Goal: Task Accomplishment & Management: Use online tool/utility

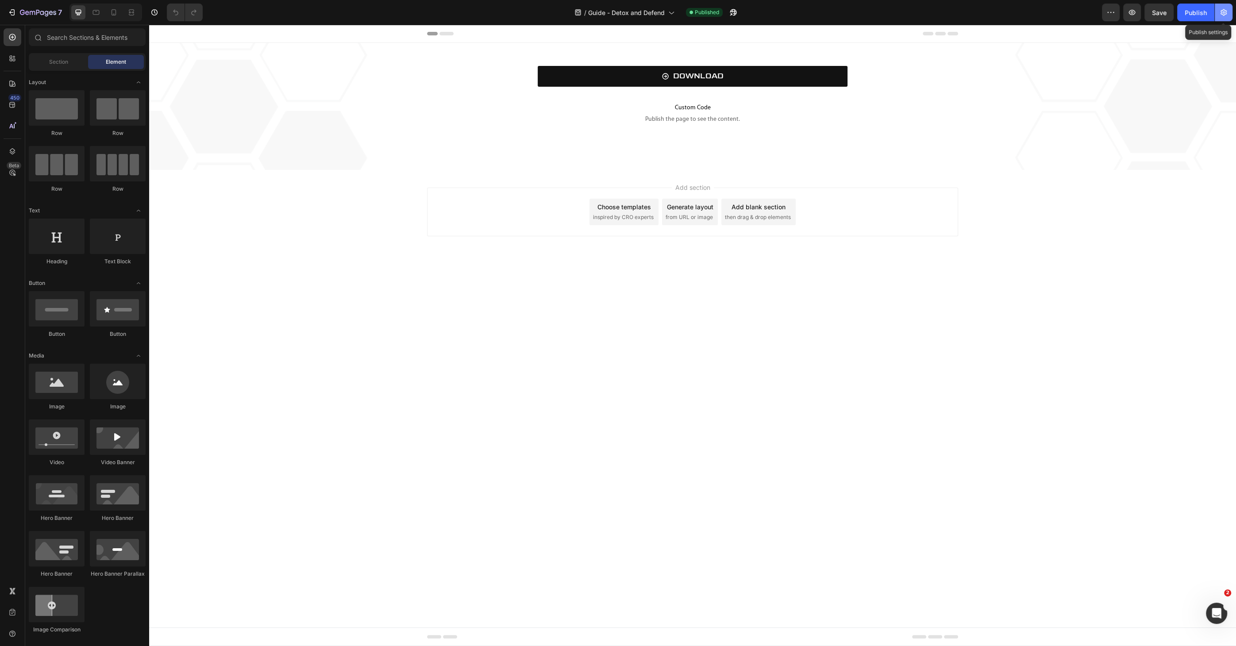
click at [1217, 13] on button "button" at bounding box center [1224, 13] width 18 height 18
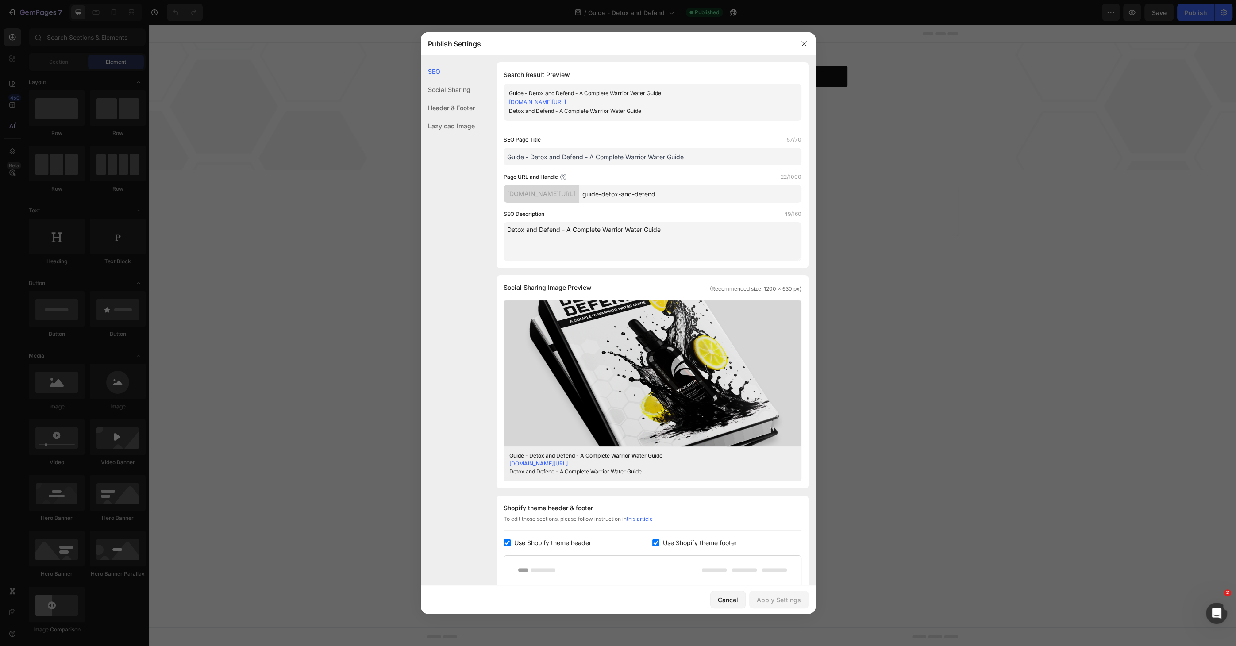
drag, startPoint x: 691, startPoint y: 193, endPoint x: 601, endPoint y: 189, distance: 90.8
click at [601, 189] on div "c039a2-c9.myshopify.com/pages/ guide-detox-and-defend" at bounding box center [653, 194] width 298 height 18
click at [1218, 622] on div "Open Intercom Messenger" at bounding box center [1215, 612] width 29 height 29
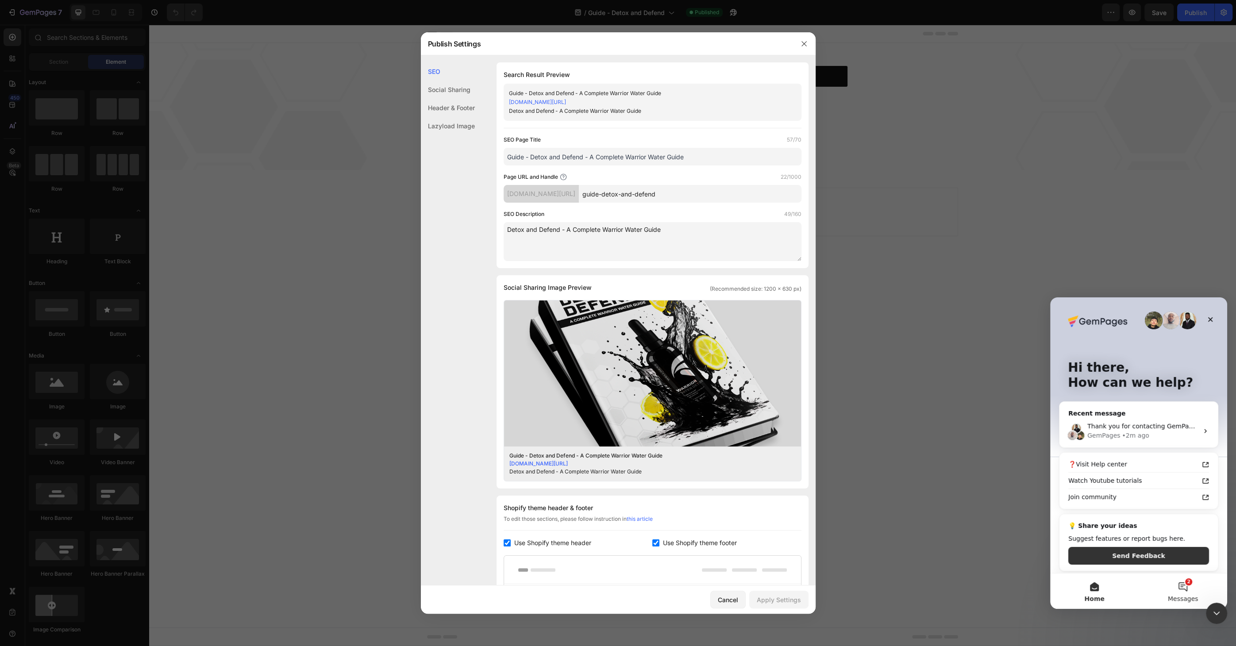
click at [1187, 583] on button "2 Messages" at bounding box center [1183, 591] width 89 height 35
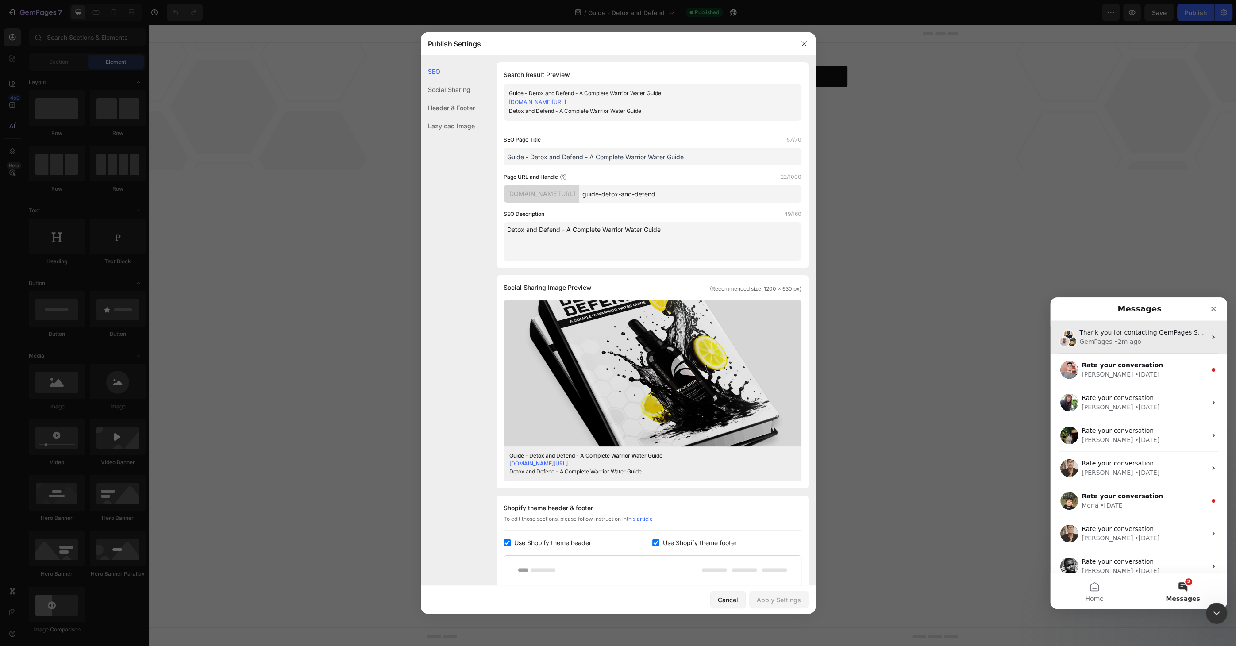
click at [1136, 342] on div "GemPages • 2m ago" at bounding box center [1143, 341] width 127 height 9
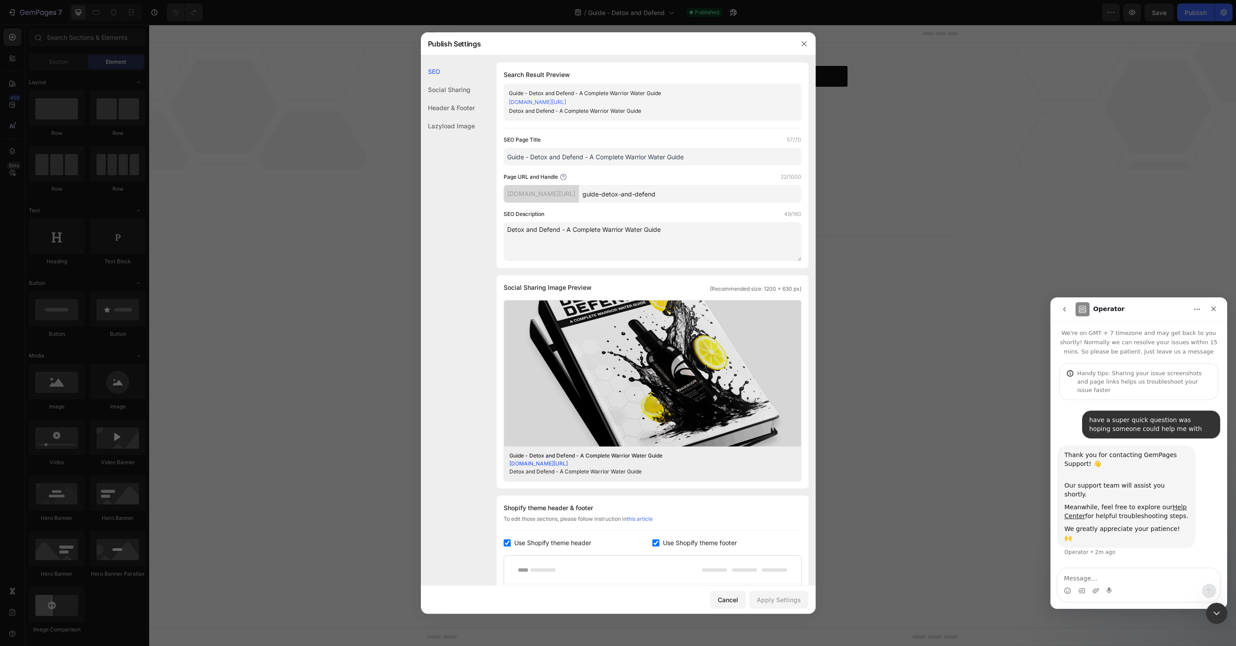
click at [1122, 577] on textarea "Message…" at bounding box center [1139, 576] width 162 height 15
type textarea "Was just trying to see if there was a way to send a url directly to a pop up I'…"
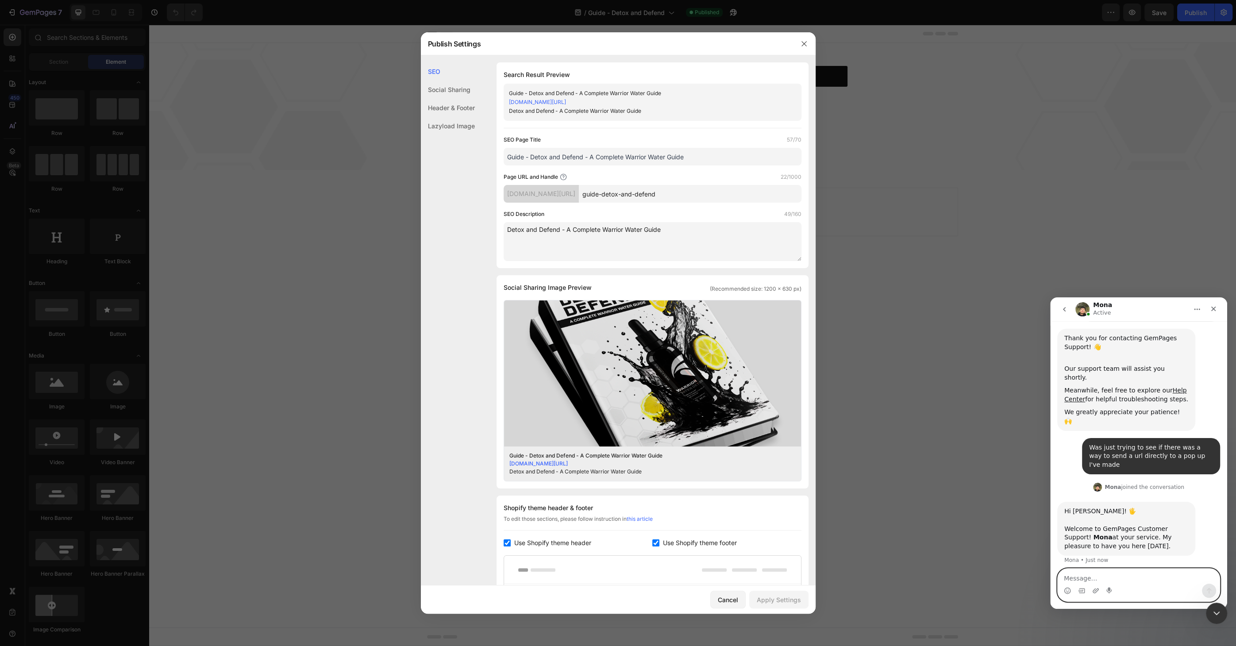
scroll to position [121, 0]
click at [1132, 569] on textarea "Message…" at bounding box center [1139, 576] width 162 height 15
click at [1133, 570] on textarea "Message…" at bounding box center [1139, 576] width 162 height 15
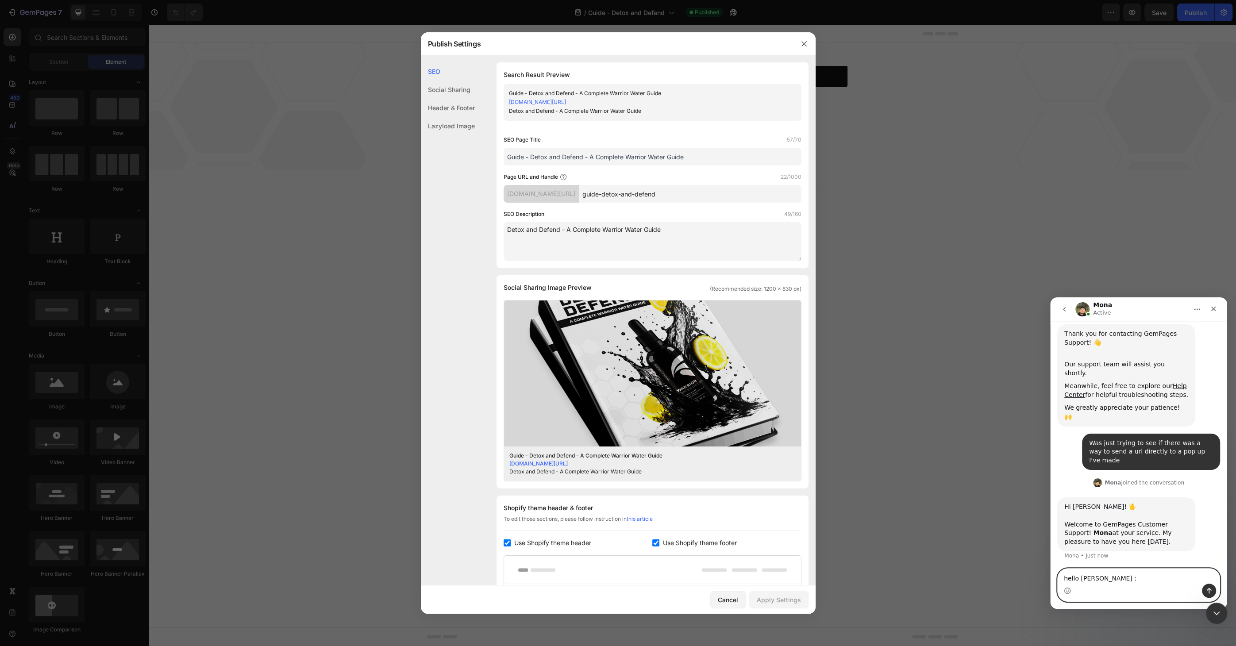
type textarea "hello [PERSON_NAME] :)"
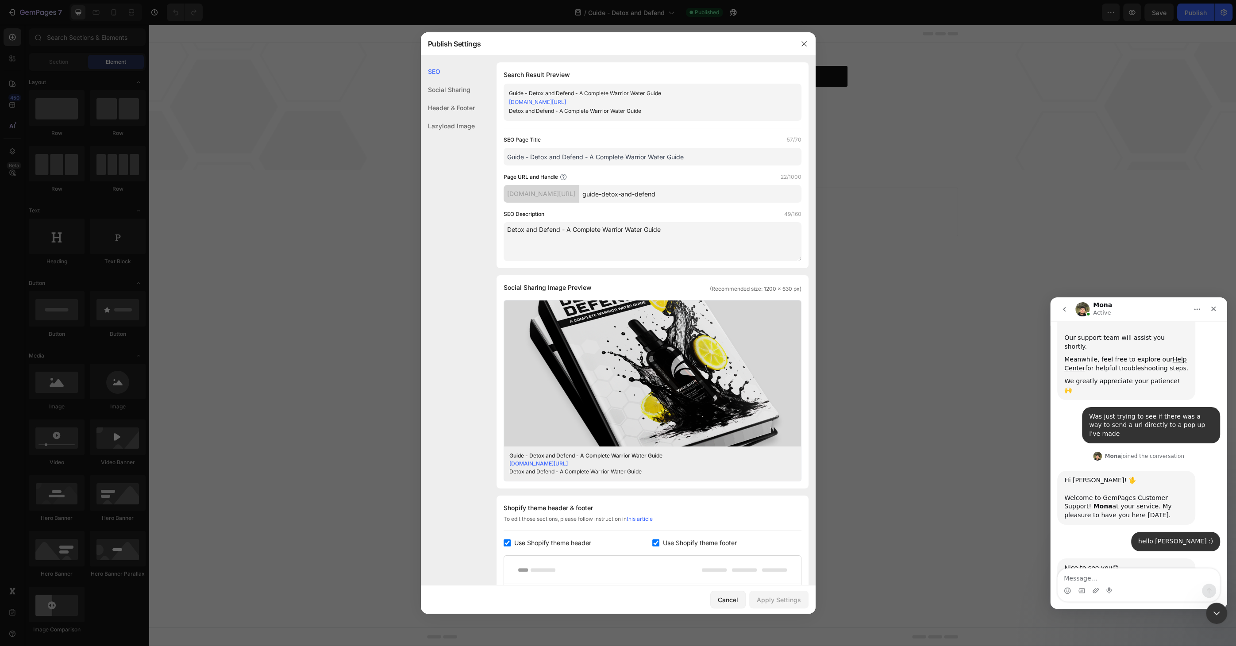
scroll to position [184, 0]
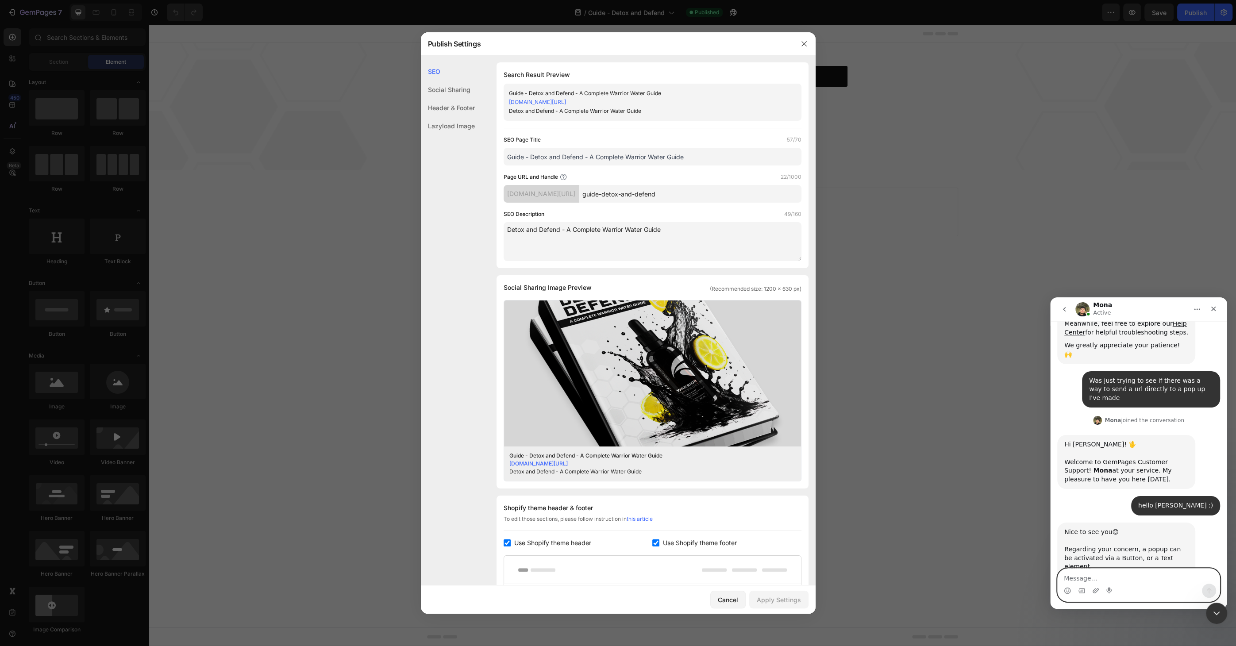
click at [1137, 580] on textarea "Message…" at bounding box center [1139, 576] width 162 height 15
click at [1087, 575] on textarea "Message…" at bounding box center [1139, 576] width 162 height 15
type textarea "no not really. im not sure if you can go to links"
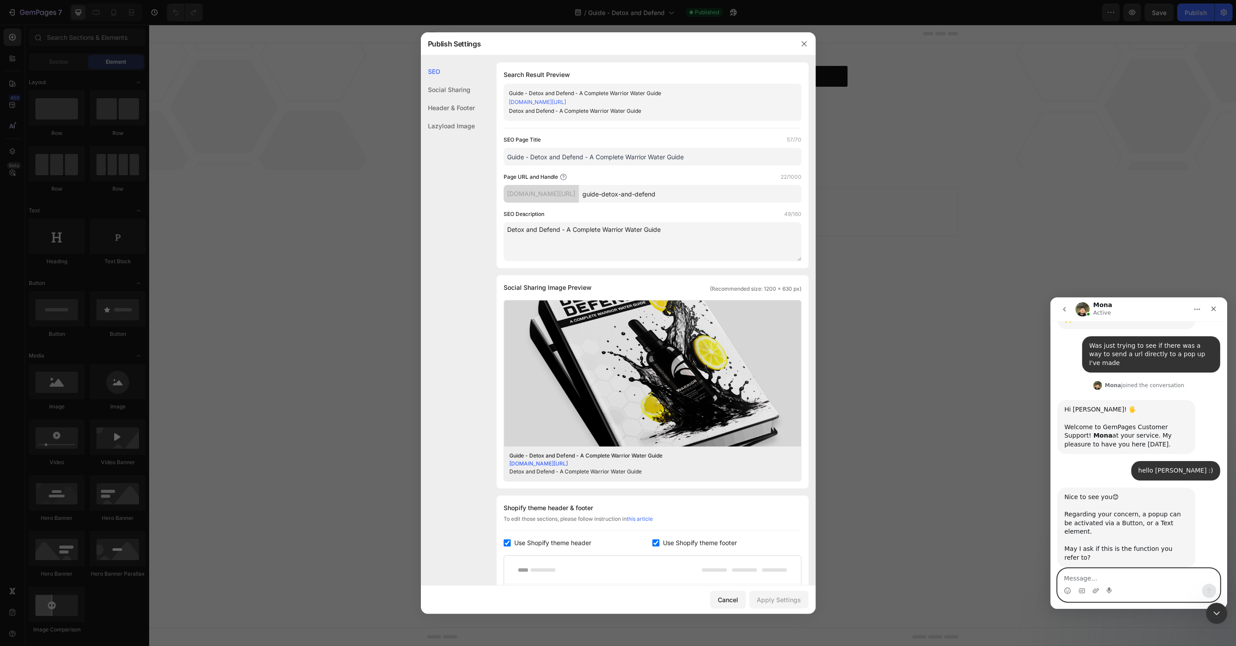
paste textarea "[URL][DOMAIN_NAME]"
type textarea "[URL][DOMAIN_NAME]"
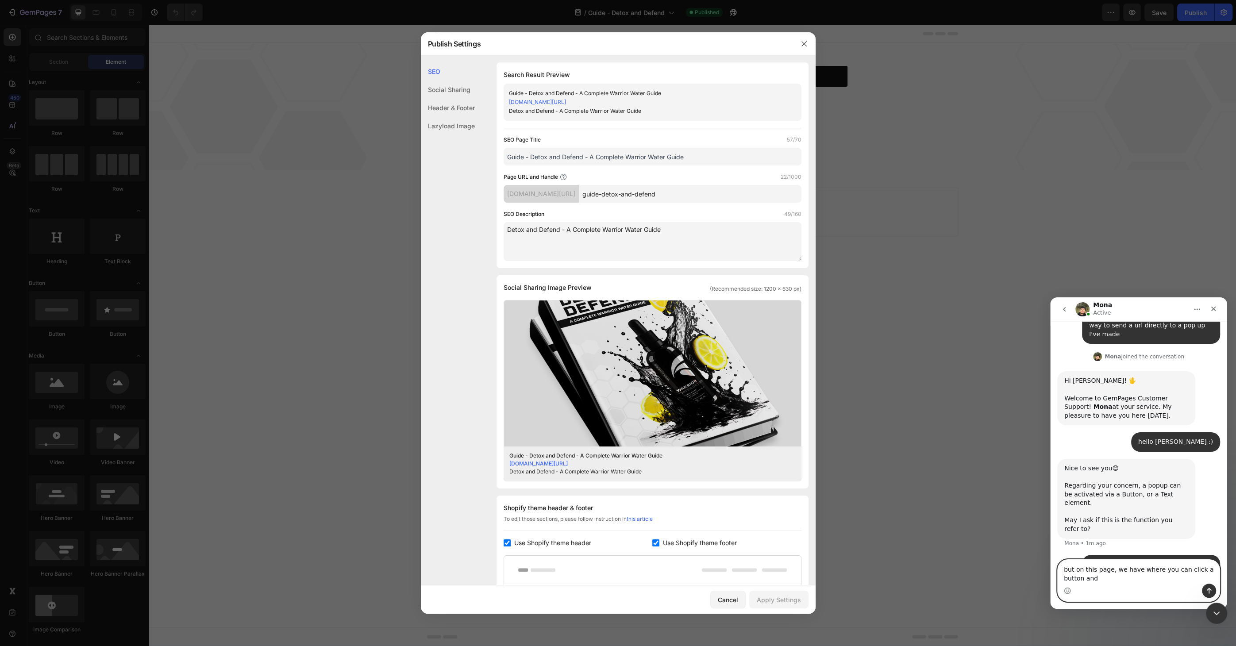
scroll to position [256, 0]
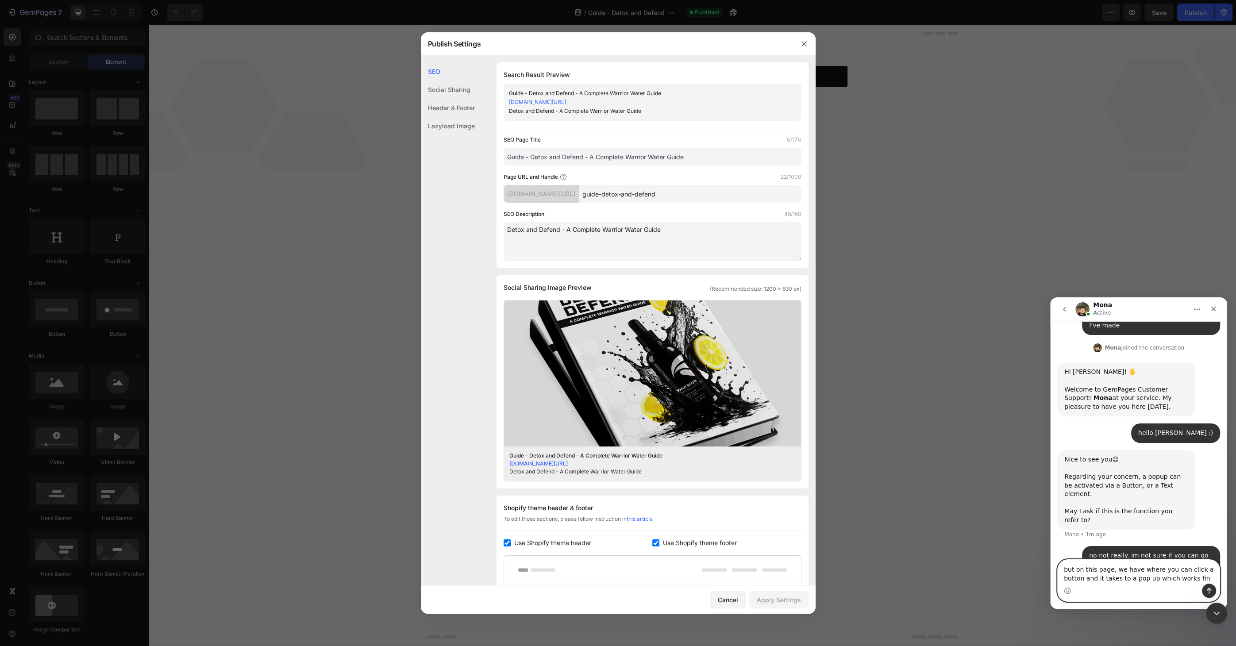
type textarea "but on this page, we have where you can click a button and it takes to a pop up…"
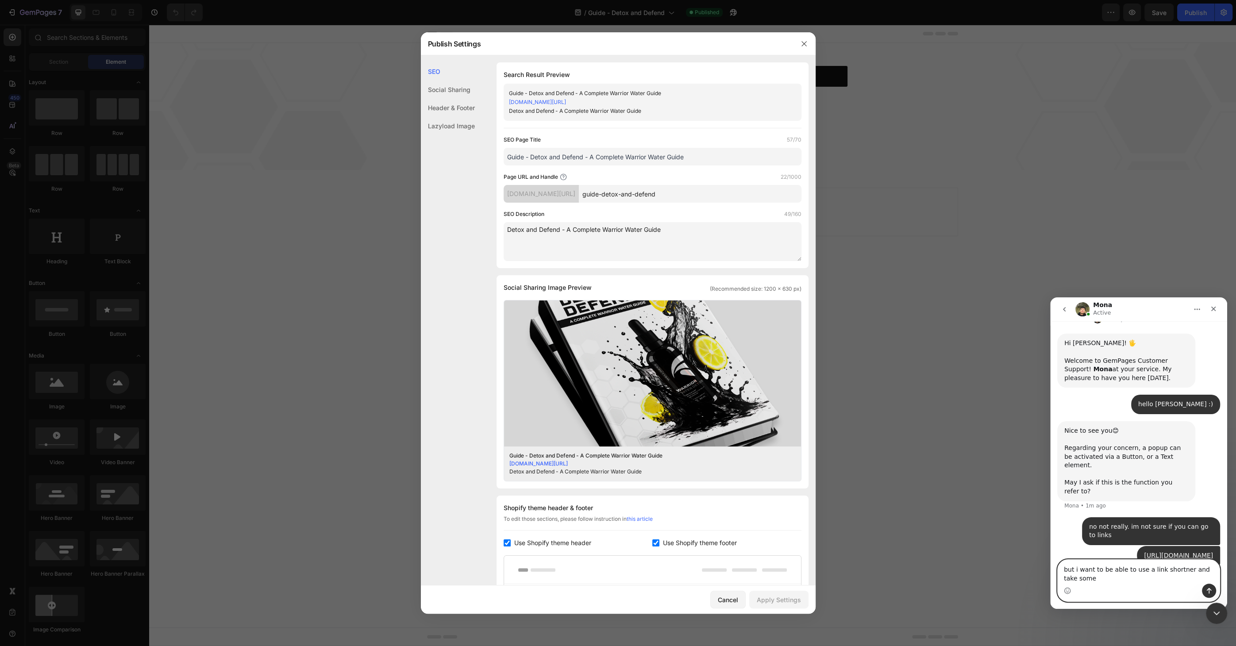
scroll to position [294, 0]
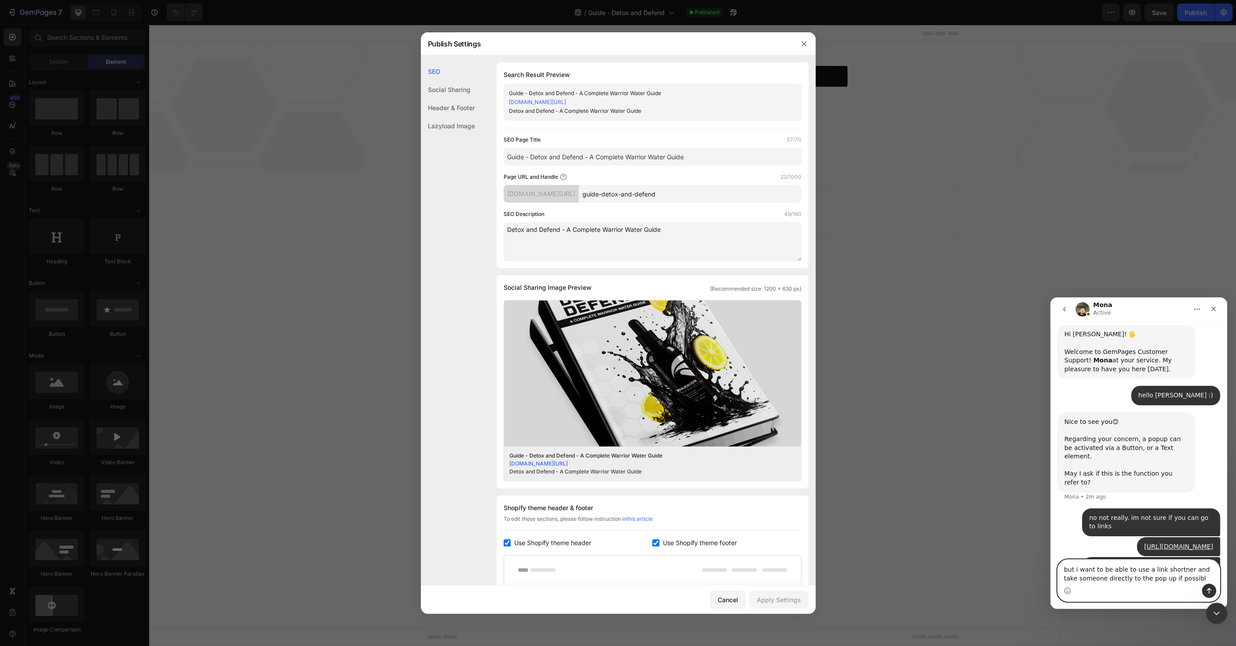
type textarea "but i want to be able to use a link shortner and take someone directly to the p…"
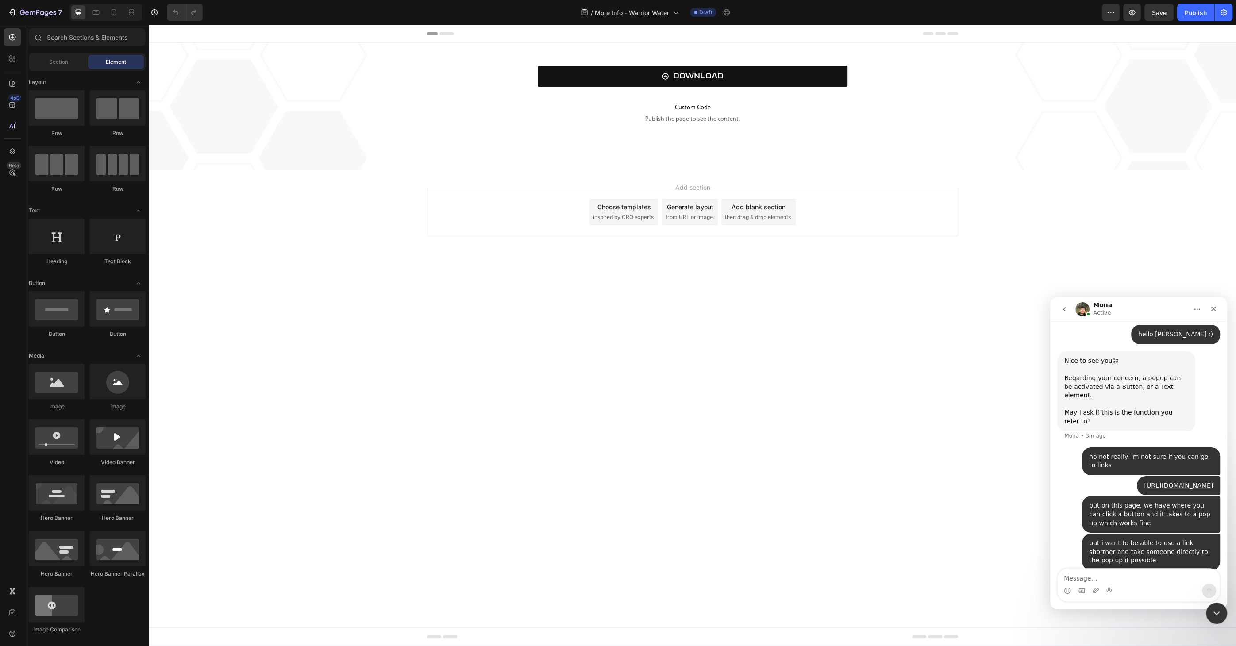
scroll to position [356, 0]
click at [706, 114] on p "Custom Code Publish the page to see the content." at bounding box center [692, 113] width 1033 height 35
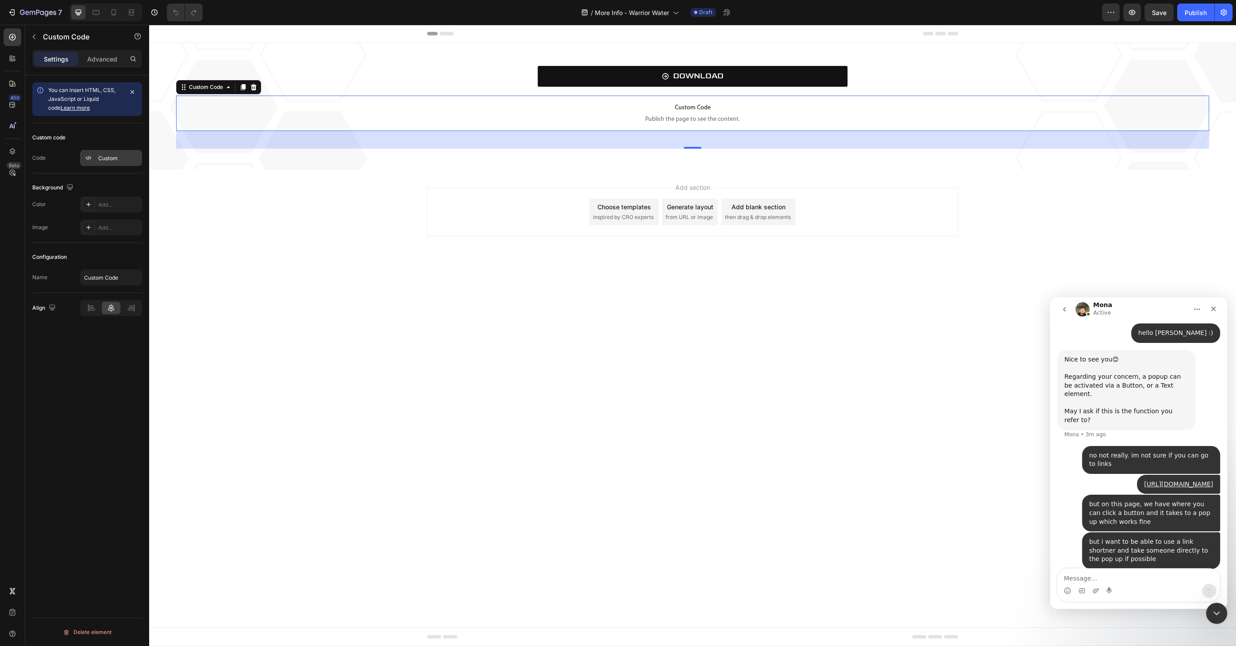
click at [116, 158] on div "Custom" at bounding box center [119, 158] width 42 height 8
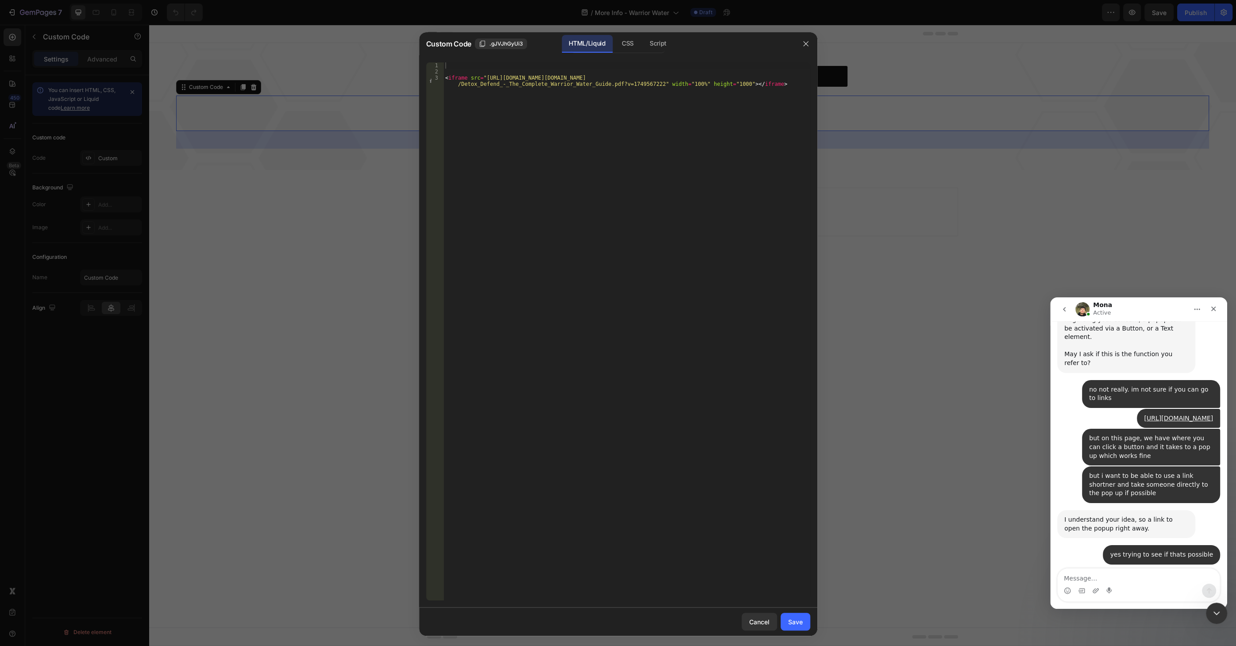
scroll to position [419, 0]
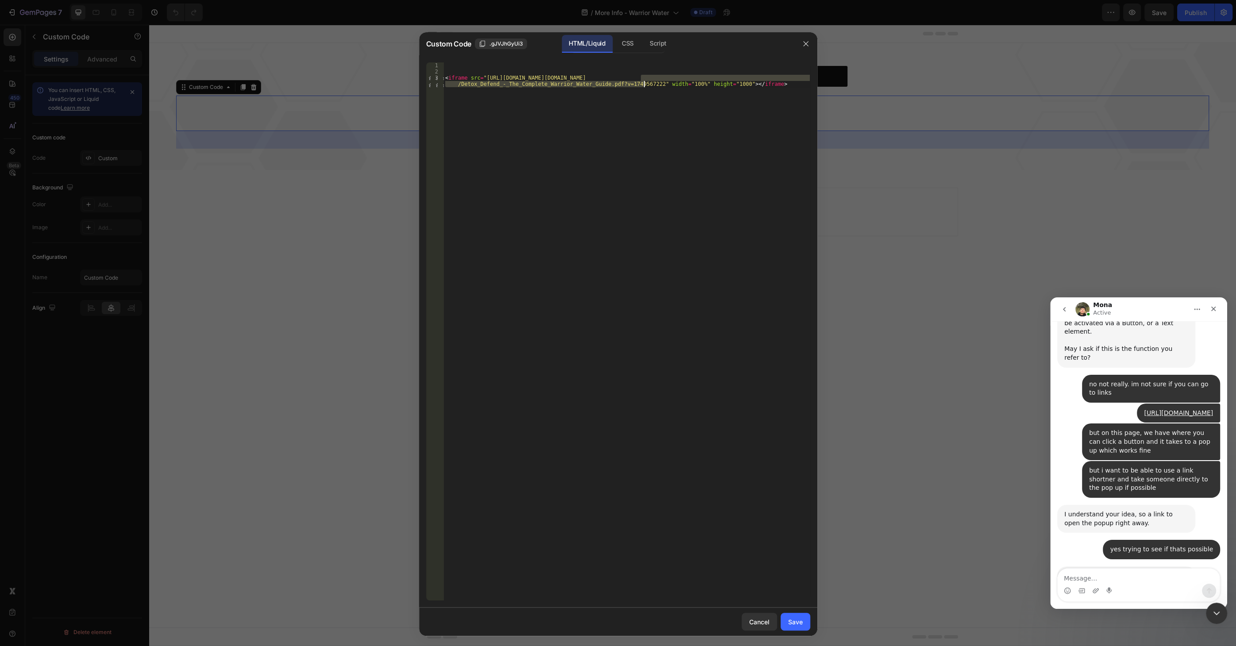
drag, startPoint x: 641, startPoint y: 77, endPoint x: 645, endPoint y: 86, distance: 9.3
click at [645, 86] on div "< iframe src = "https://mozilla.github.io/pdf.js/web/viewer.html?file=https://c…" at bounding box center [627, 340] width 366 height 557
paste textarea "gempages_537041148112274290-01353416-29cc-4fb8-ad17-06f28b22a135.png"
click at [795, 617] on button "Save" at bounding box center [796, 622] width 30 height 18
type textarea "<iframe src="https://mozilla.github.io/pdf.js/web/viewer.html?file=https://cdn.…"
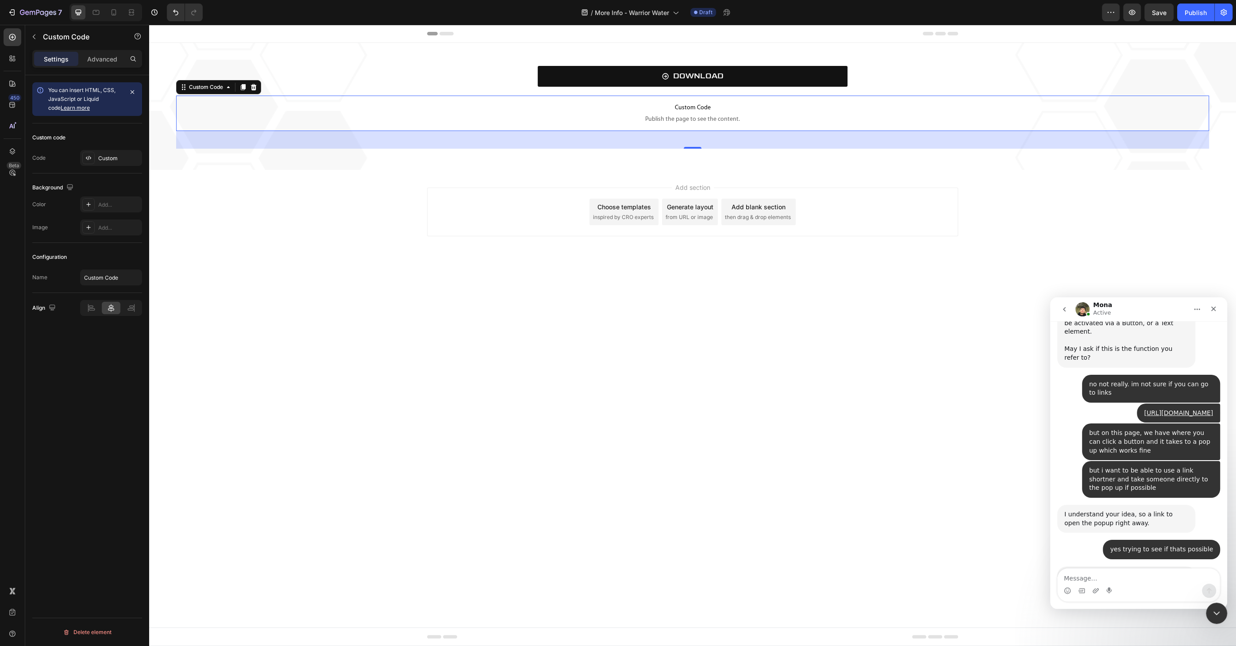
click at [710, 117] on span "Publish the page to see the content." at bounding box center [692, 119] width 1033 height 9
click at [105, 159] on div "Custom" at bounding box center [119, 158] width 42 height 8
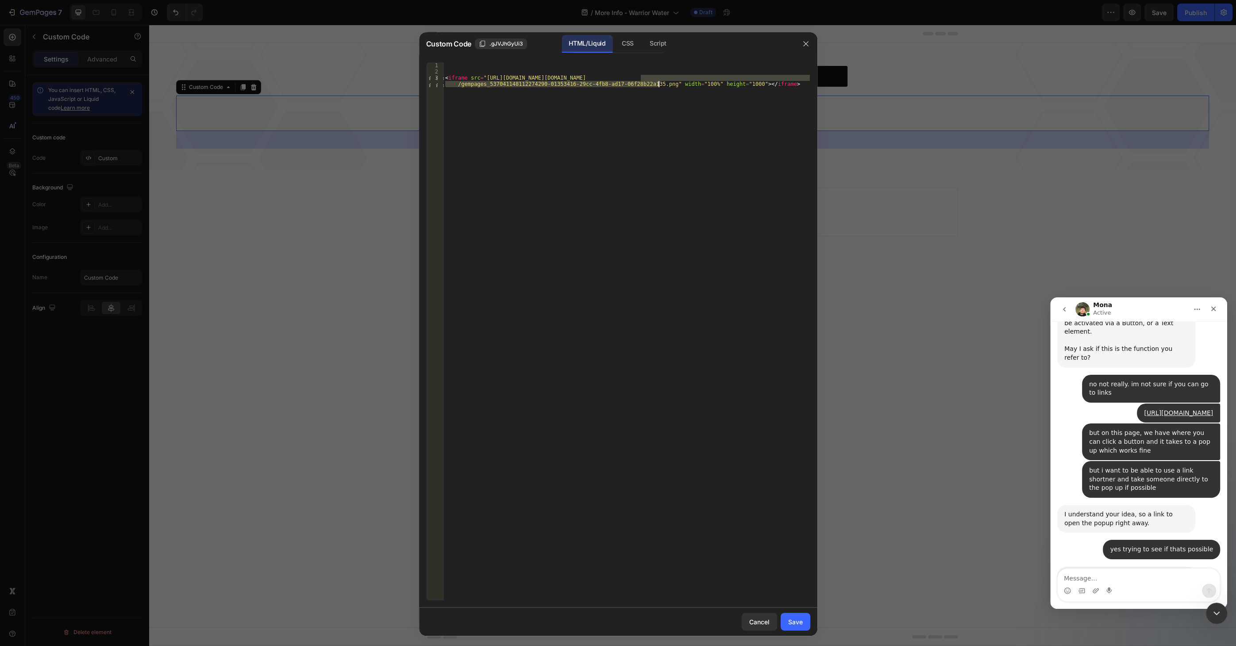
drag, startPoint x: 640, startPoint y: 77, endPoint x: 659, endPoint y: 86, distance: 20.2
click at [659, 86] on div "< iframe src = "https://mozilla.github.io/pdf.js/web/viewer.html?file=https://c…" at bounding box center [627, 340] width 366 height 557
paste textarea "One_Page_-_Warrior_Water.pdf?v=1756318154"
click at [798, 619] on div "Save" at bounding box center [795, 621] width 15 height 9
type textarea "<iframe src="https://mozilla.github.io/pdf.js/web/viewer.html?file=https://cdn.…"
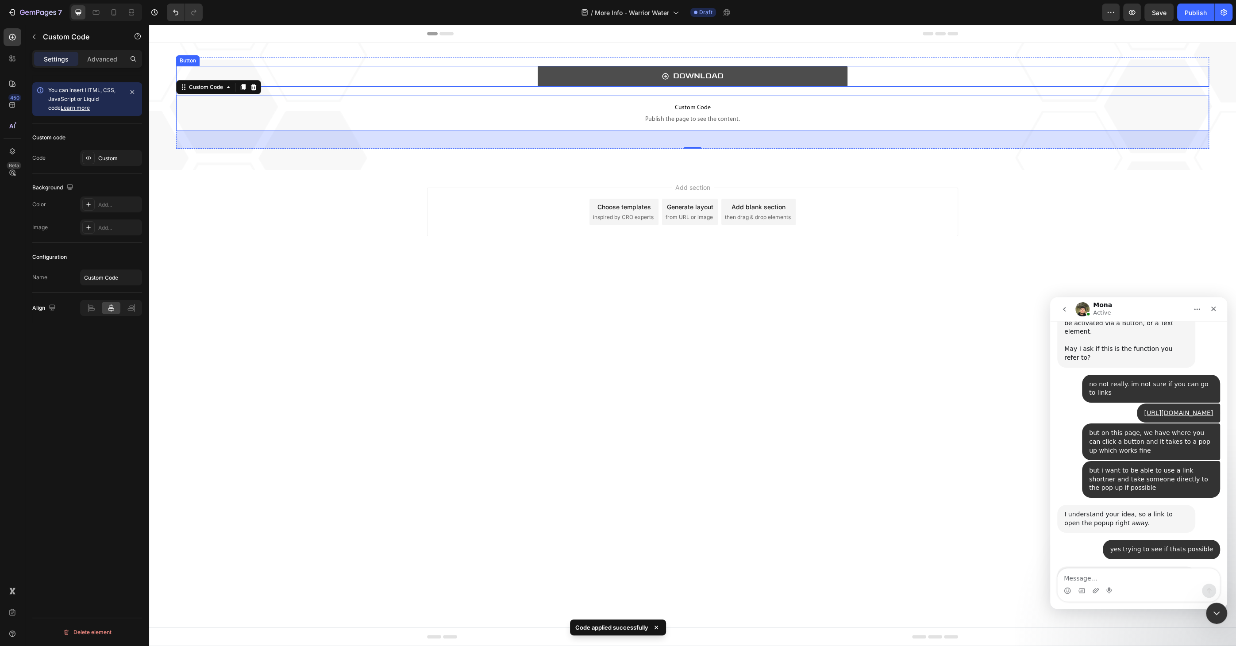
click at [642, 73] on link "DOWNLOAD" at bounding box center [693, 76] width 310 height 21
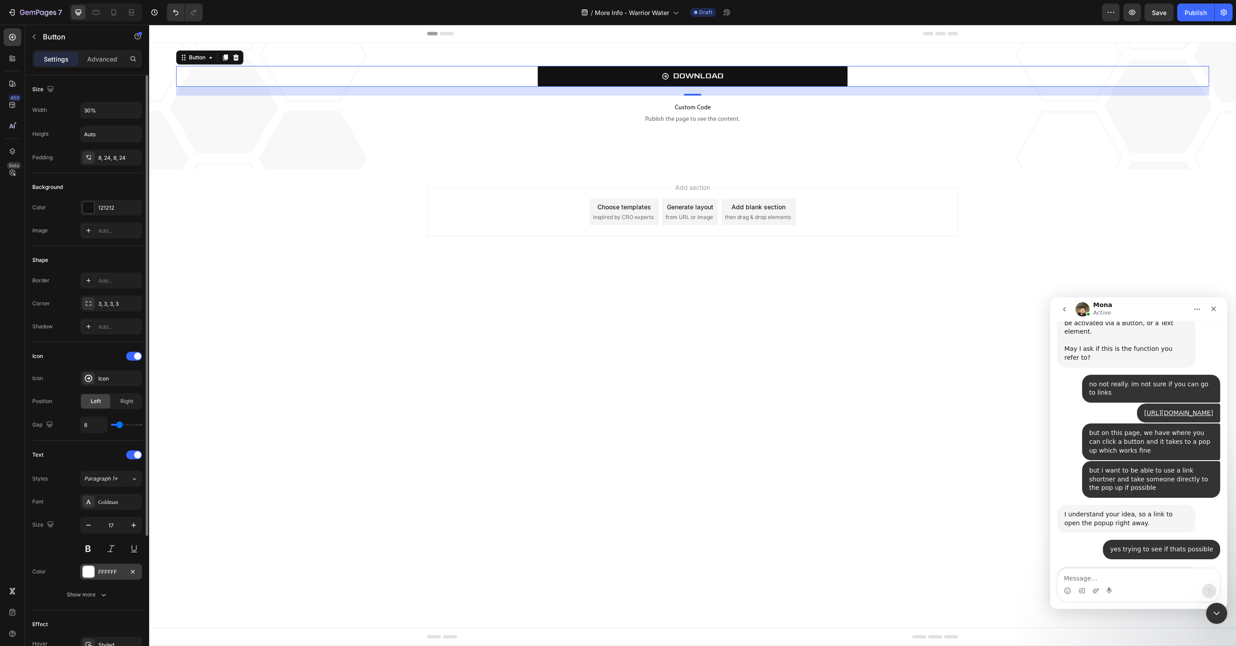
scroll to position [175, 0]
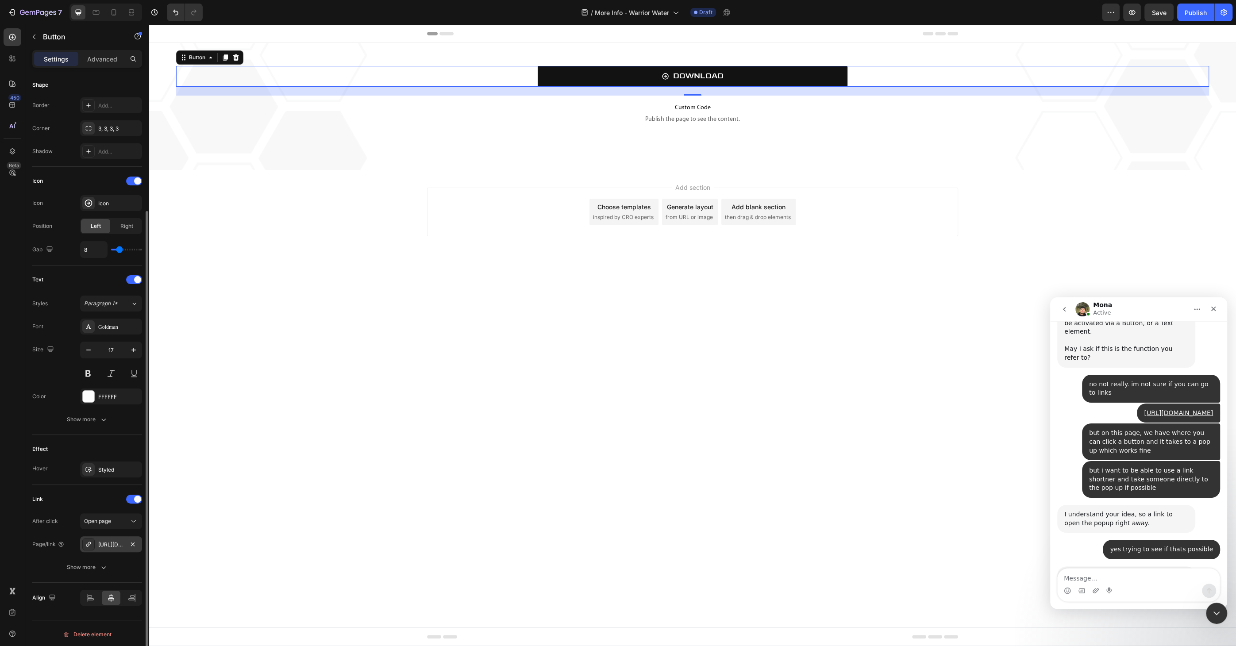
click at [108, 546] on div "https://drive.google.com/uc?export=download&id=1PHZm4HmnxbyI-P5Ppdsj7naTha2vWdmP" at bounding box center [111, 545] width 26 height 8
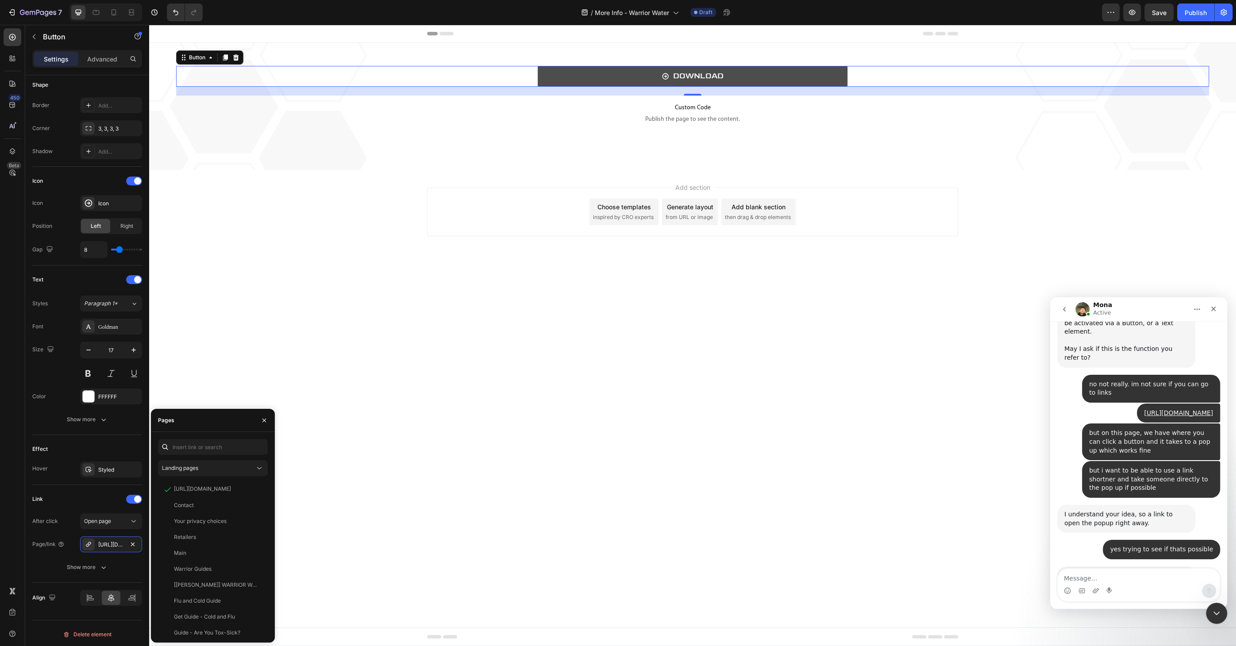
click at [779, 74] on link "DOWNLOAD" at bounding box center [693, 76] width 310 height 21
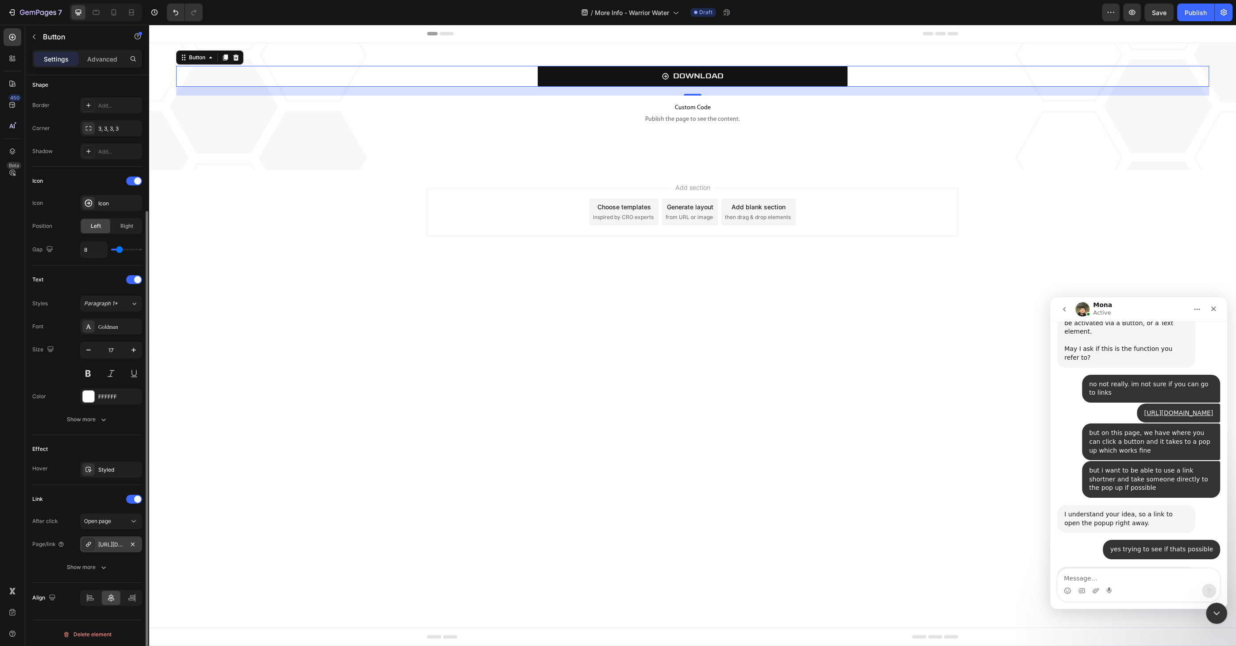
click at [120, 546] on div "https://drive.google.com/uc?export=download&id=1PHZm4HmnxbyI-P5Ppdsj7naTha2vWdmP" at bounding box center [111, 545] width 26 height 8
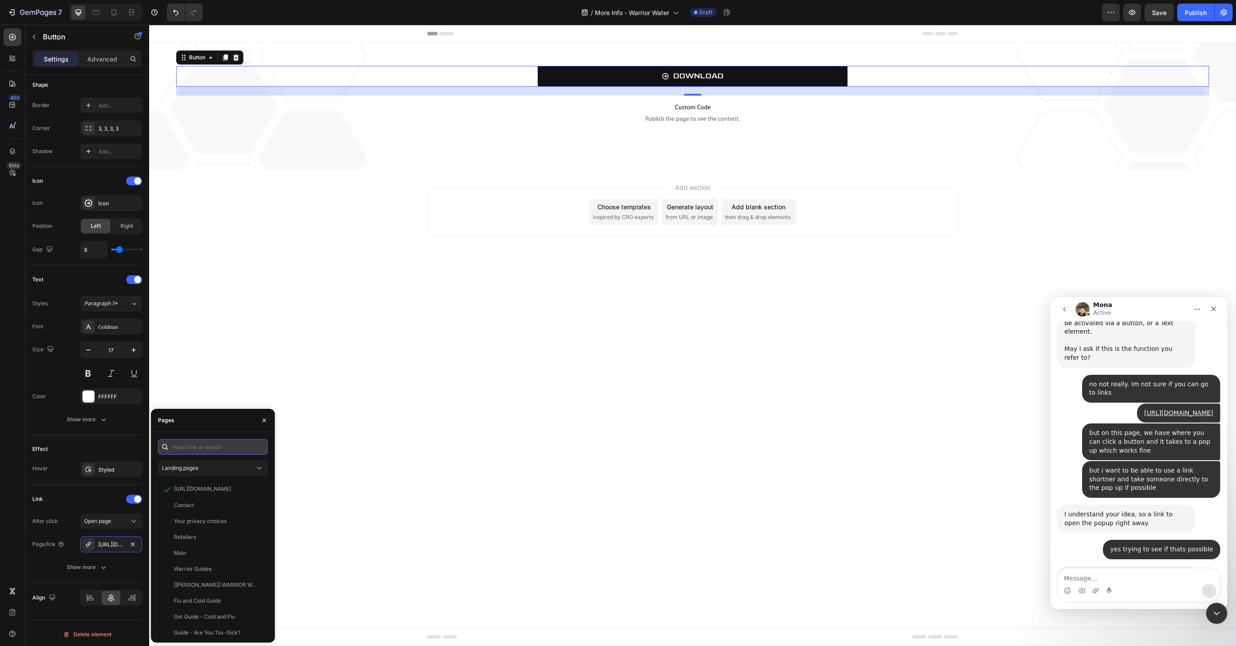
click at [207, 447] on input "text" at bounding box center [213, 447] width 110 height 16
paste input "https://drive.google.com/uc?export=download&id=1Hhw1csgGZfRCpe_kB7XbYKqJ2l-eBwja"
type input "https://drive.google.com/uc?export=download&id=1Hhw1csgGZfRCpe_kB7XbYKqJ2l-eBwja"
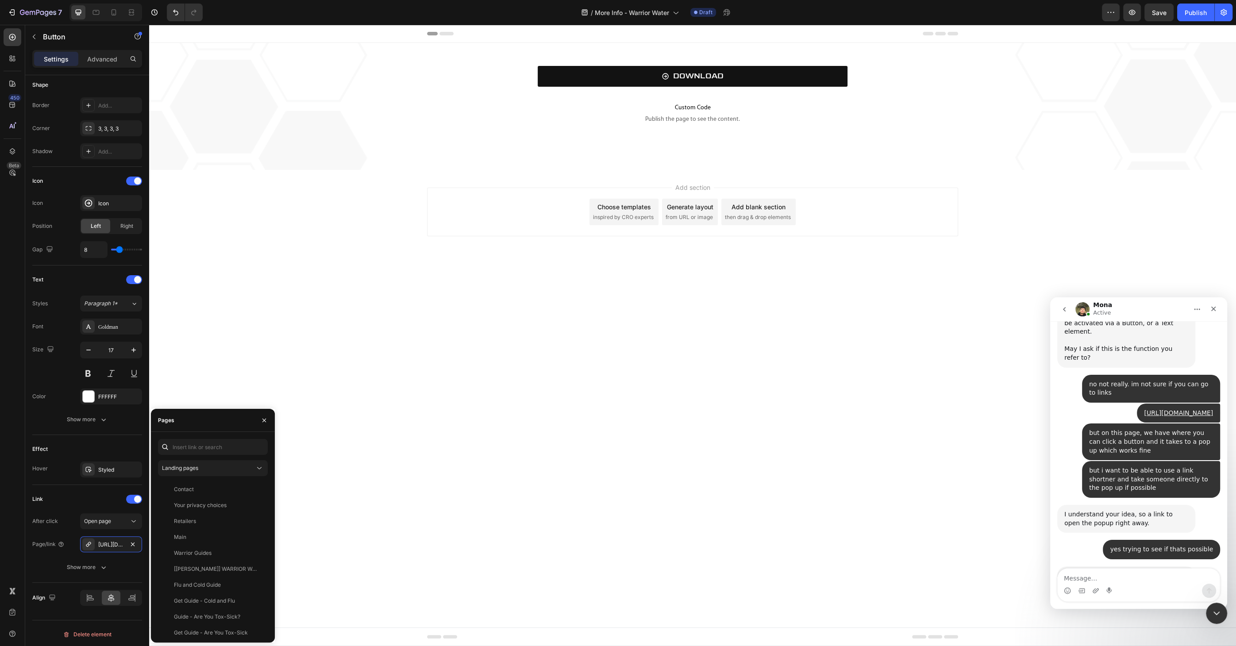
click at [386, 472] on body "Header DOWNLOAD Button Custom Code Publish the page to see the content. Custom …" at bounding box center [692, 335] width 1087 height 621
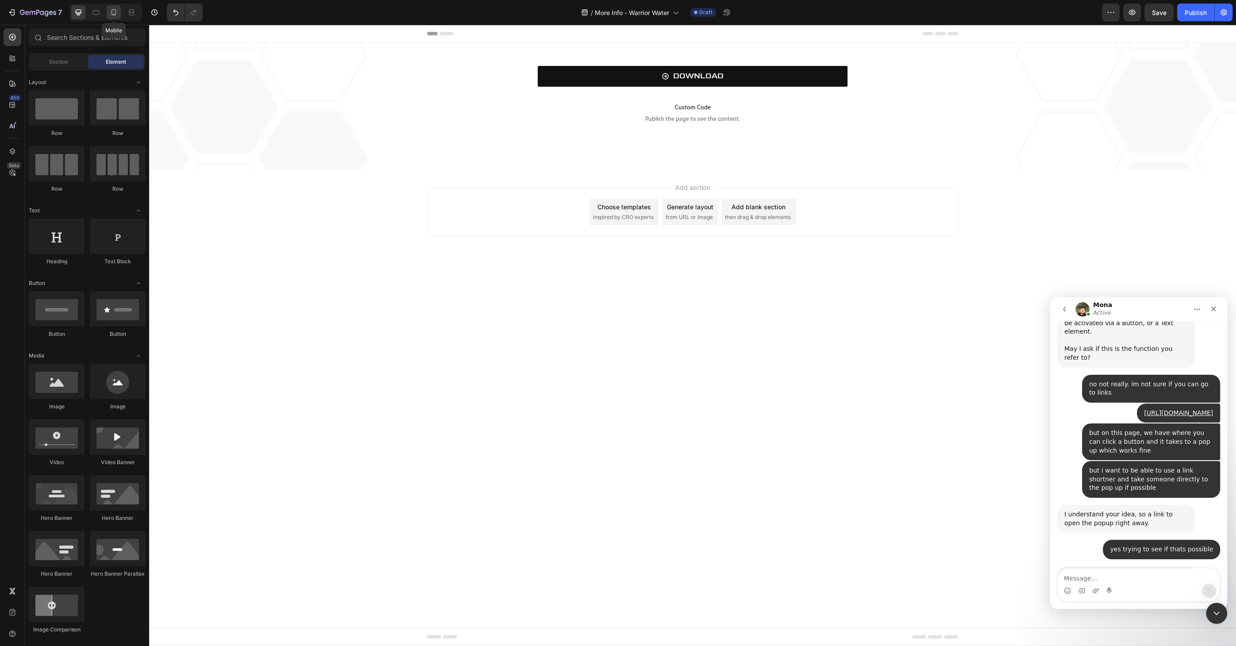
click at [116, 15] on icon at bounding box center [113, 12] width 9 height 9
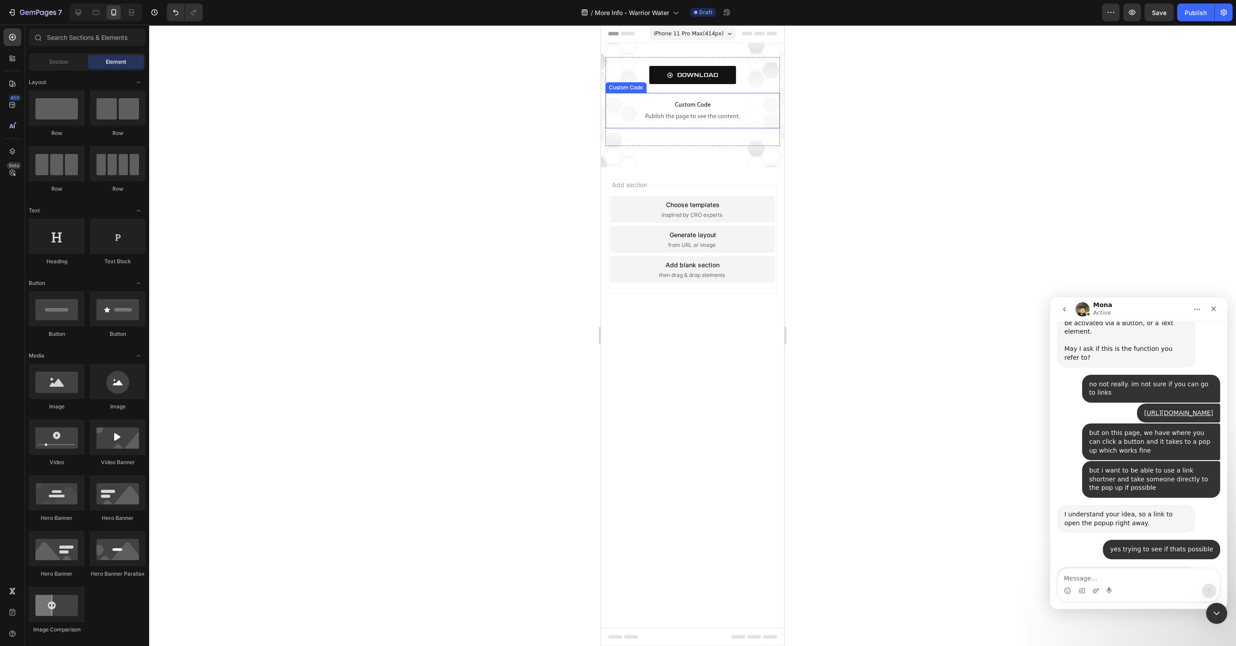
click at [679, 112] on p "Custom Code Publish the page to see the content." at bounding box center [692, 110] width 174 height 35
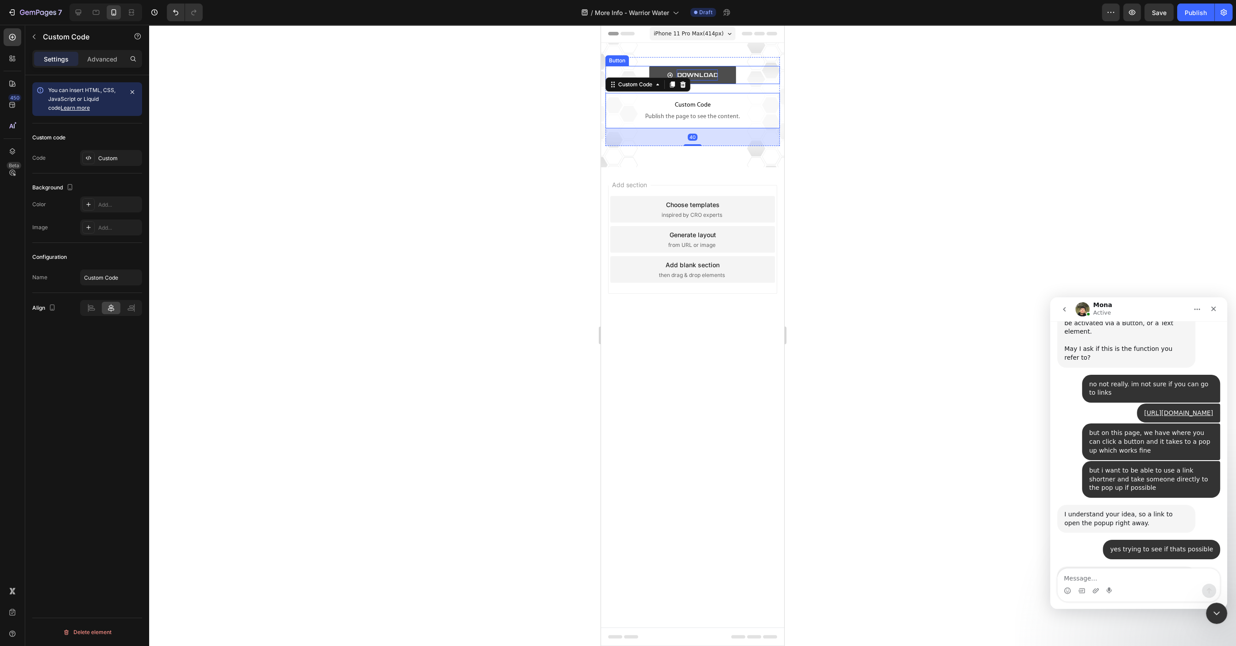
click at [707, 73] on p "DOWNLOAD" at bounding box center [697, 74] width 41 height 11
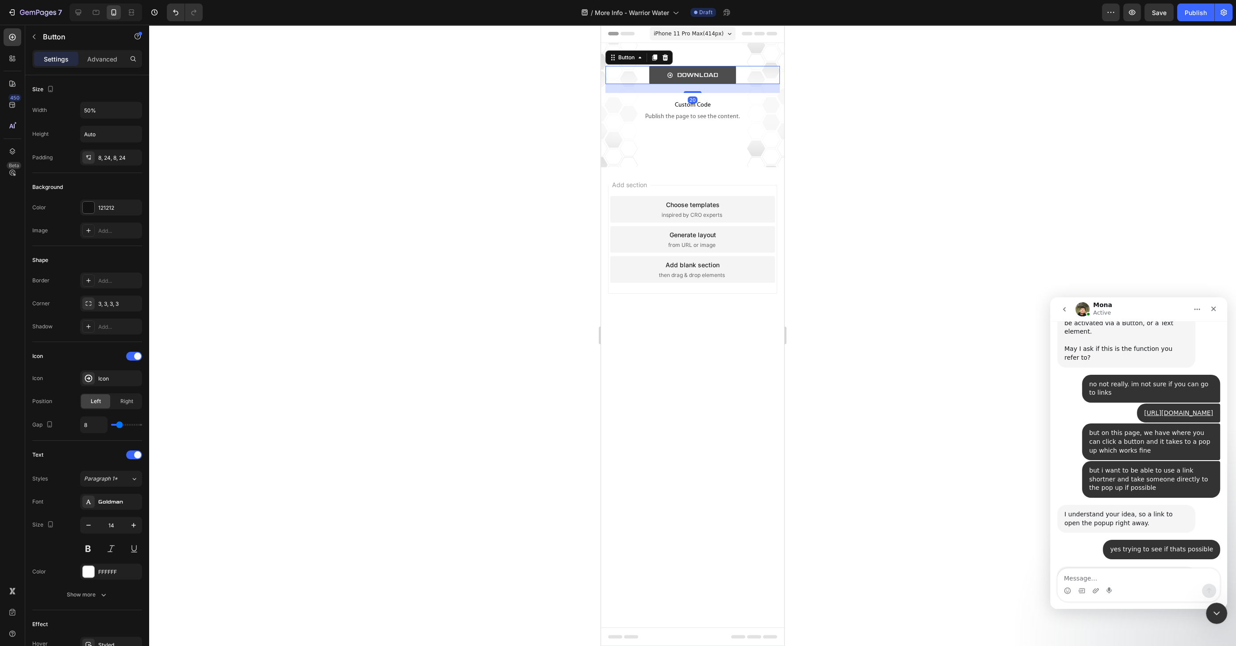
click at [720, 73] on link "DOWNLOAD" at bounding box center [692, 75] width 87 height 18
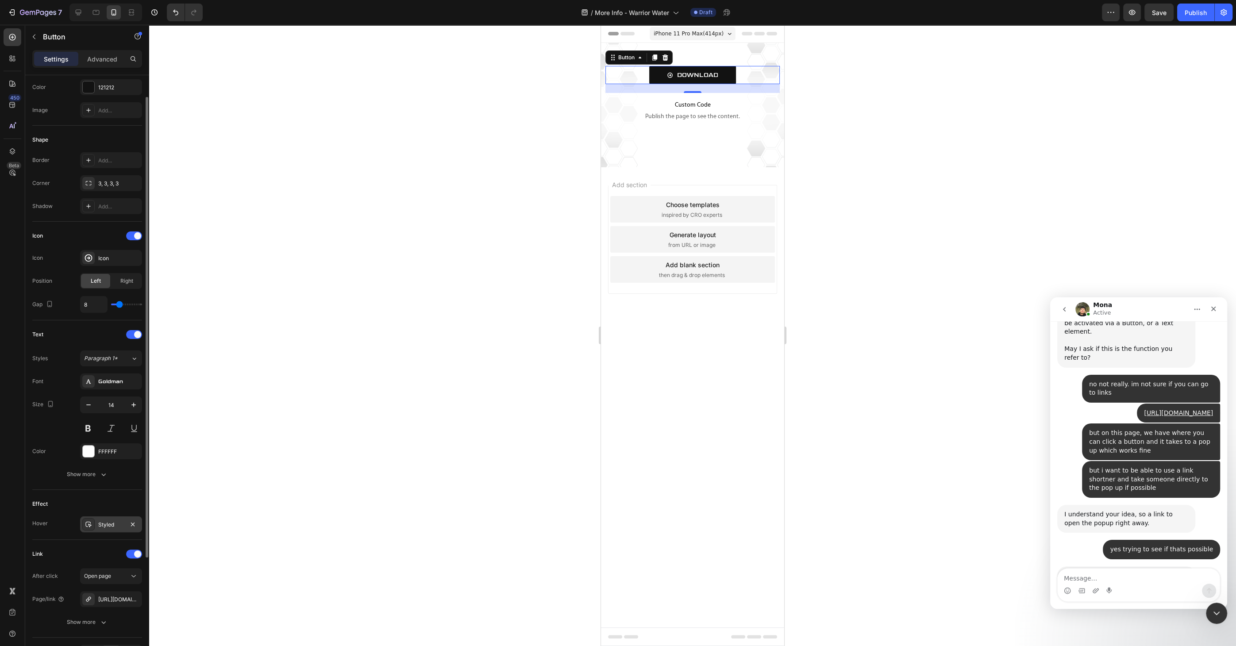
scroll to position [175, 0]
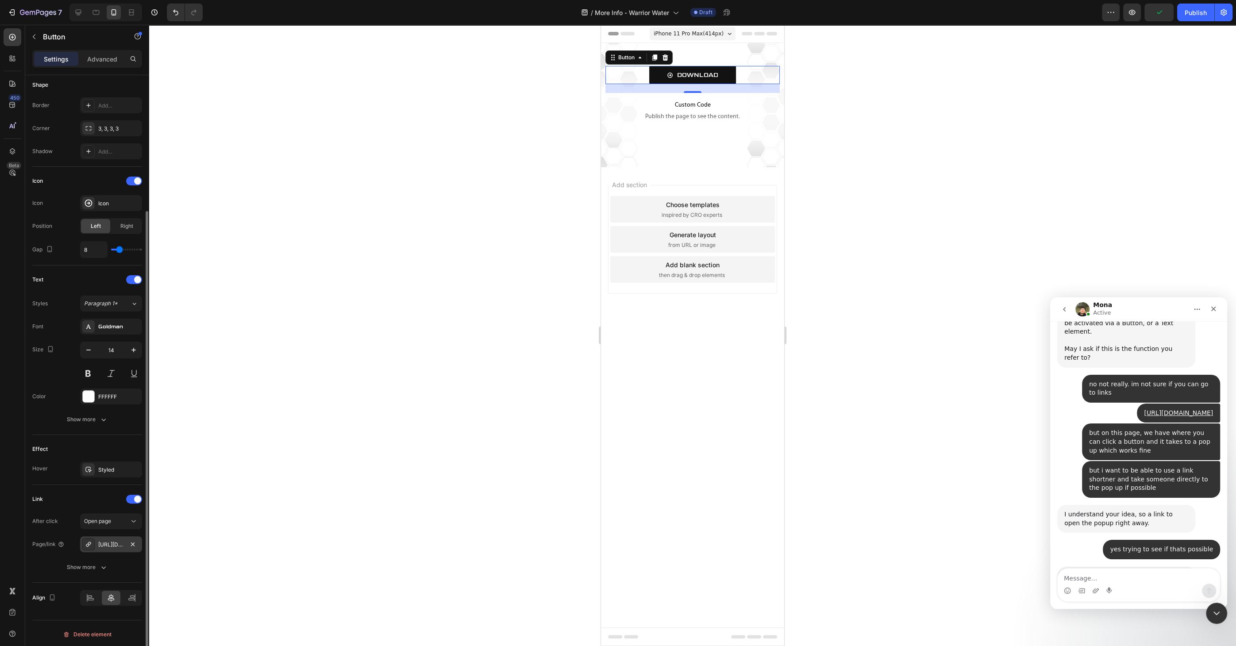
click at [119, 542] on div "https://drive.google.com/uc?export=download&id=1Hhw1csgGZfRCpe_kB7XbYKqJ2l-eBwja" at bounding box center [111, 545] width 26 height 8
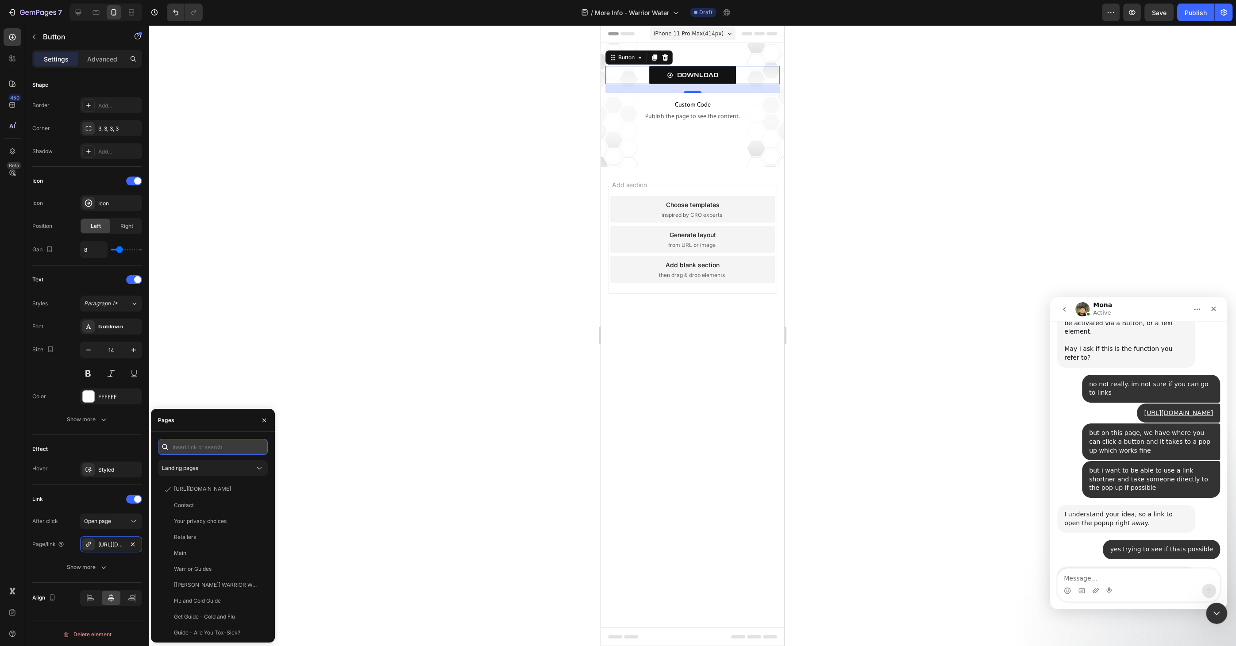
paste input "https://drive.google.com/uc?export=download&id=1Hhw1csgGZfRCpe_kB7XbYKqJ2l-eBwja"
type input "https://drive.google.com/uc?export=download&id=1Hhw1csgGZfRCpe_kB7XbYKqJ2l-eBwja"
click at [385, 450] on div at bounding box center [692, 335] width 1087 height 621
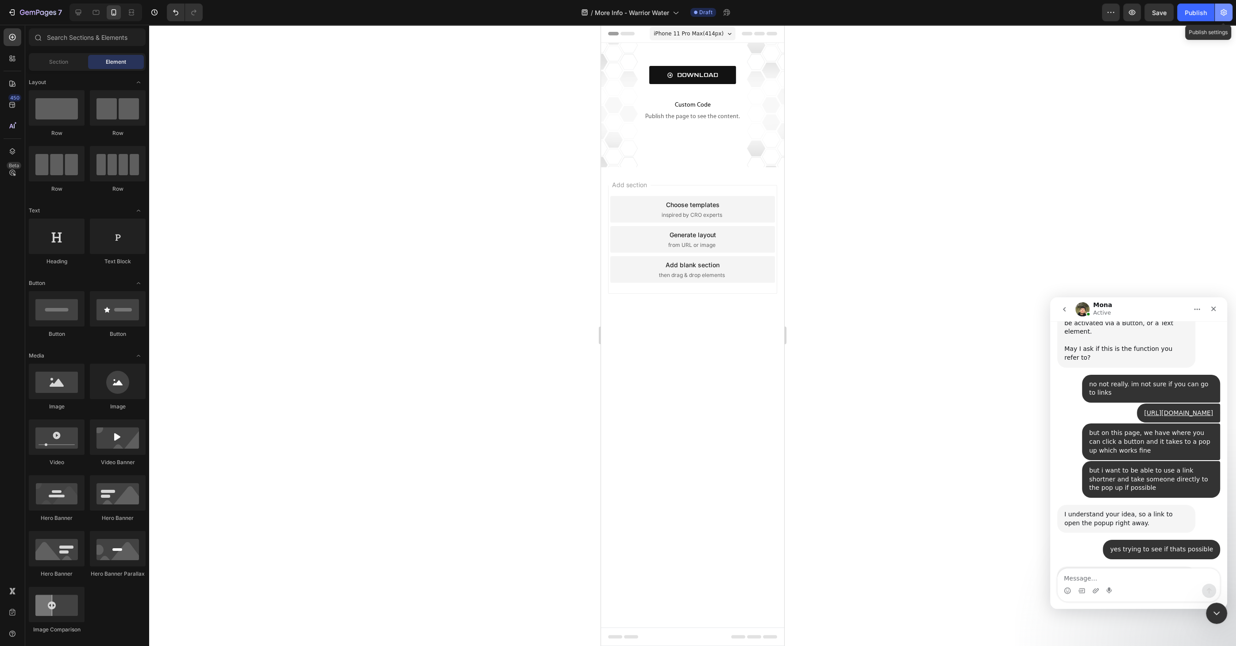
click at [1221, 8] on icon "button" at bounding box center [1223, 12] width 9 height 9
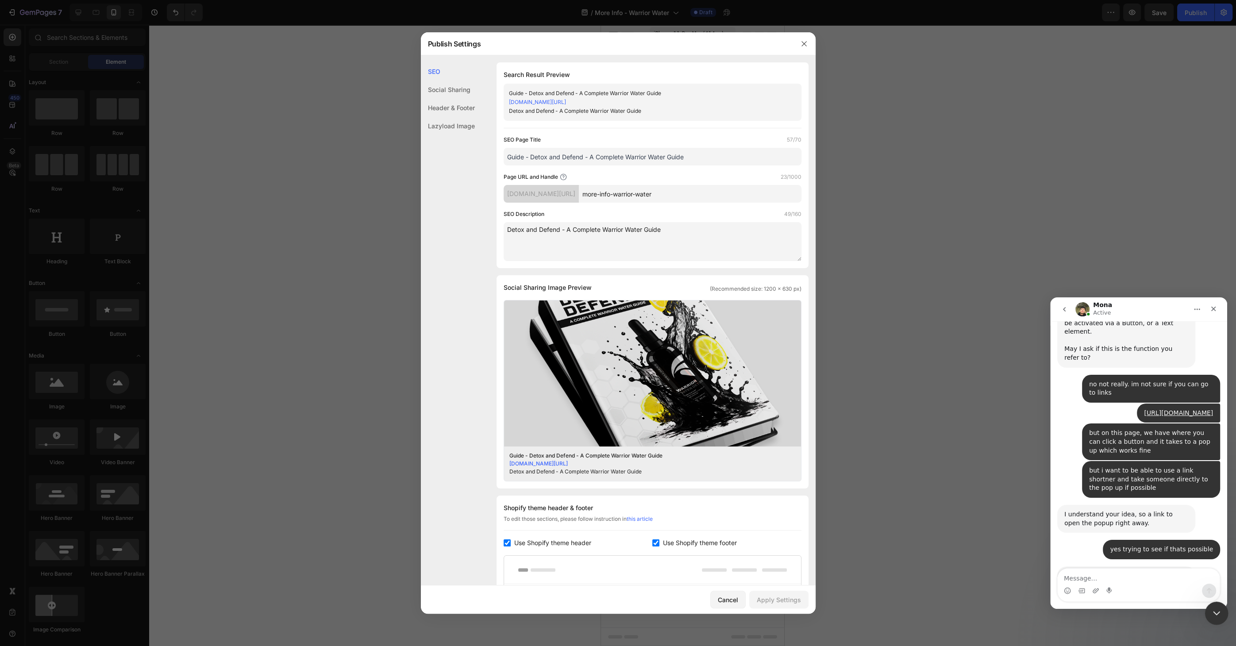
click at [1213, 608] on icon "Close Intercom Messenger" at bounding box center [1215, 612] width 11 height 11
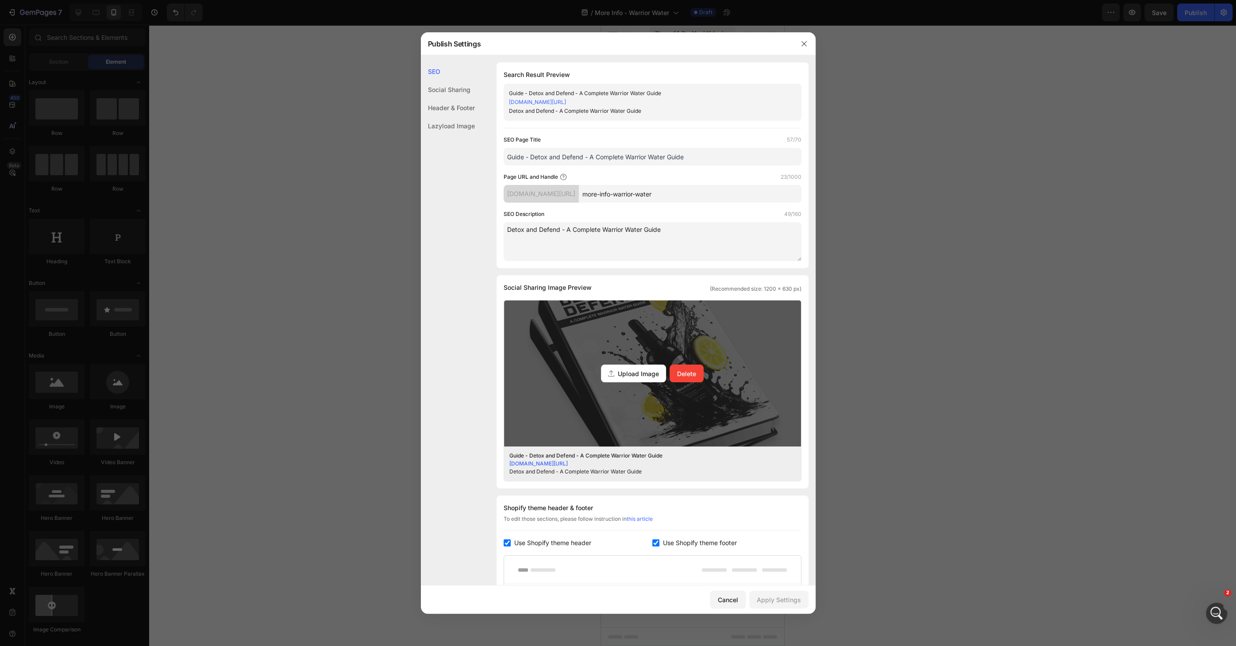
scroll to position [419, 0]
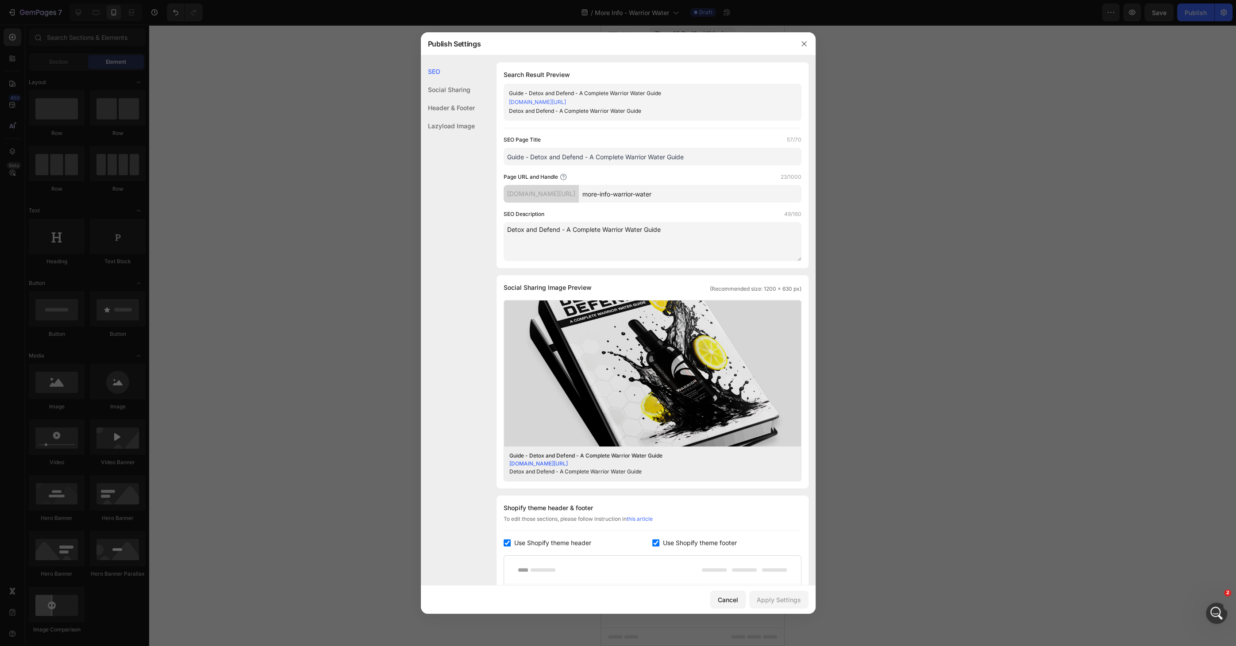
drag, startPoint x: 694, startPoint y: 159, endPoint x: 478, endPoint y: 158, distance: 216.0
click at [478, 158] on div "SEO Search Result Preview Guide - Detox and Defend - A Complete Warrior Water G…" at bounding box center [618, 414] width 395 height 705
type input "M"
drag, startPoint x: 588, startPoint y: 157, endPoint x: 556, endPoint y: 154, distance: 31.6
click at [556, 154] on input "Warrior Water - More Info" at bounding box center [653, 157] width 298 height 18
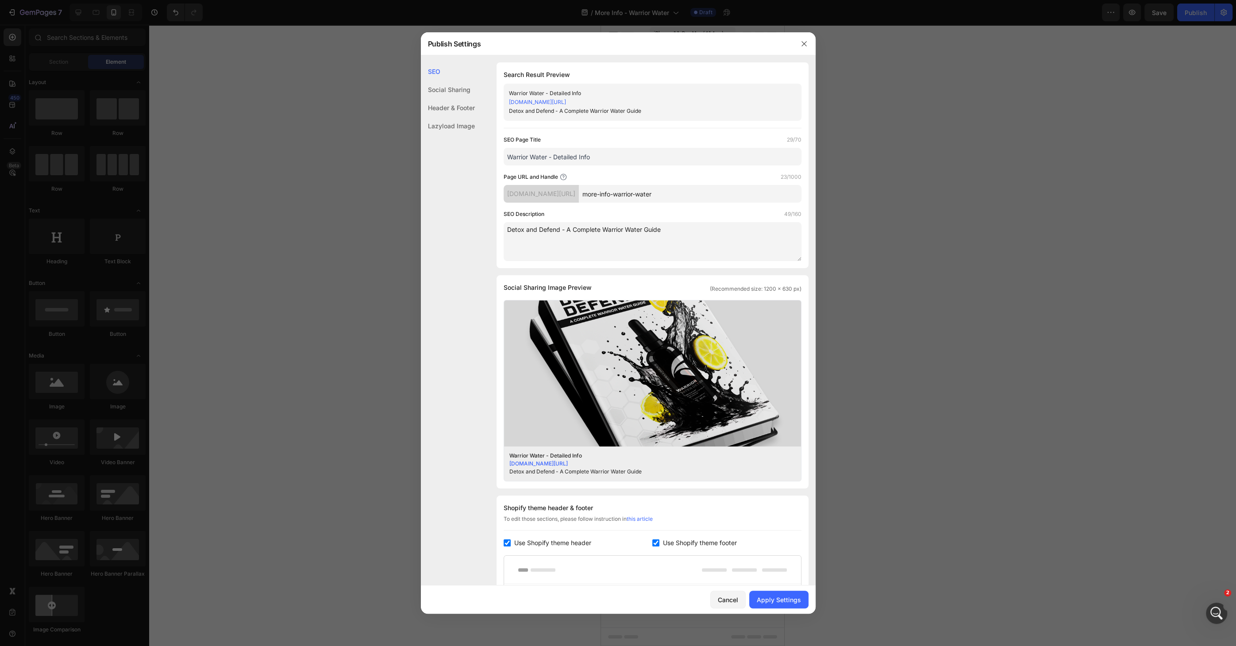
type input "Warrior Water - Detailed Info"
drag, startPoint x: 695, startPoint y: 196, endPoint x: 616, endPoint y: 198, distance: 78.8
click at [616, 198] on input "more-info-warrior-water" at bounding box center [690, 194] width 223 height 18
type input "warrior-water-details"
drag, startPoint x: 691, startPoint y: 235, endPoint x: 498, endPoint y: 229, distance: 194.0
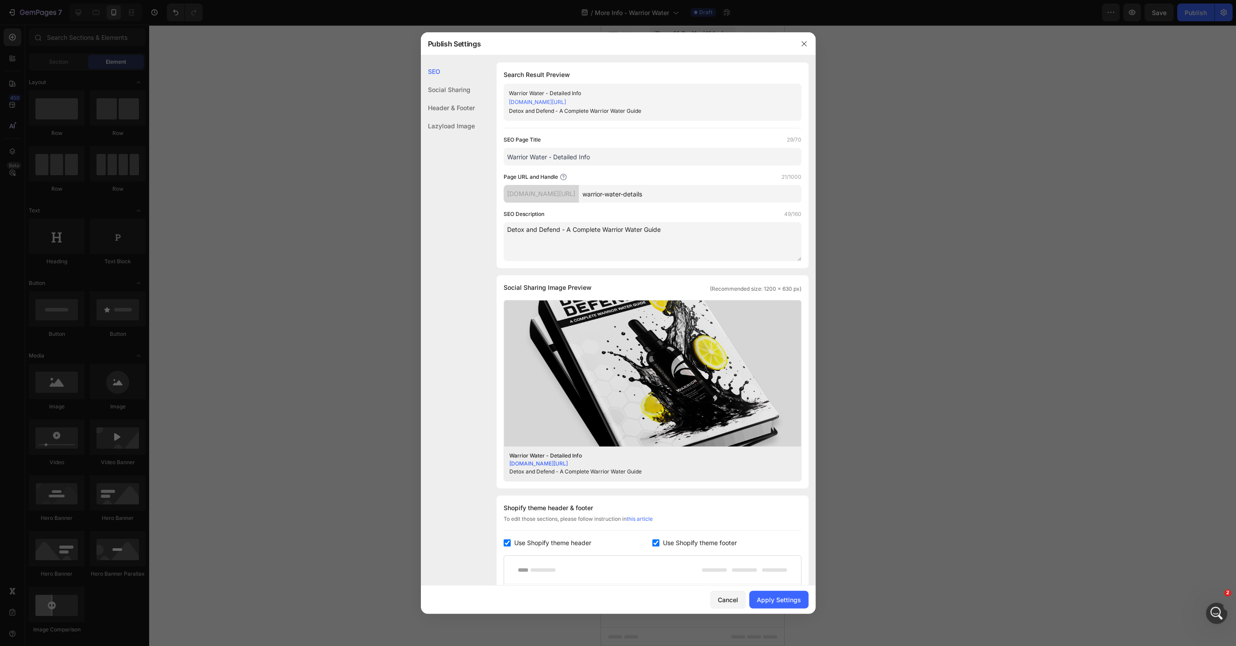
click at [498, 229] on div "Search Result Preview Warrior Water - Detailed Info c039a2-c9.myshopify.com/pag…" at bounding box center [653, 165] width 312 height 206
drag, startPoint x: 597, startPoint y: 158, endPoint x: 492, endPoint y: 151, distance: 105.5
click at [493, 152] on div "SEO Search Result Preview Warrior Water - Detailed Info c039a2-c9.myshopify.com…" at bounding box center [618, 414] width 395 height 705
type input "D"
type input "Warrior Water - Detailed Info"
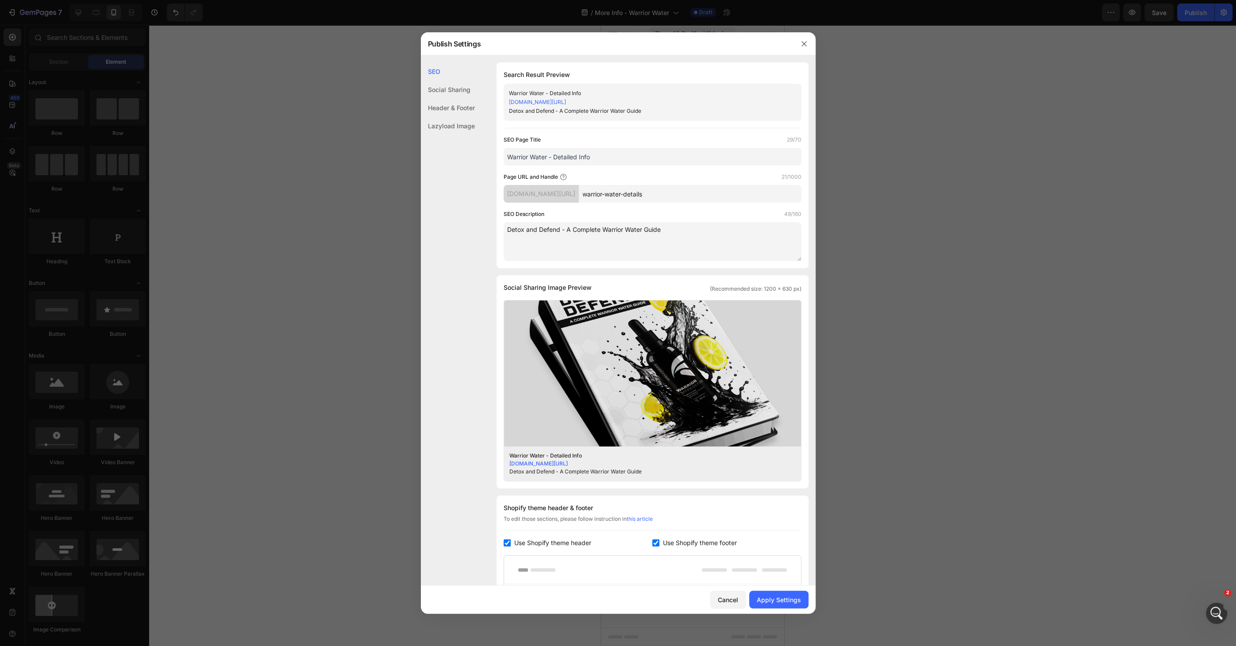
drag, startPoint x: 598, startPoint y: 158, endPoint x: 492, endPoint y: 158, distance: 106.7
click at [492, 158] on div "SEO Search Result Preview Warrior Water - Detailed Info c039a2-c9.myshopify.com…" at bounding box center [618, 414] width 395 height 705
click at [613, 232] on textarea "Detox and Defend - A Complete Warrior Water Guide" at bounding box center [653, 241] width 298 height 39
click at [612, 232] on textarea "Detox and Defend - A Complete Warrior Water Guide" at bounding box center [653, 241] width 298 height 39
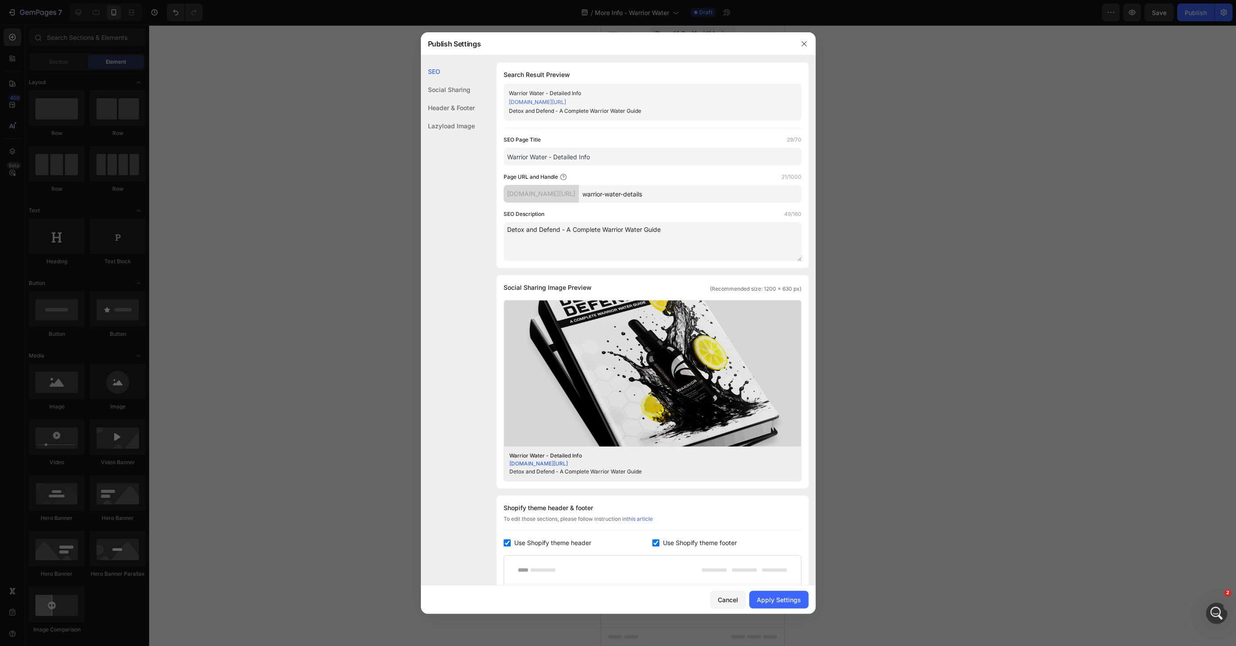
paste textarea "Warrior Water - Detailed Info"
type textarea "Warrior Water - Detailed Info"
click at [772, 597] on div "Apply Settings" at bounding box center [779, 599] width 44 height 9
click at [740, 195] on input "warrior-water-details" at bounding box center [690, 194] width 223 height 18
click at [804, 46] on icon "button" at bounding box center [804, 43] width 7 height 7
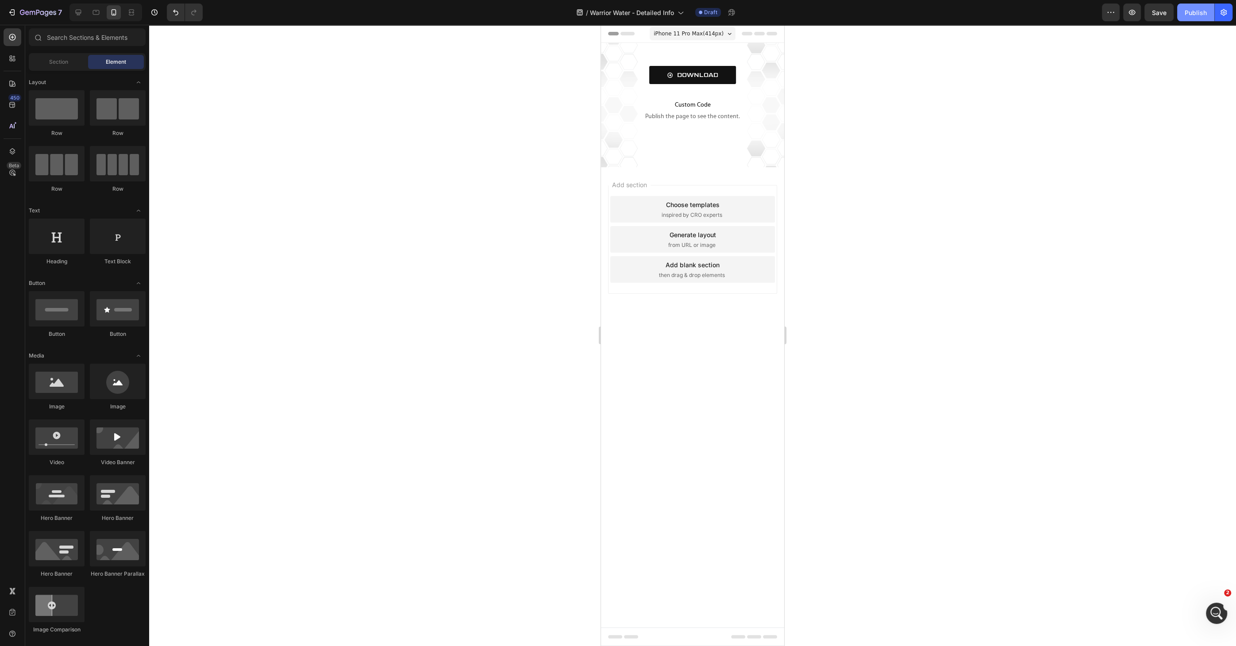
click at [1183, 15] on button "Publish" at bounding box center [1195, 13] width 37 height 18
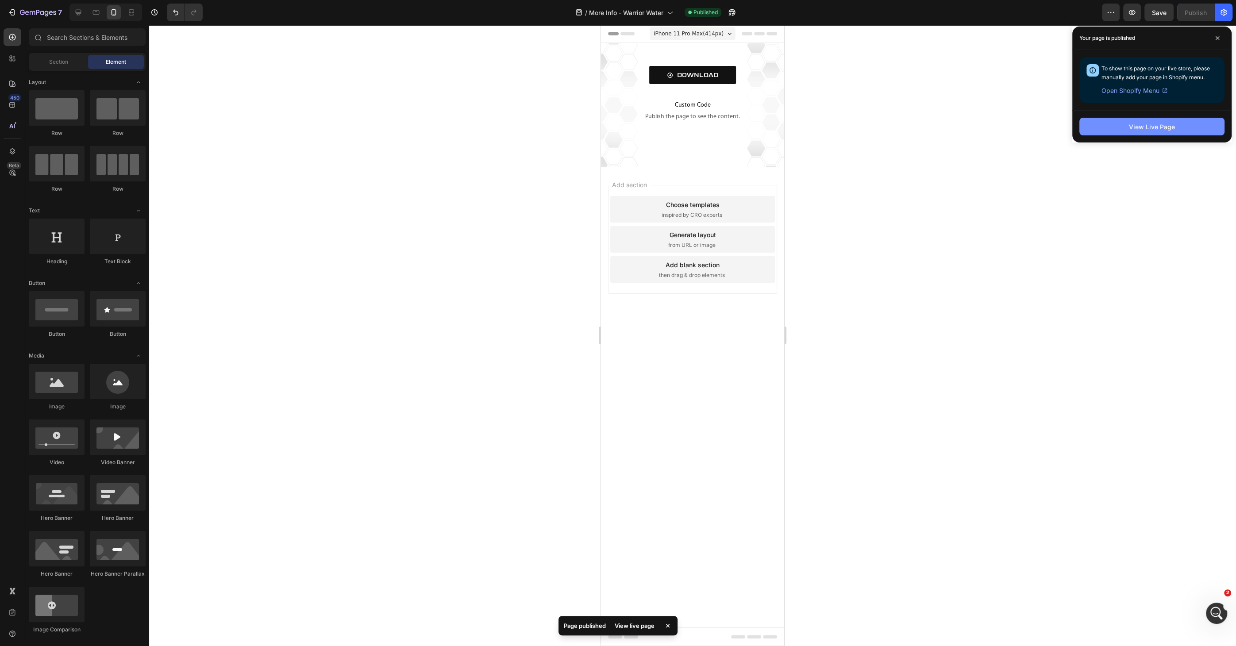
click at [1105, 128] on button "View Live Page" at bounding box center [1152, 127] width 145 height 18
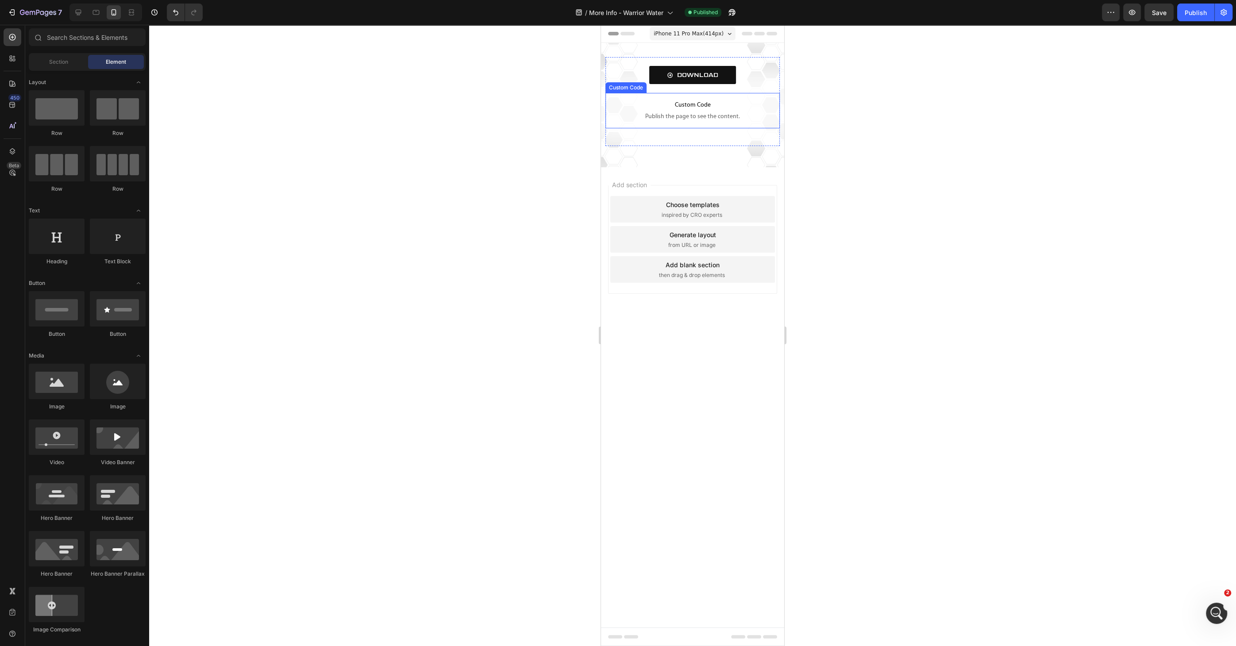
click at [650, 113] on span "Publish the page to see the content." at bounding box center [692, 116] width 174 height 9
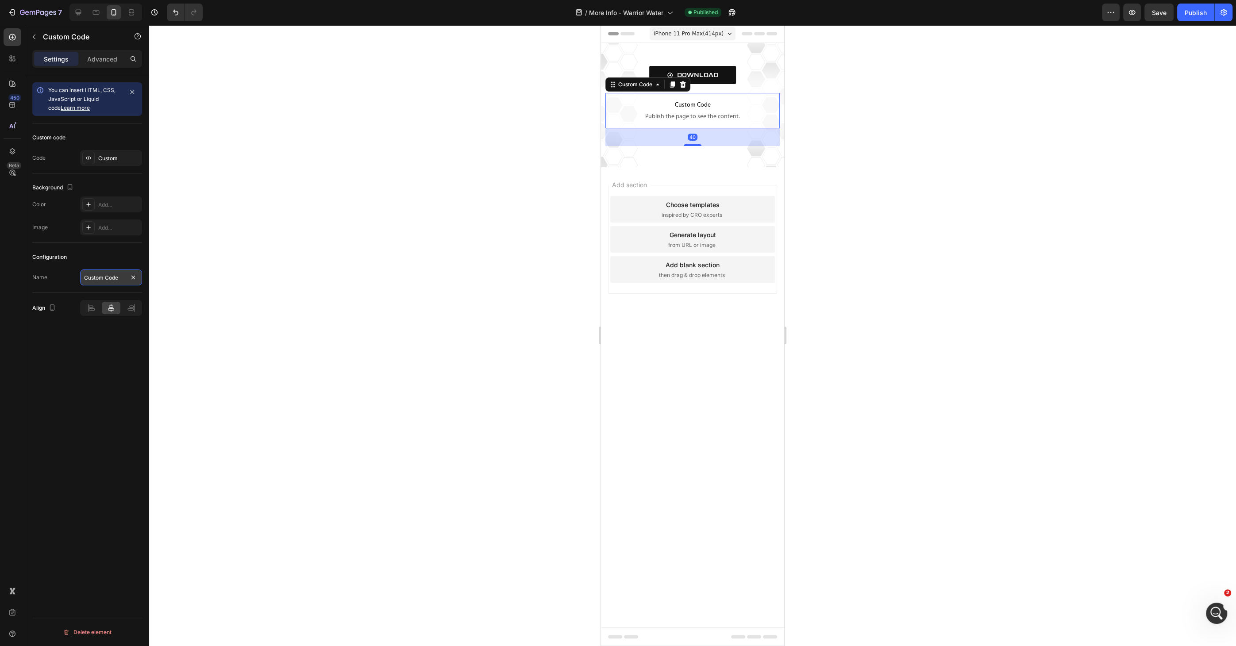
click at [105, 282] on input "Custom Code" at bounding box center [111, 278] width 62 height 16
click at [47, 266] on div "Configuration Name Custom Code" at bounding box center [87, 268] width 110 height 50
click at [103, 153] on div "Custom" at bounding box center [111, 158] width 62 height 16
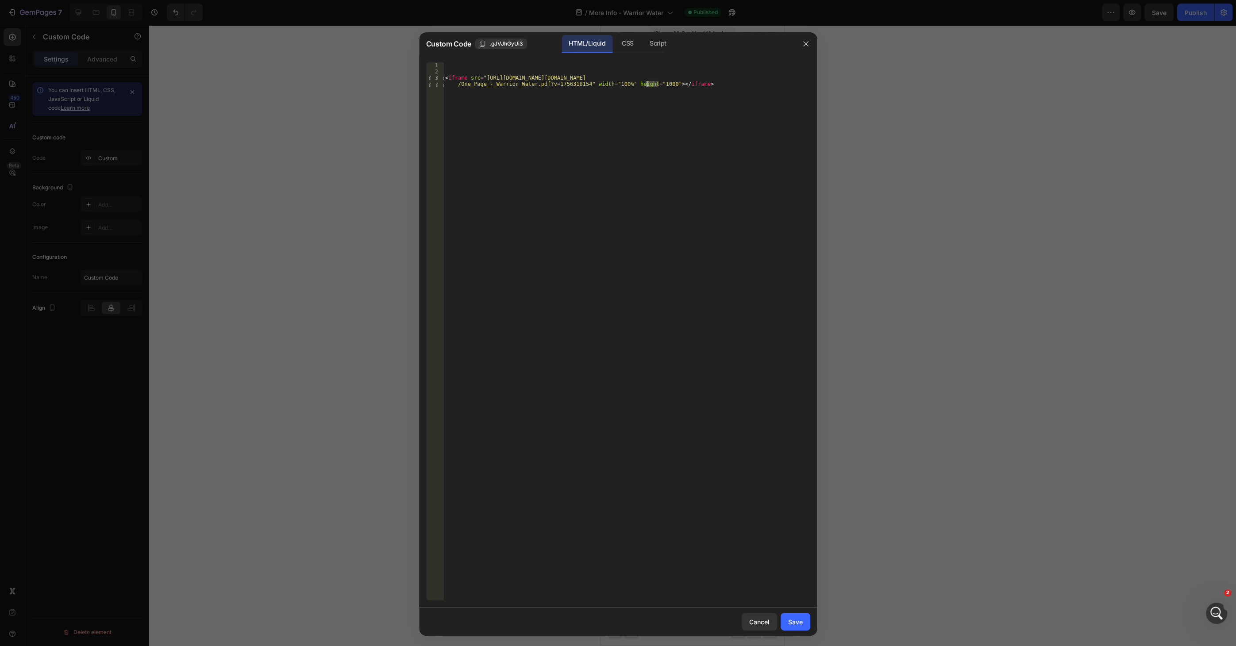
drag, startPoint x: 657, startPoint y: 86, endPoint x: 646, endPoint y: 87, distance: 11.1
click at [646, 87] on div "< iframe src = "https://mozilla.github.io/pdf.js/web/viewer.html?file=https://c…" at bounding box center [627, 340] width 366 height 557
click at [686, 161] on div "< iframe src = "https://mozilla.github.io/pdf.js/web/viewer.html?file=https://c…" at bounding box center [627, 340] width 366 height 557
type textarea "<iframe src="https://mozilla.github.io/pdf.js/web/viewer.html?file=https://cdn.…"
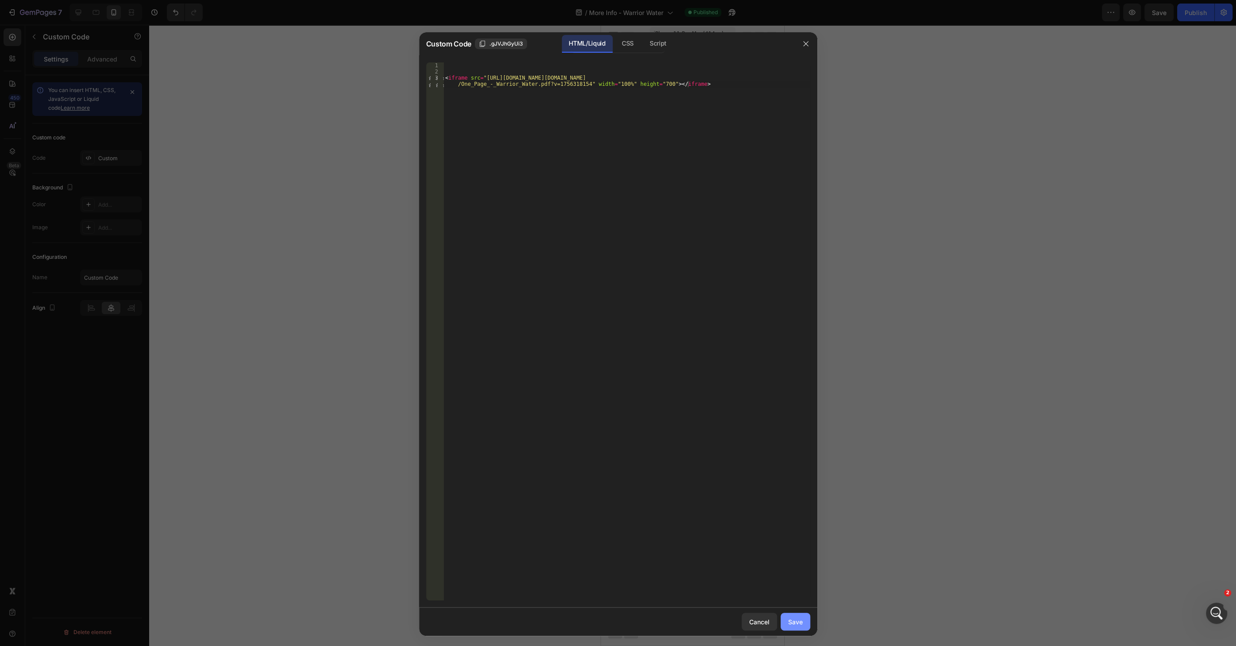
click at [792, 616] on button "Save" at bounding box center [796, 622] width 30 height 18
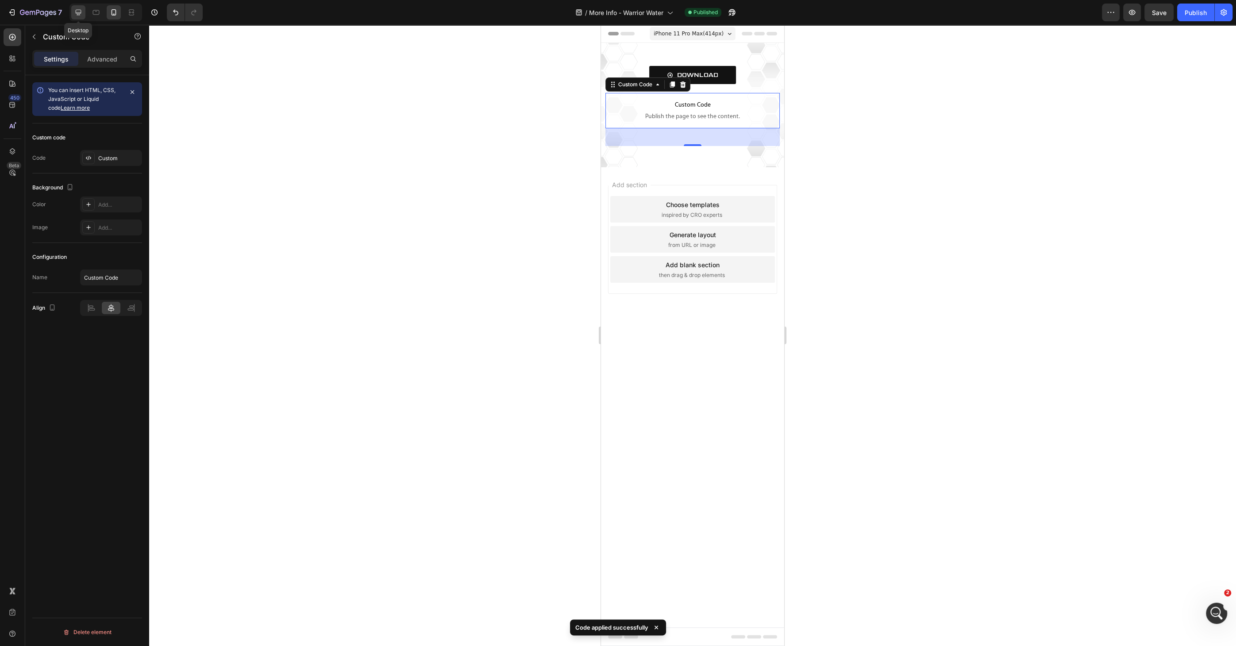
click at [77, 16] on icon at bounding box center [78, 12] width 9 height 9
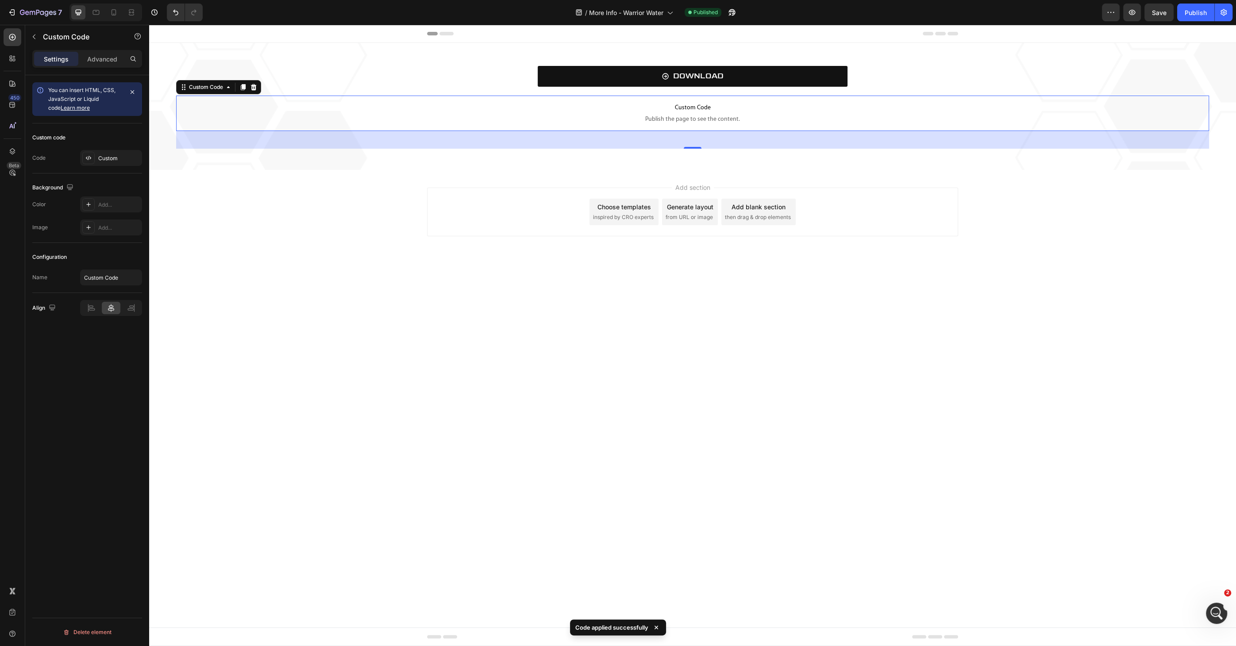
click at [577, 112] on span "Custom Code" at bounding box center [692, 108] width 1033 height 11
click at [106, 158] on div "Custom" at bounding box center [119, 158] width 42 height 8
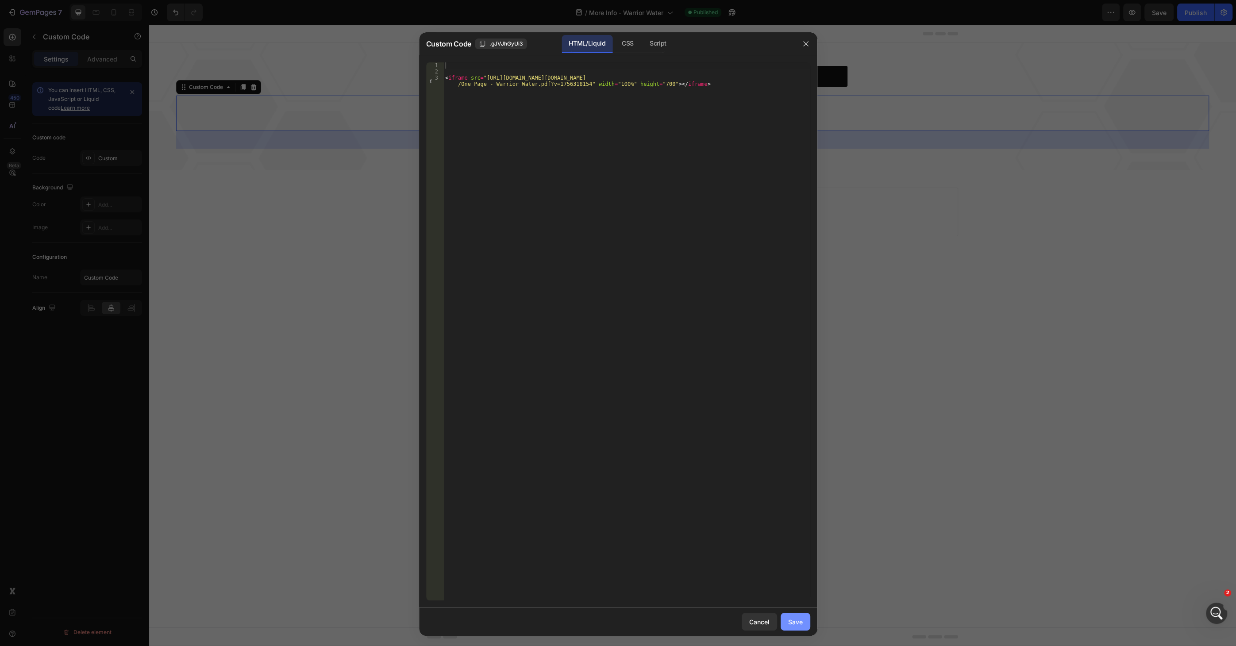
click at [792, 624] on div "Save" at bounding box center [795, 621] width 15 height 9
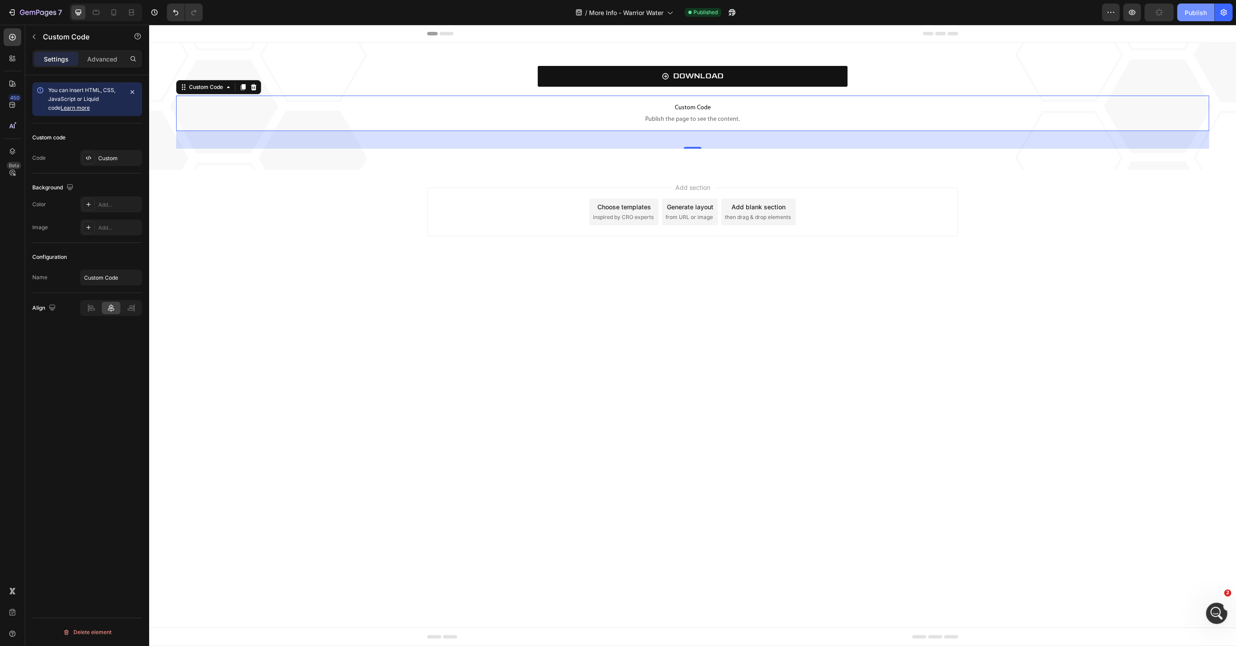
click at [1182, 14] on button "Publish" at bounding box center [1195, 13] width 37 height 18
click at [759, 108] on span "Custom Code" at bounding box center [692, 108] width 1033 height 11
click at [110, 154] on div "Custom" at bounding box center [119, 158] width 42 height 8
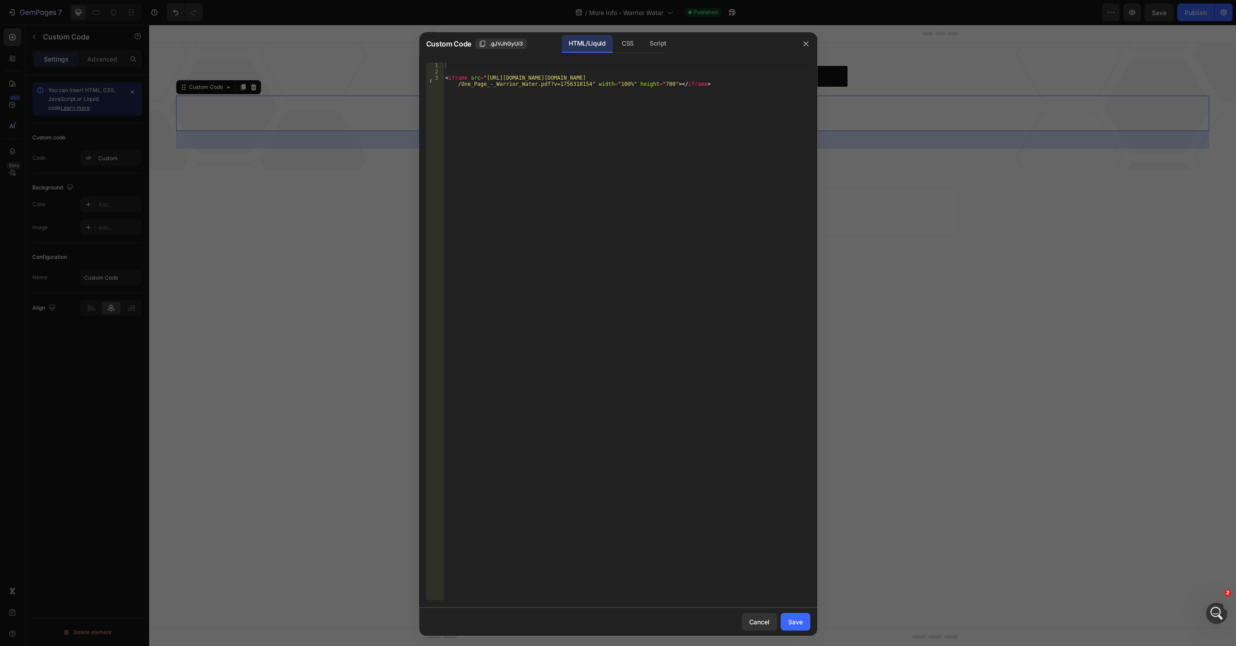
click at [651, 88] on div "< iframe src = "https://mozilla.github.io/pdf.js/web/viewer.html?file=https://c…" at bounding box center [627, 340] width 366 height 557
click at [652, 88] on div "< iframe src = "https://mozilla.github.io/pdf.js/web/viewer.html?file=https://c…" at bounding box center [627, 340] width 366 height 557
click at [648, 87] on div "< iframe src = "https://mozilla.github.io/pdf.js/web/viewer.html?file=https://c…" at bounding box center [627, 340] width 366 height 557
type textarea "<iframe src="[URL][DOMAIN_NAME][DOMAIN_NAME]" width="100%" height="500"></ifram…"
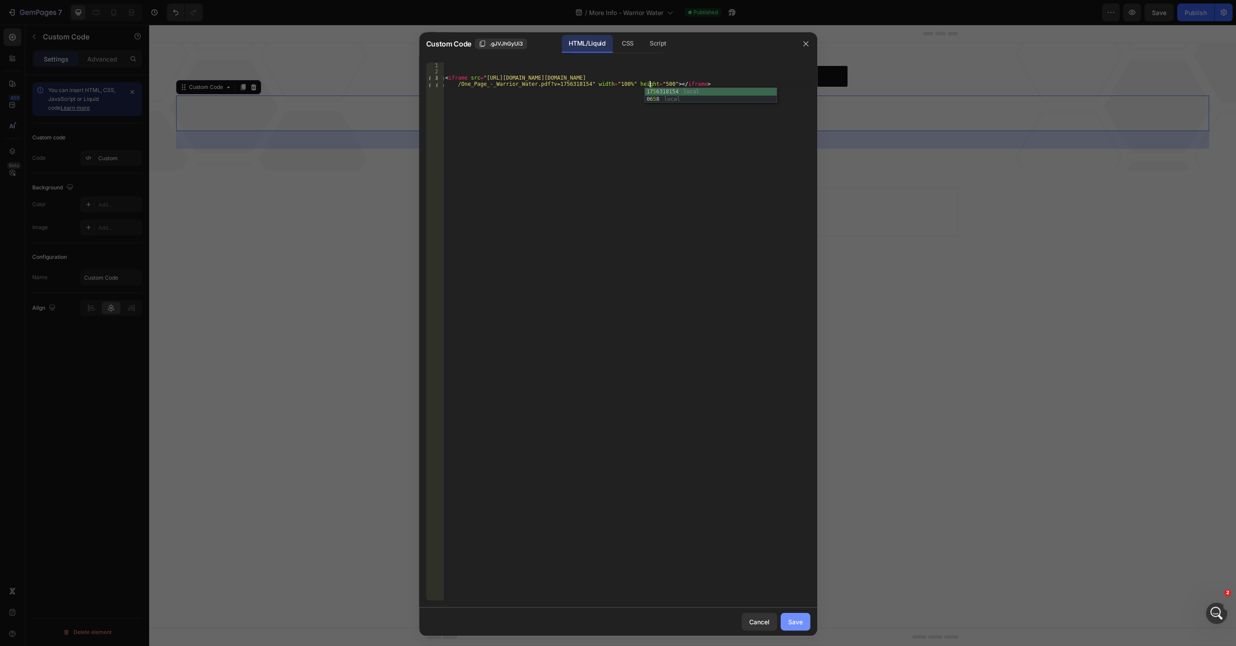
click at [798, 621] on div "Save" at bounding box center [795, 621] width 15 height 9
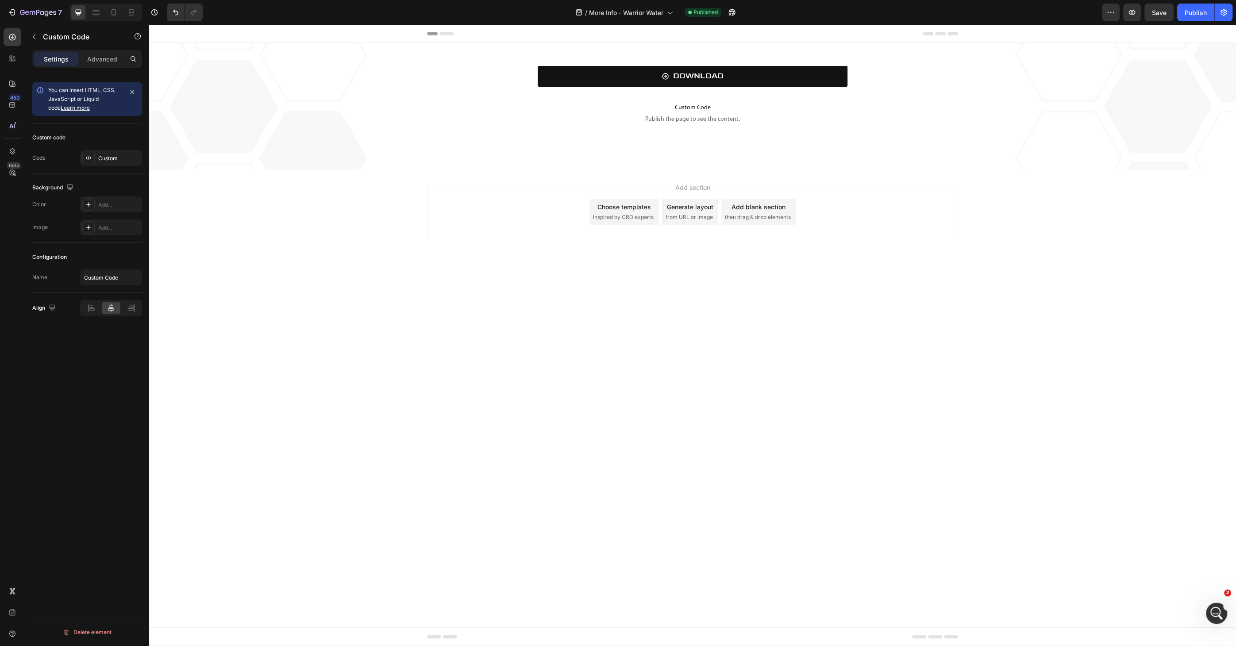
click at [841, 434] on body "Header DOWNLOAD Button Custom Code Publish the page to see the content. Custom …" at bounding box center [692, 335] width 1087 height 621
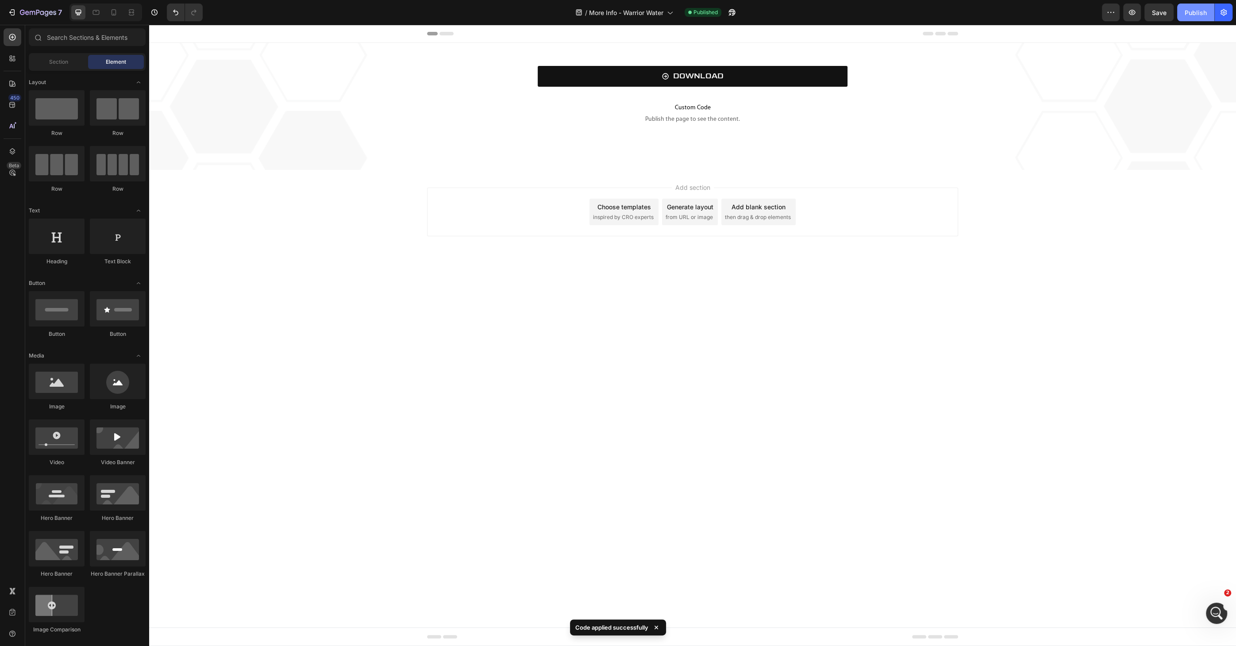
click at [1195, 14] on div "Publish" at bounding box center [1196, 12] width 22 height 9
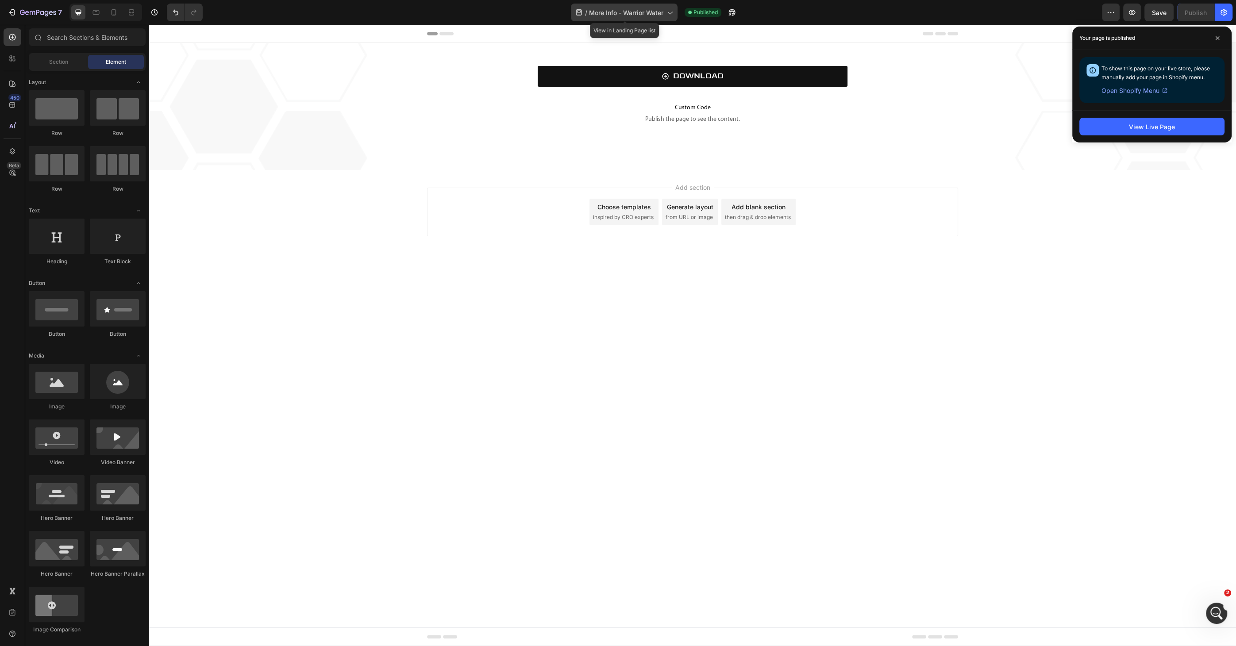
click at [629, 15] on span "More Info - Warrior Water" at bounding box center [626, 12] width 74 height 9
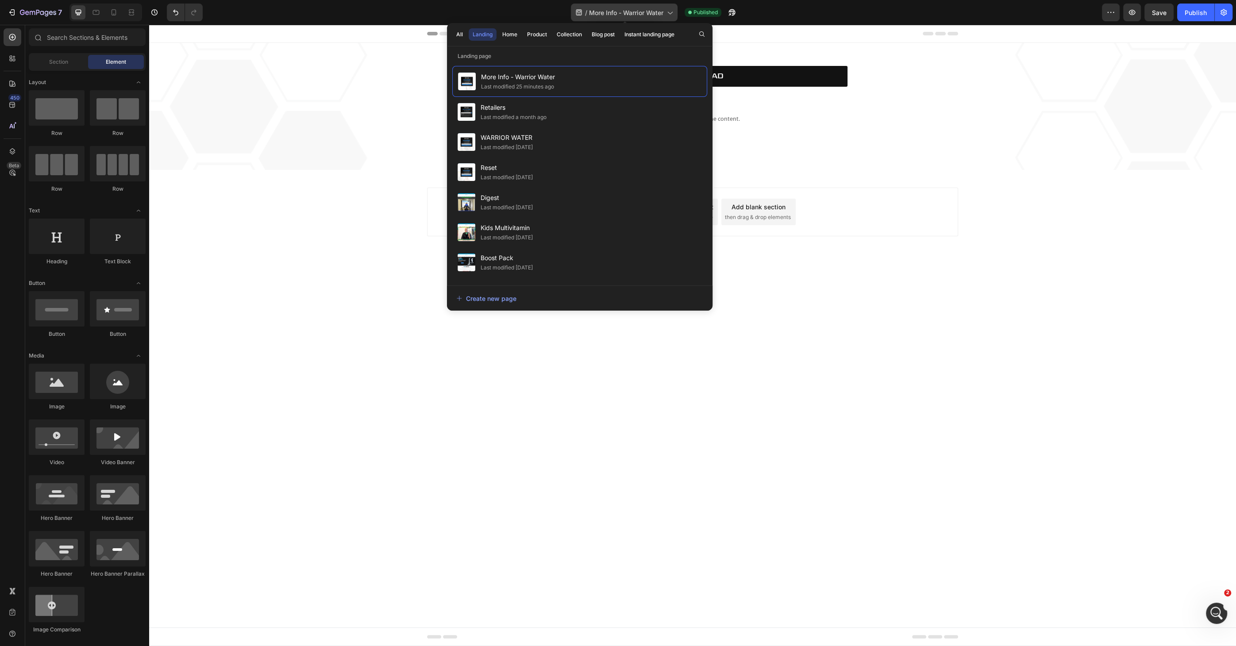
click at [629, 15] on span "More Info - Warrior Water" at bounding box center [626, 12] width 74 height 9
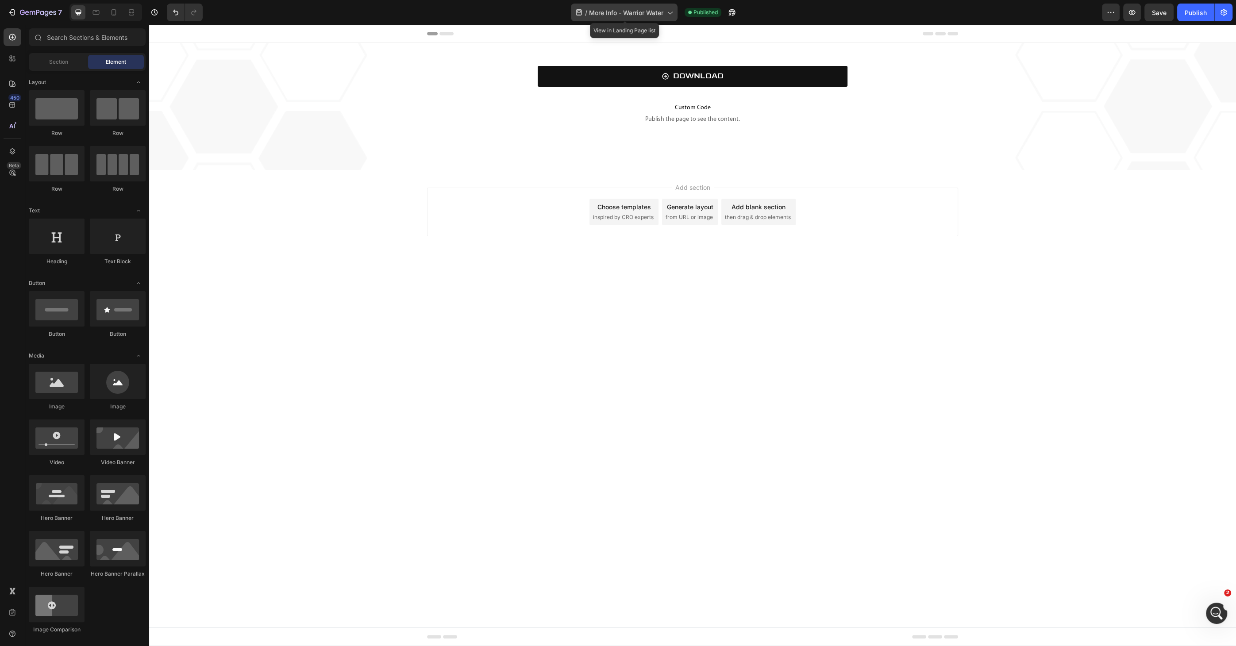
click at [637, 16] on span "More Info - Warrior Water" at bounding box center [626, 12] width 74 height 9
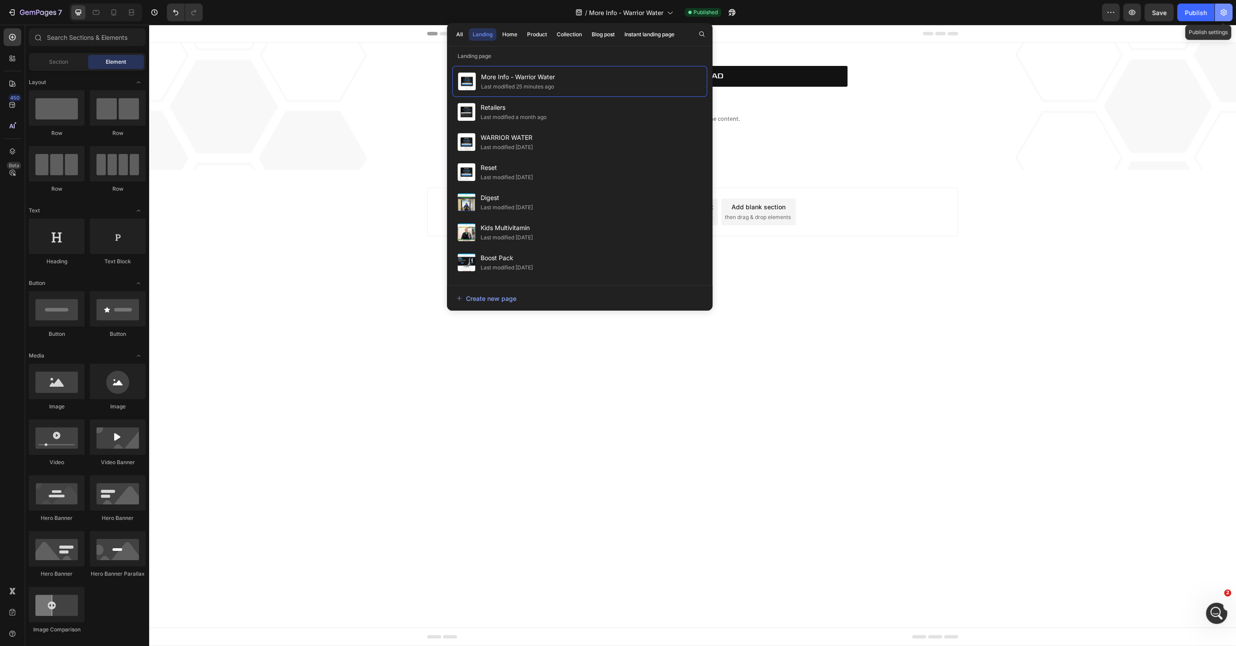
click at [1220, 12] on icon "button" at bounding box center [1223, 12] width 9 height 9
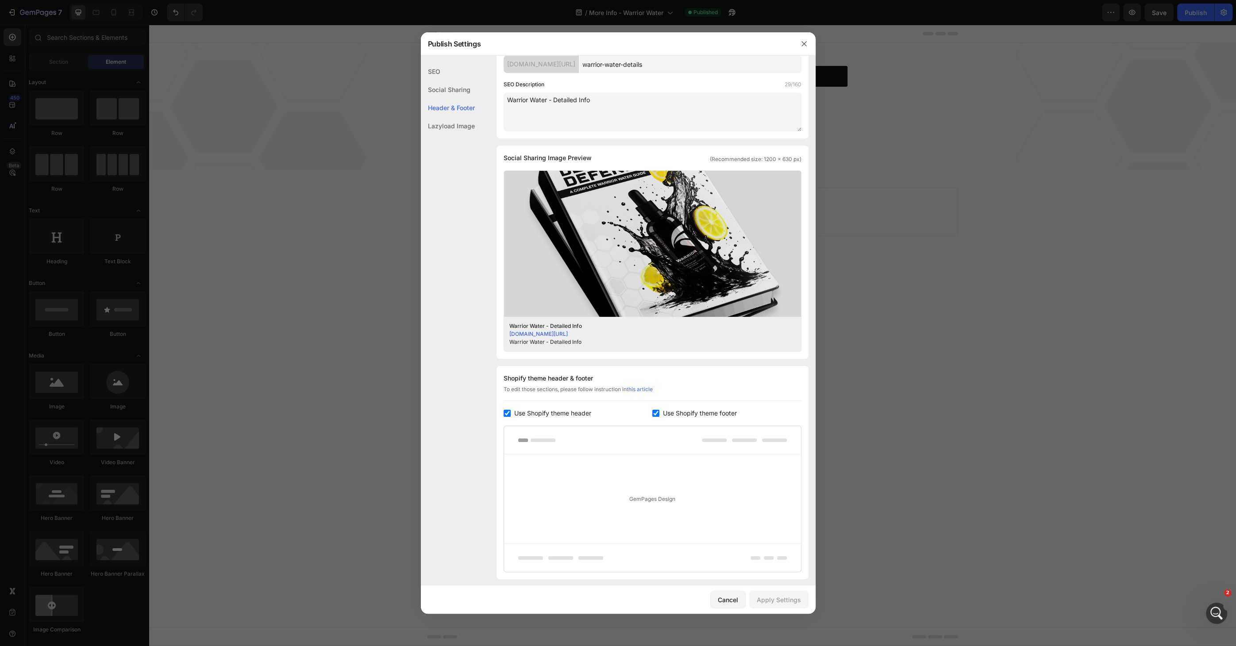
scroll to position [107, 0]
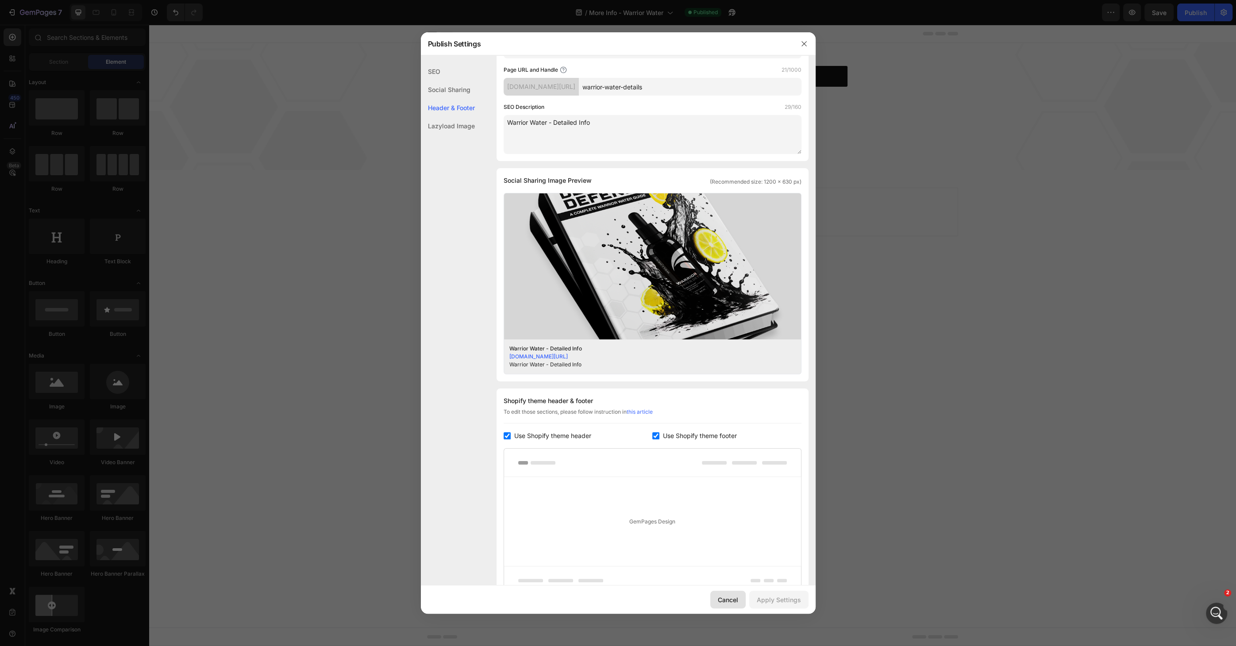
click at [737, 598] on div "Cancel" at bounding box center [728, 599] width 20 height 9
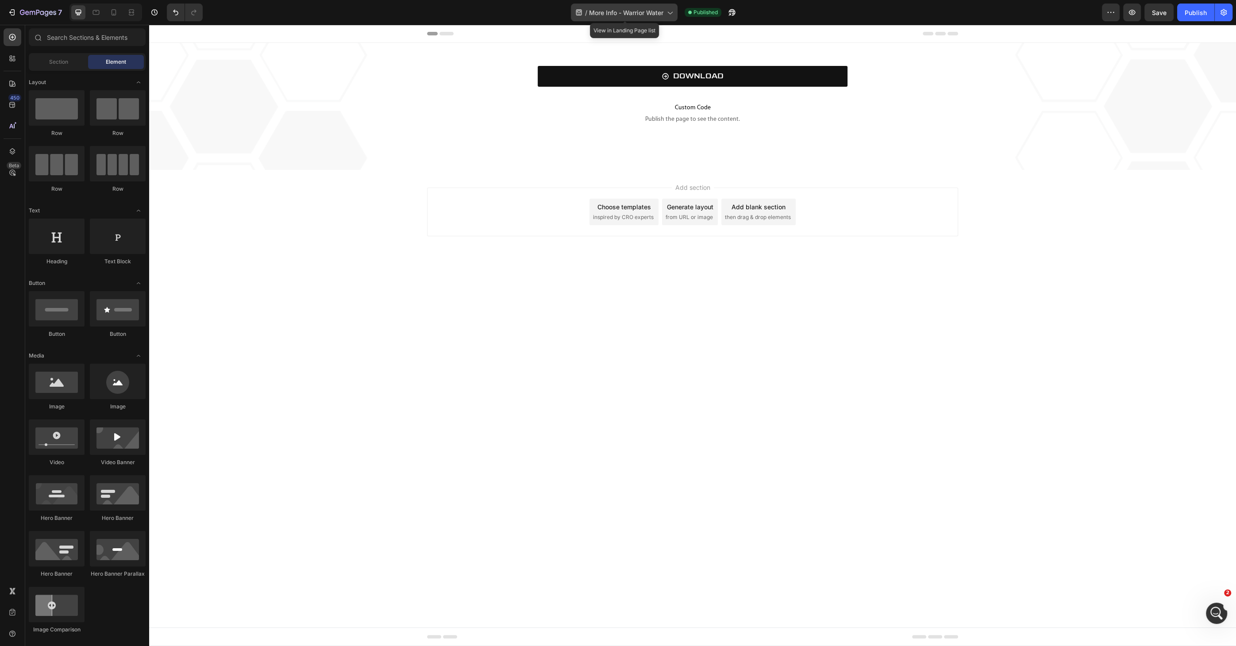
click at [621, 12] on span "More Info - Warrior Water" at bounding box center [626, 12] width 74 height 9
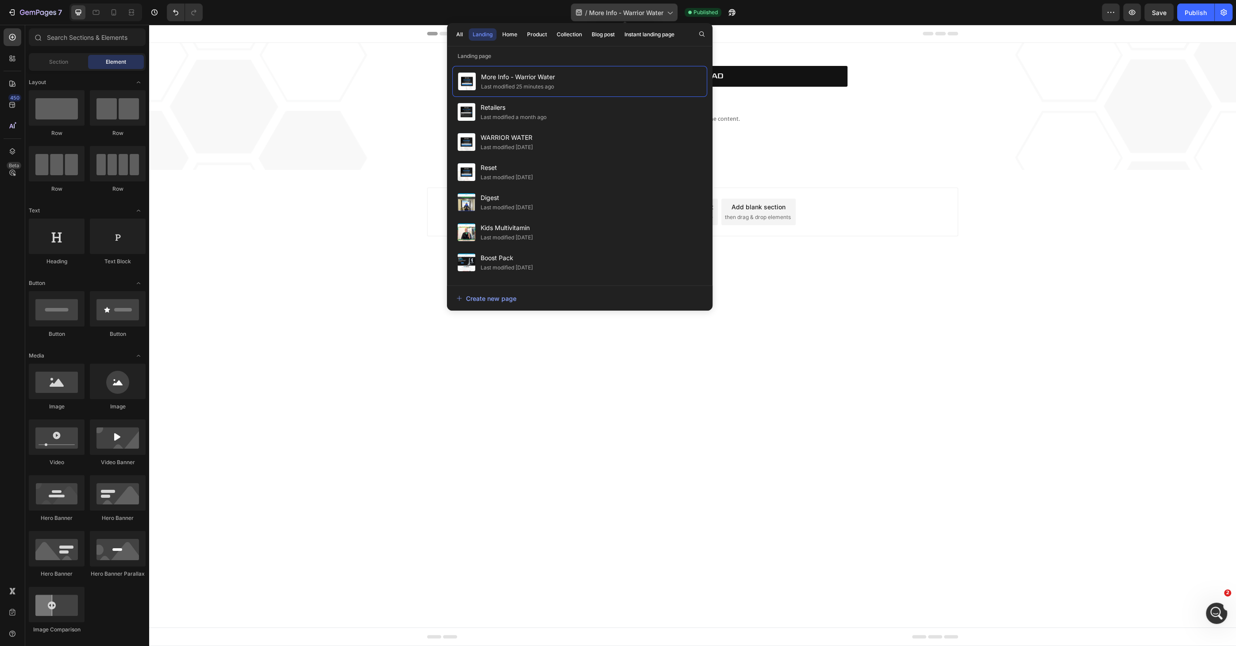
click at [621, 12] on span "More Info - Warrior Water" at bounding box center [626, 12] width 74 height 9
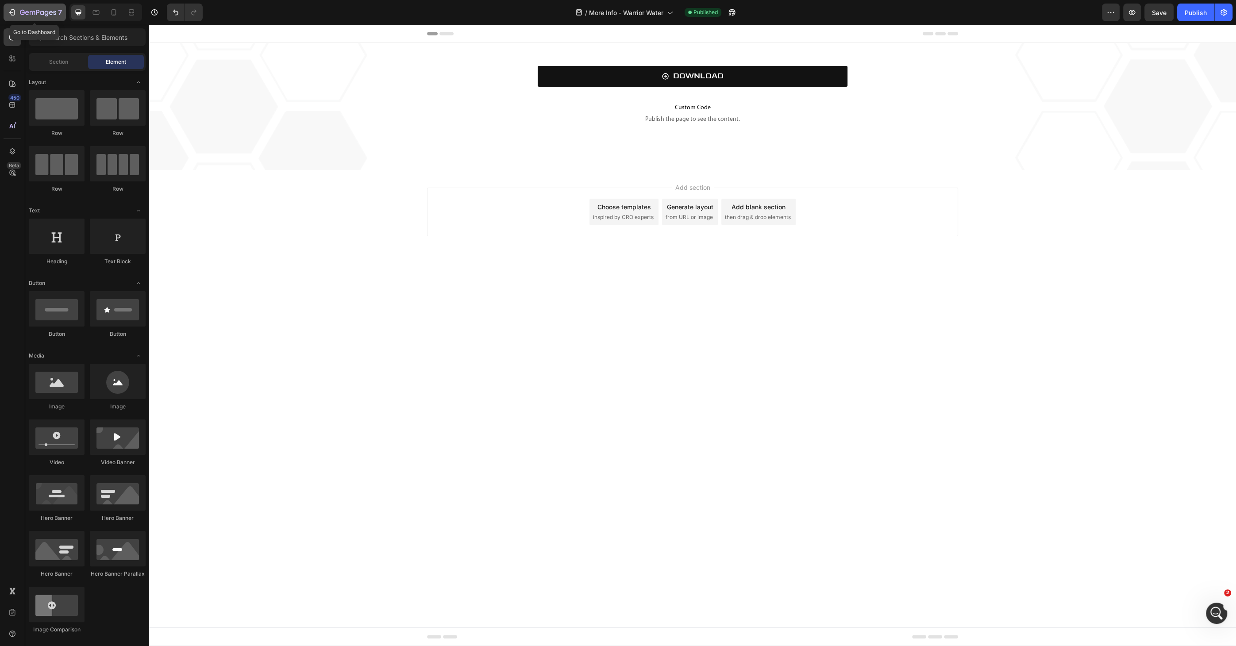
click at [23, 7] on button "7" at bounding box center [35, 13] width 62 height 18
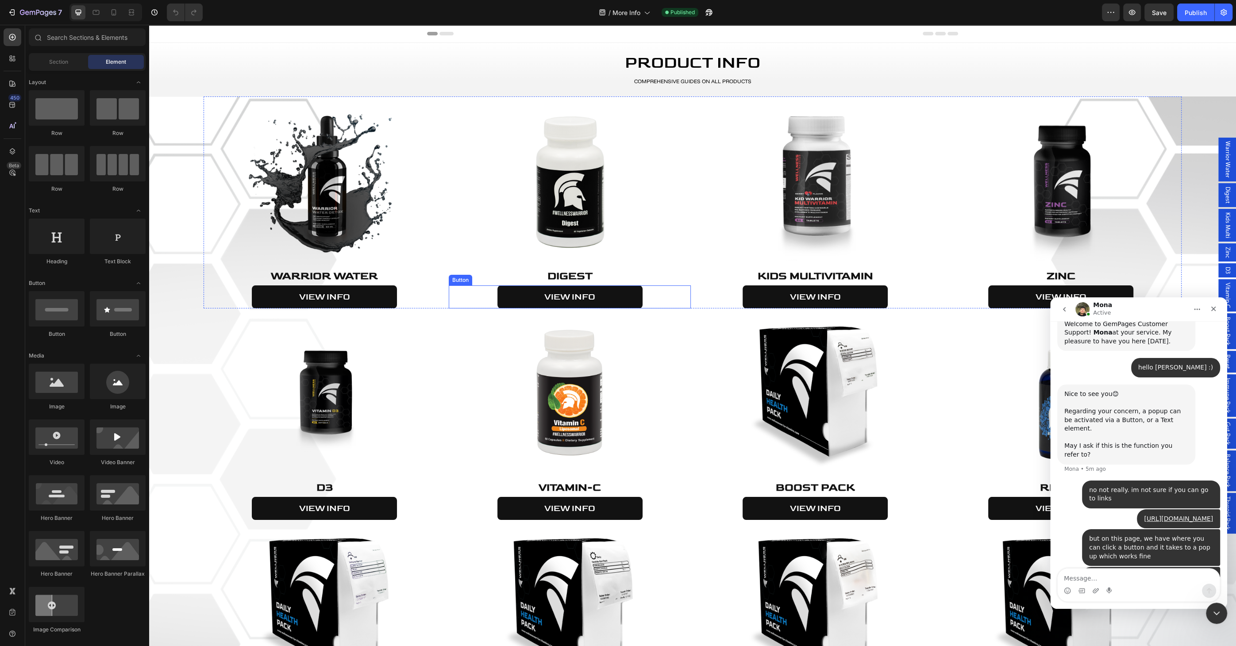
scroll to position [322, 0]
click at [378, 297] on link "VIEW INFO" at bounding box center [324, 296] width 145 height 23
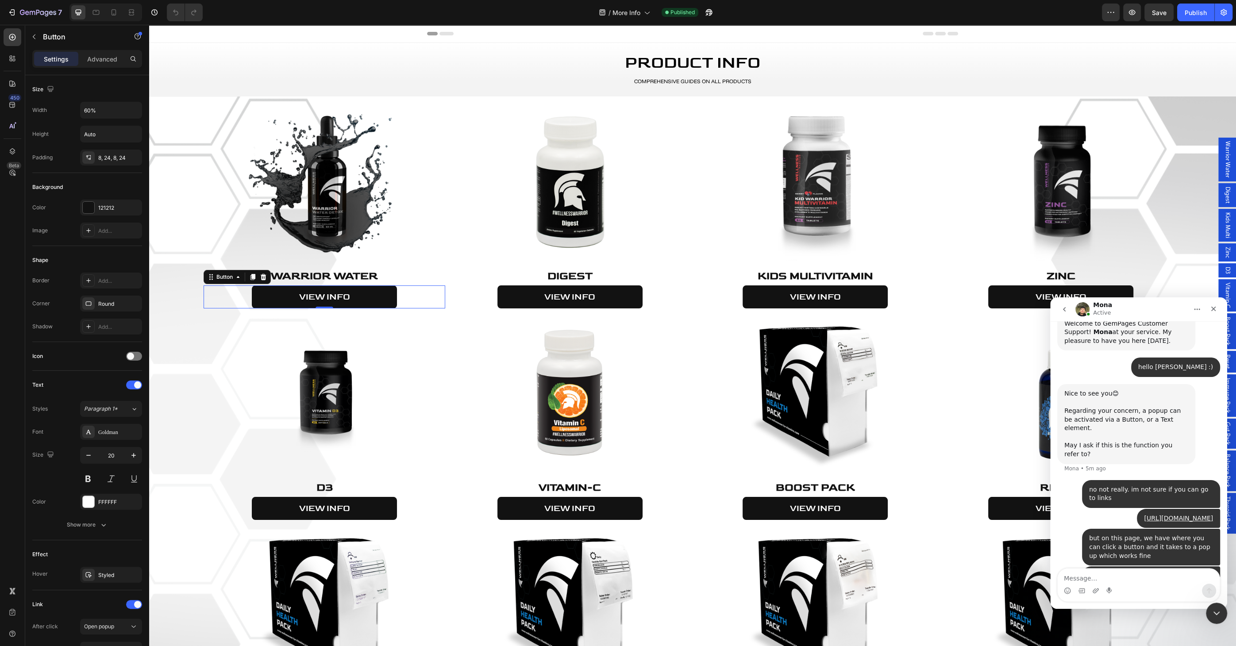
click at [1223, 164] on span "Warrior Water" at bounding box center [1227, 159] width 9 height 37
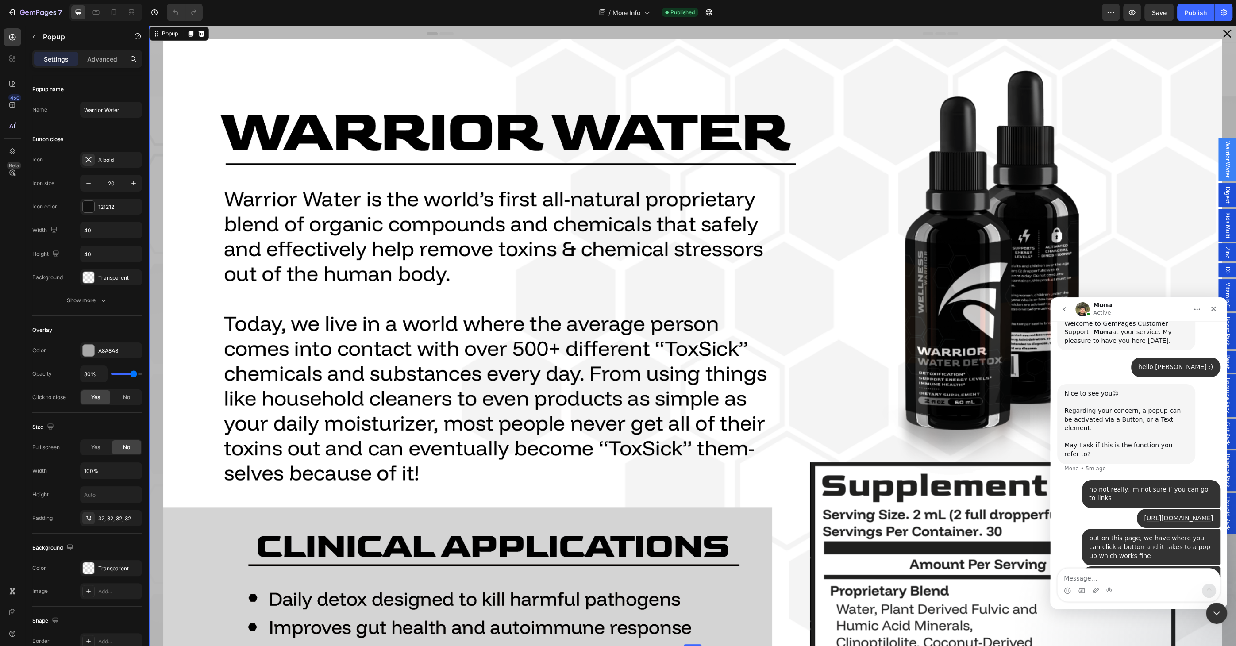
scroll to position [356, 0]
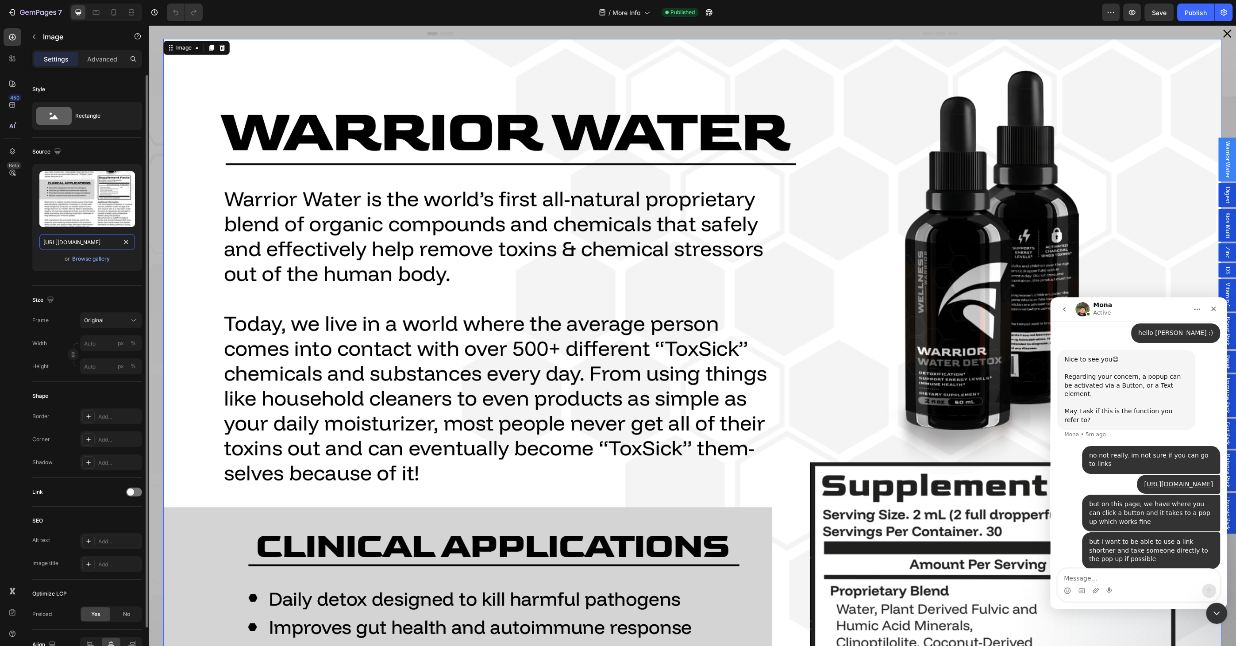
click at [85, 242] on input "https://cdn.shopify.com/s/files/1/0658/7206/8803/files/gempages_537041148112274…" at bounding box center [87, 242] width 96 height 16
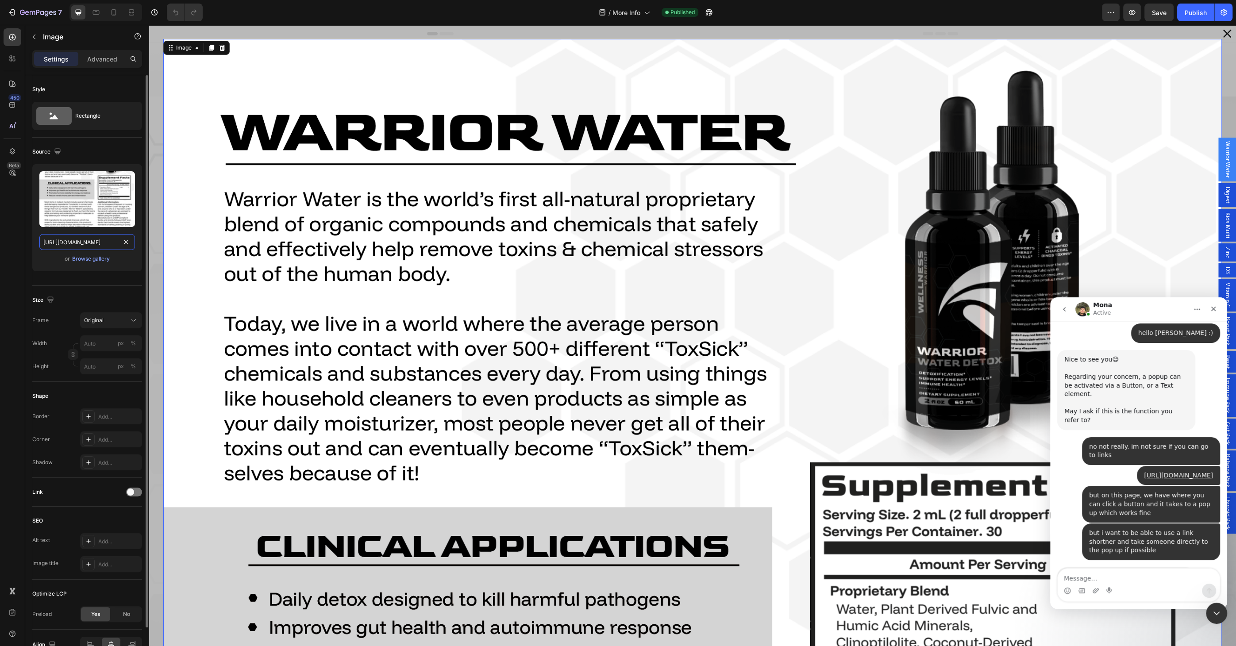
scroll to position [392, 0]
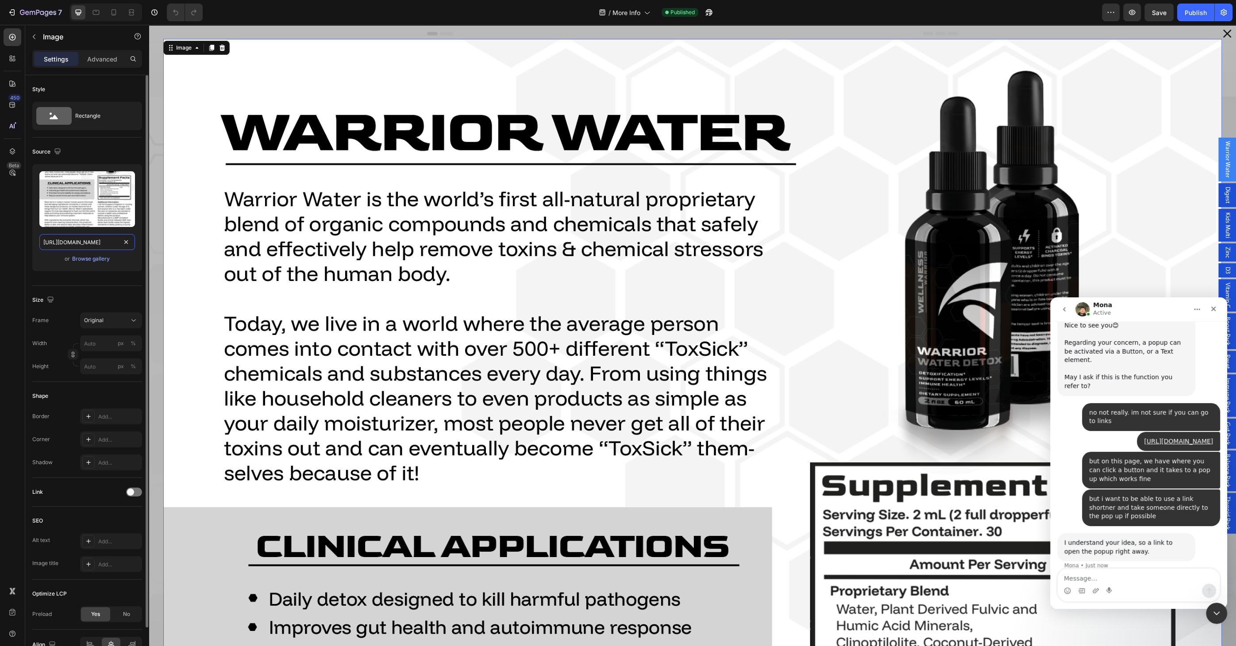
click at [100, 242] on input "https://cdn.shopify.com/s/files/1/0658/7206/8803/files/gempages_537041148112274…" at bounding box center [87, 242] width 96 height 16
drag, startPoint x: 102, startPoint y: 242, endPoint x: 126, endPoint y: 244, distance: 24.0
click at [126, 244] on div "https://cdn.shopify.com/s/files/1/0658/7206/8803/files/gempages_537041148112274…" at bounding box center [87, 242] width 96 height 16
click at [105, 242] on input "https://cdn.shopify.com/s/files/1/0658/7206/8803/files/gempages_537041148112274…" at bounding box center [87, 242] width 96 height 16
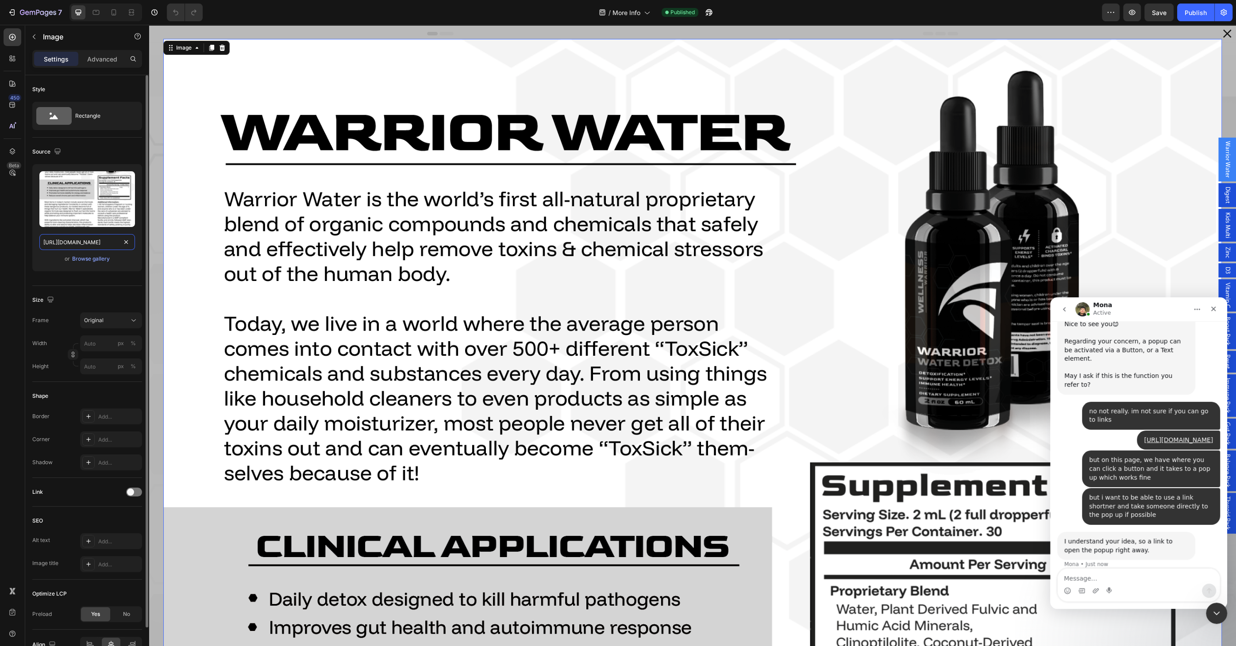
scroll to position [0, 0]
drag, startPoint x: 107, startPoint y: 242, endPoint x: 30, endPoint y: 242, distance: 77.5
click at [31, 242] on div "Style Rectangle Source Upload Image https://cdn.shopify.com/s/files/1/0658/7206…" at bounding box center [87, 397] width 124 height 645
click at [1076, 573] on textarea "Message…" at bounding box center [1139, 576] width 162 height 15
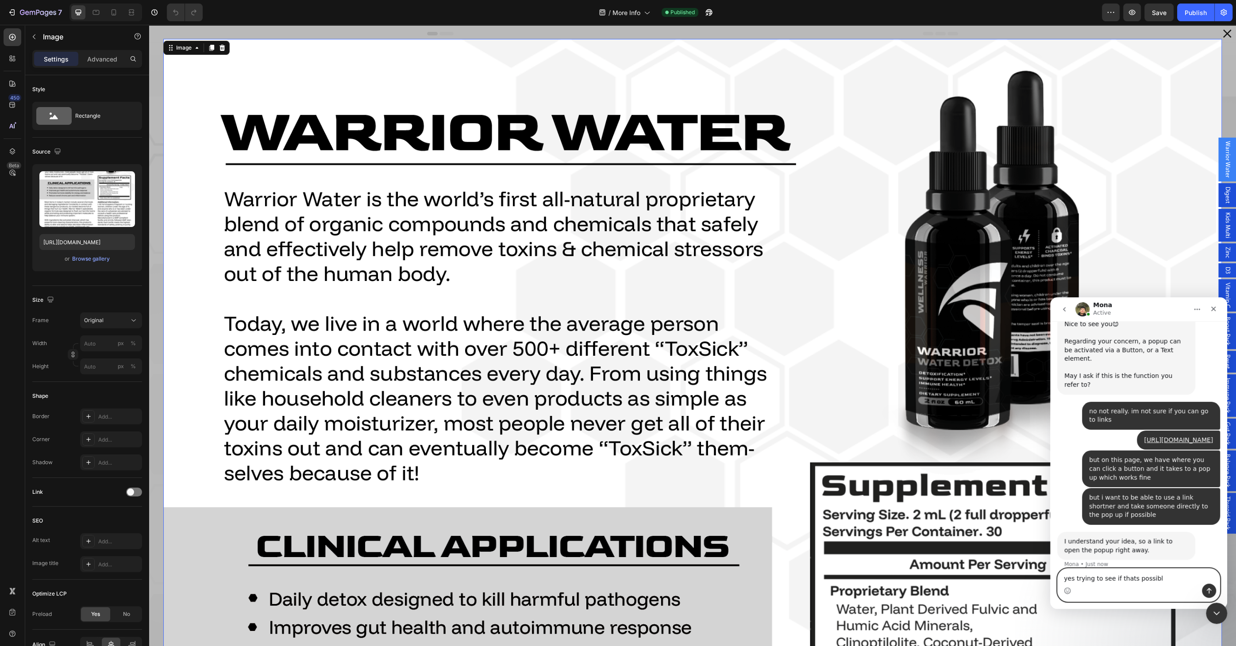
type textarea "yes trying to see if thats possible"
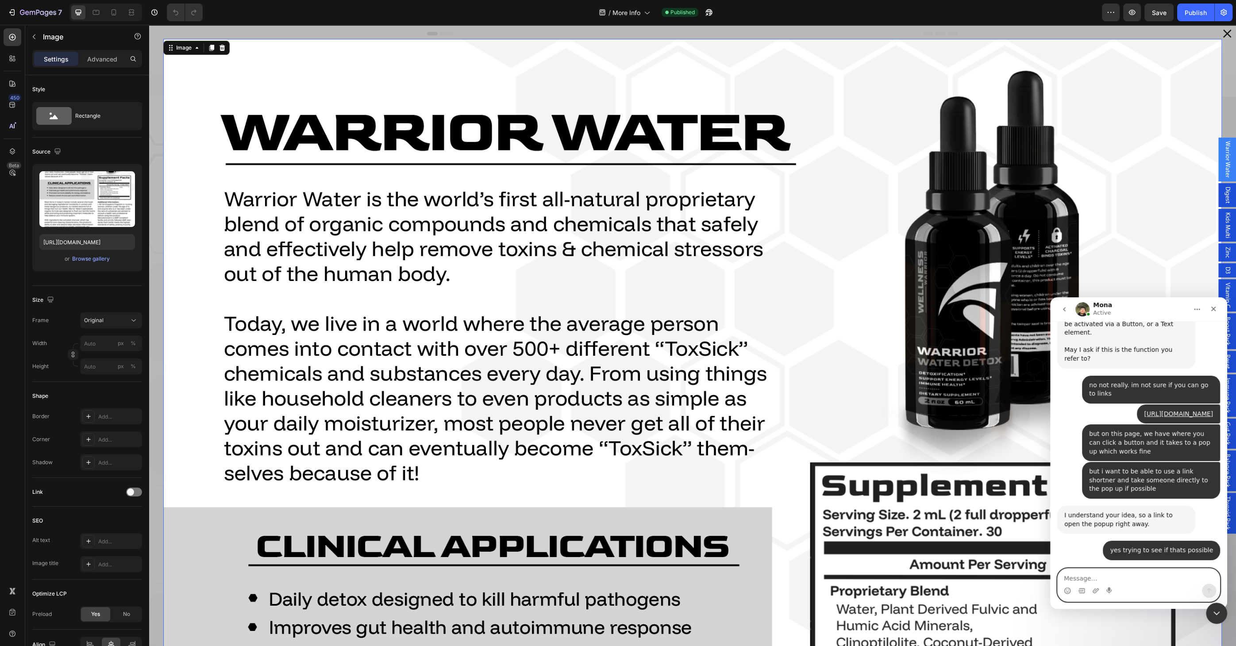
scroll to position [419, 0]
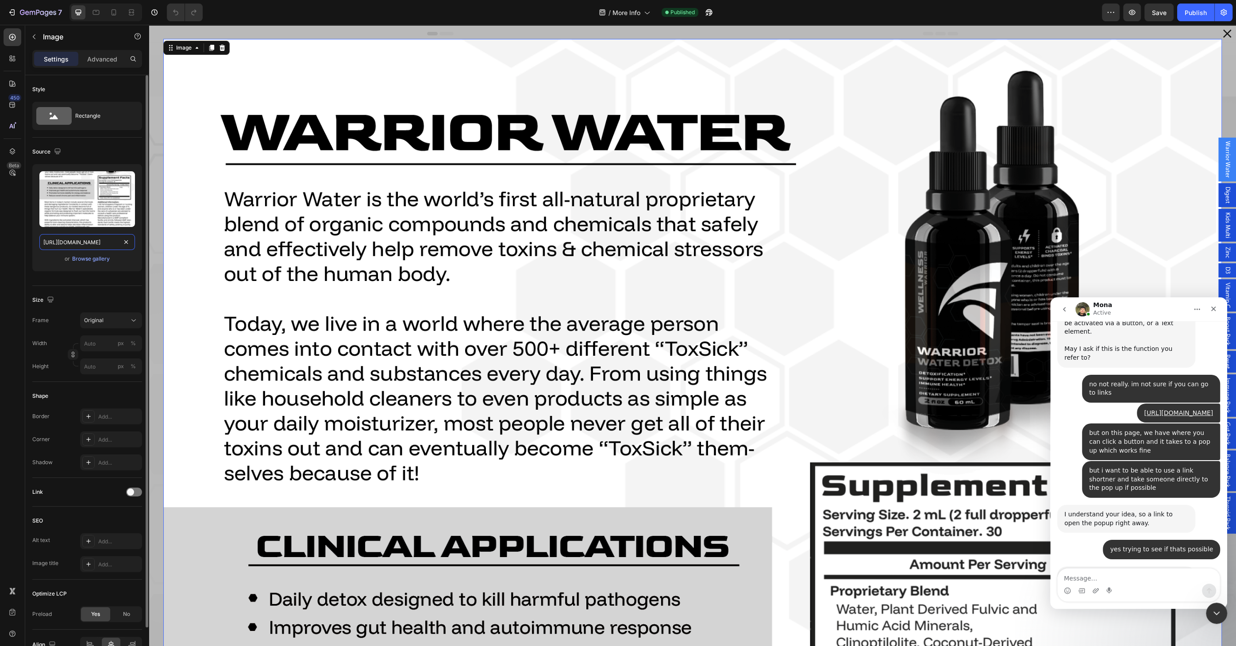
click at [91, 243] on input "https://cdn.shopify.com/s/files/1/0658/7206/8803/files/gempages_537041148112274…" at bounding box center [87, 242] width 96 height 16
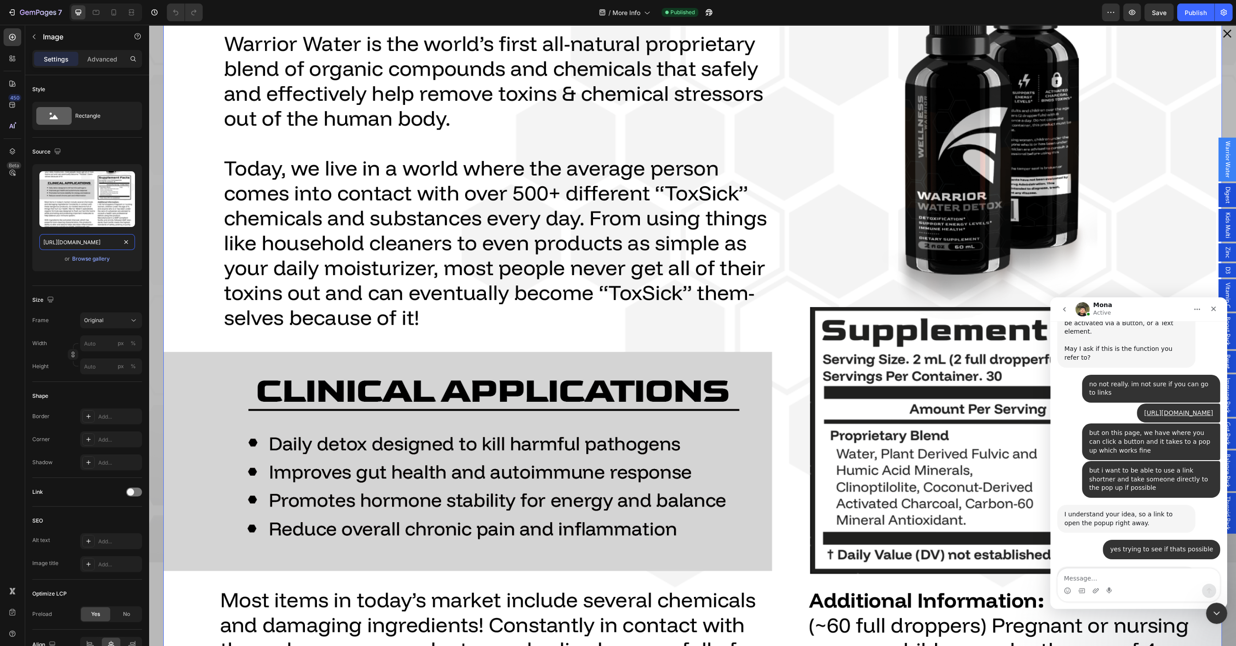
scroll to position [0, 0]
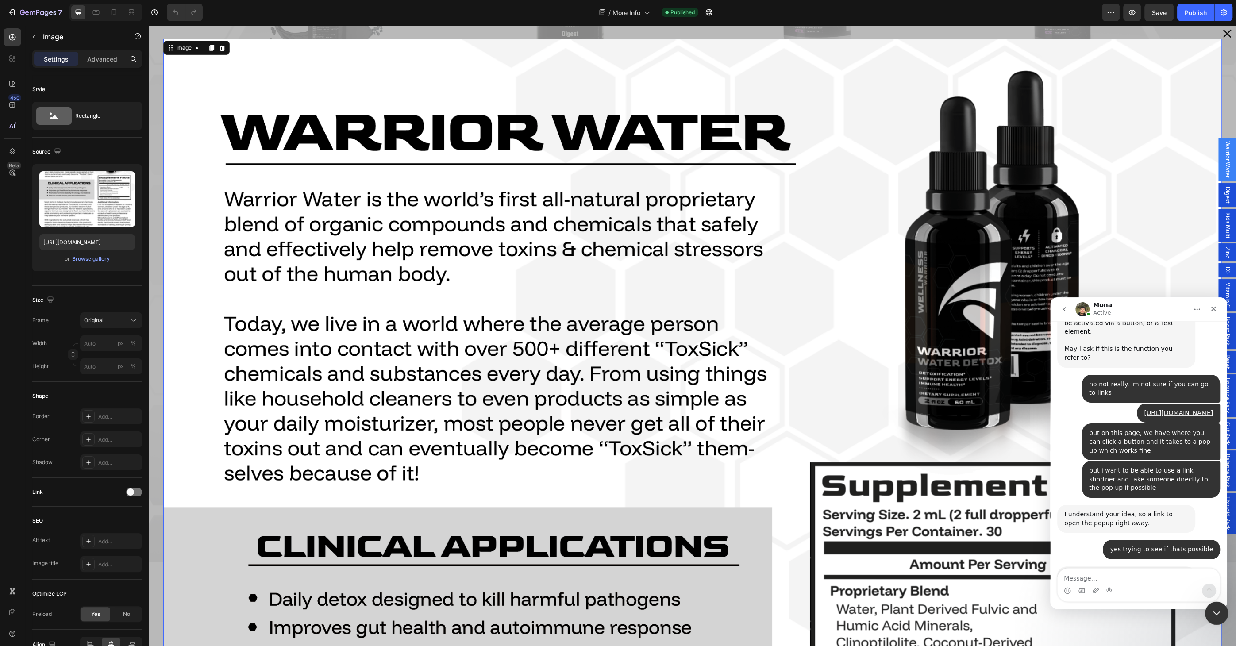
click at [1219, 609] on icon "Close Intercom Messenger" at bounding box center [1215, 612] width 11 height 11
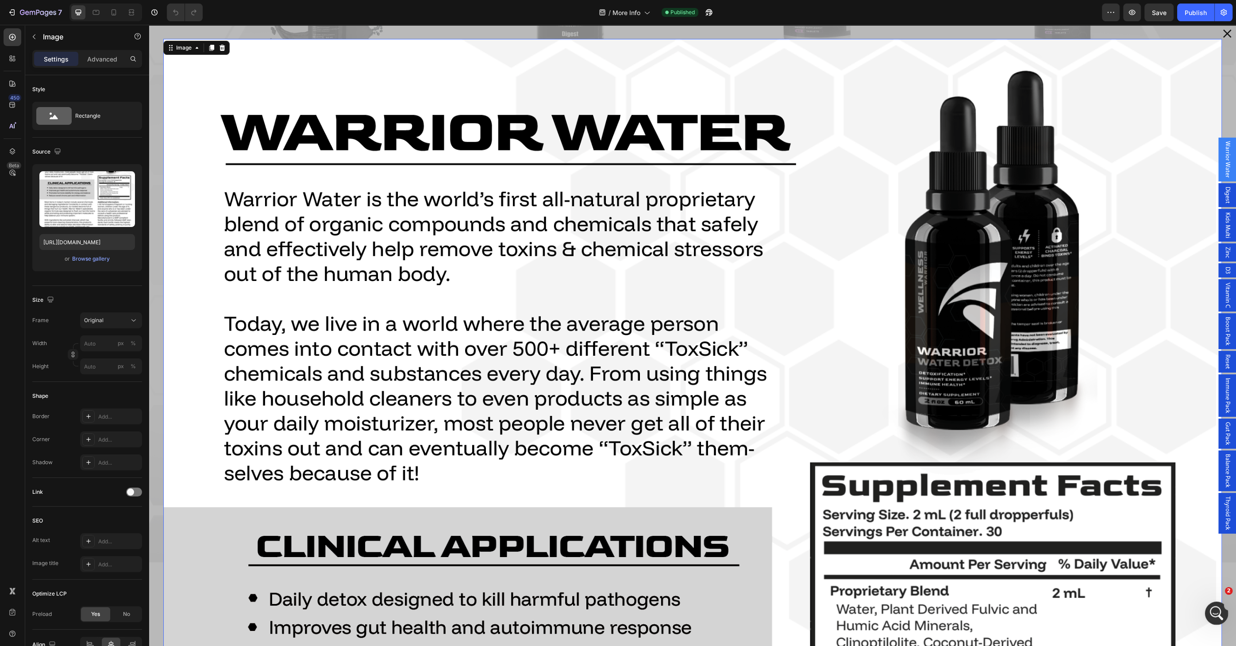
scroll to position [402, 0]
click at [1219, 609] on icon "Open Intercom Messenger" at bounding box center [1215, 612] width 15 height 15
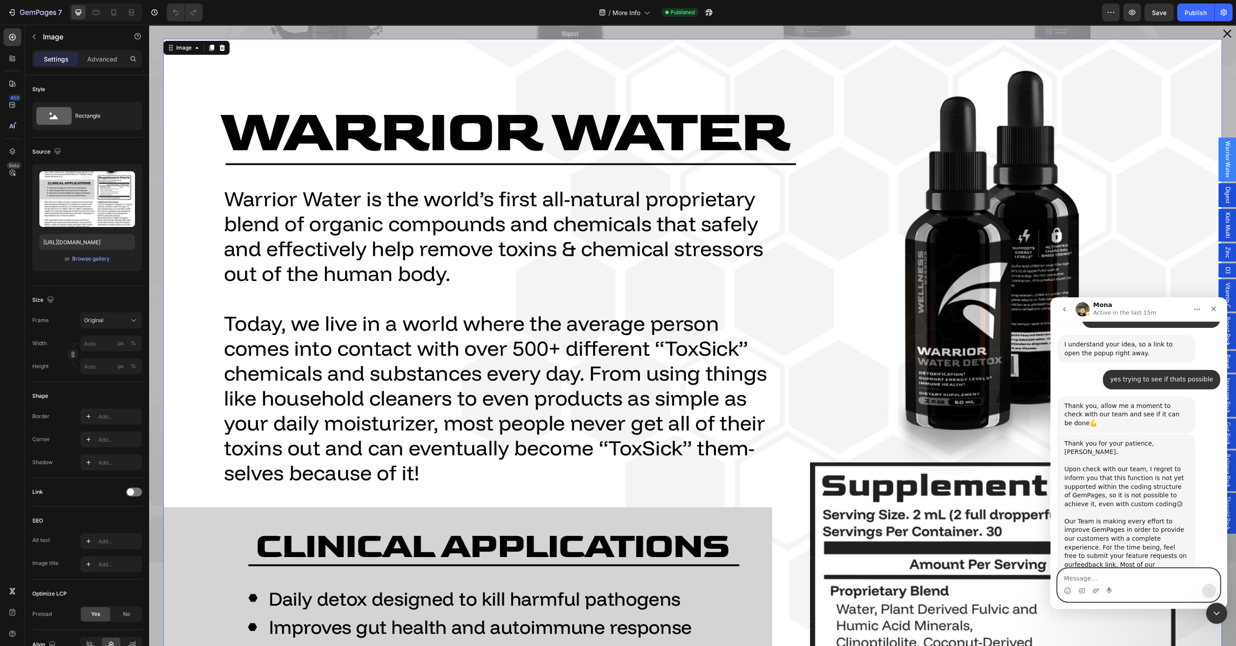
scroll to position [591, 0]
click at [1097, 573] on textarea "Message…" at bounding box center [1139, 576] width 162 height 15
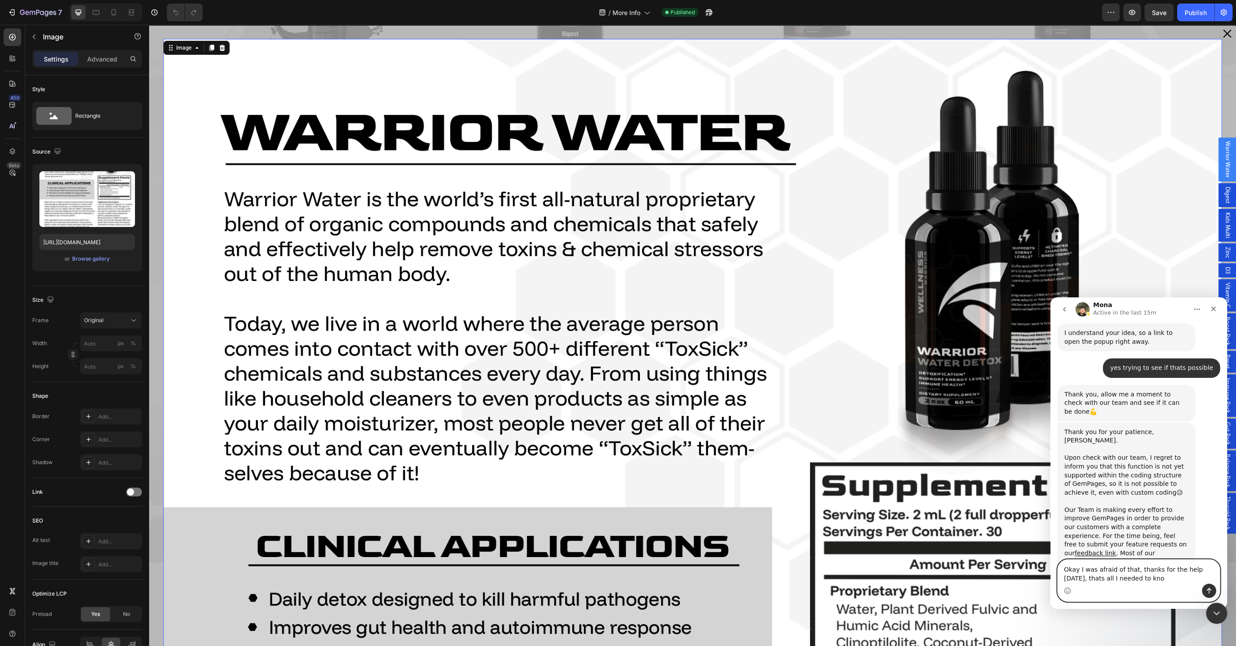
type textarea "Okay I was afraid of that, thanks for the help today, thats all I needed to know"
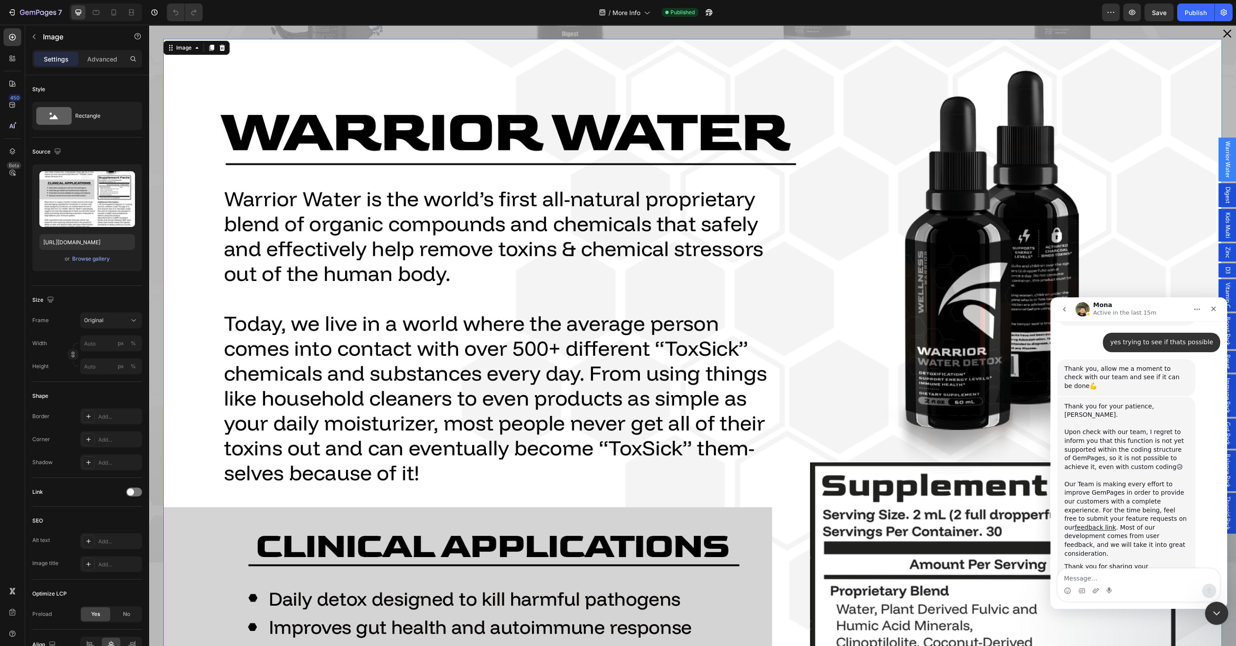
click at [1212, 611] on icon "Close Intercom Messenger" at bounding box center [1215, 612] width 6 height 4
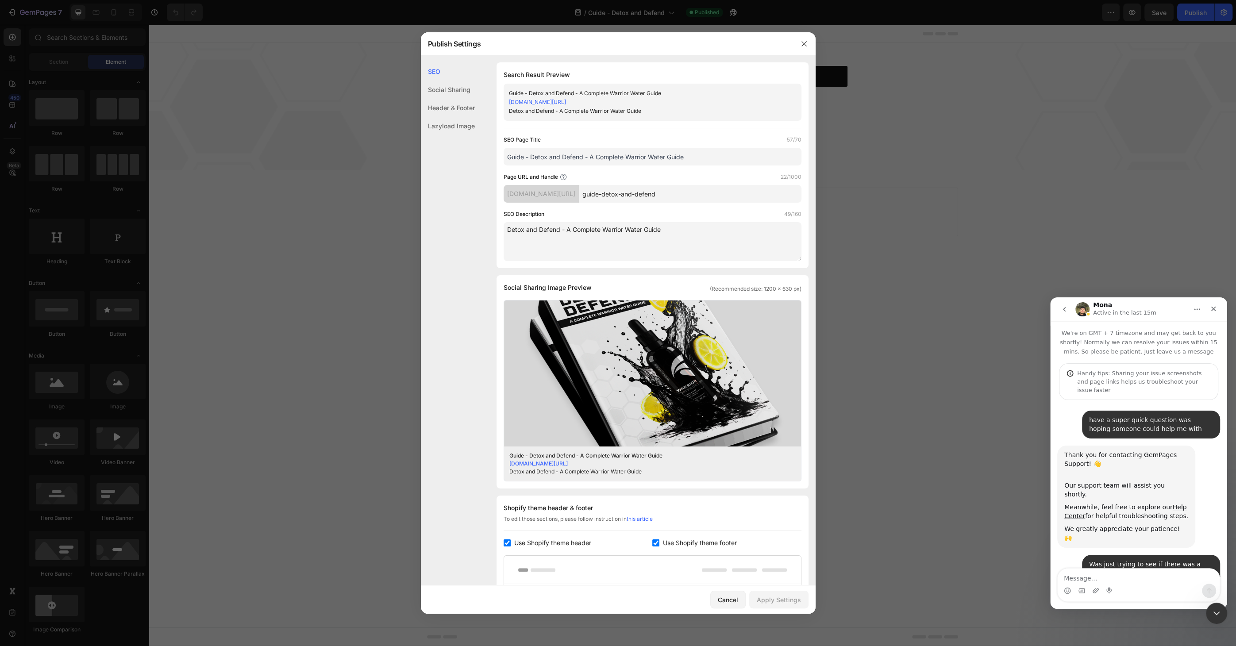
scroll to position [419, 0]
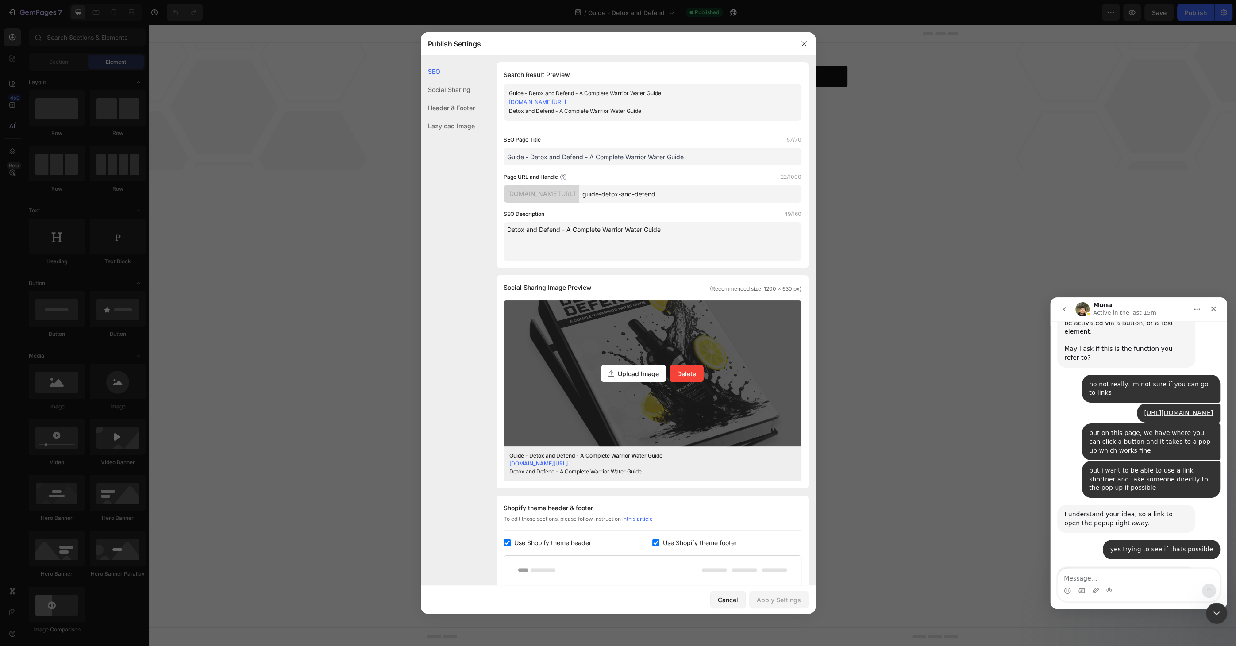
click at [634, 378] on div "Upload Image" at bounding box center [633, 374] width 65 height 18
click at [0, 0] on input "Upload Image Delete" at bounding box center [0, 0] width 0 height 0
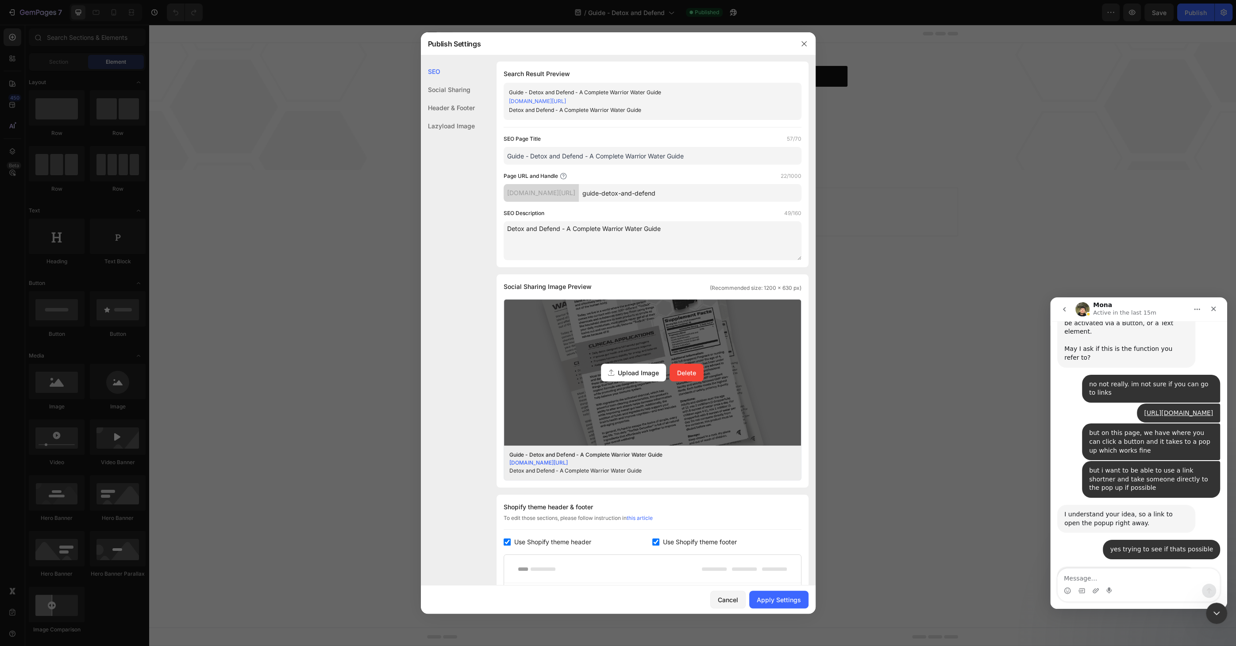
scroll to position [0, 0]
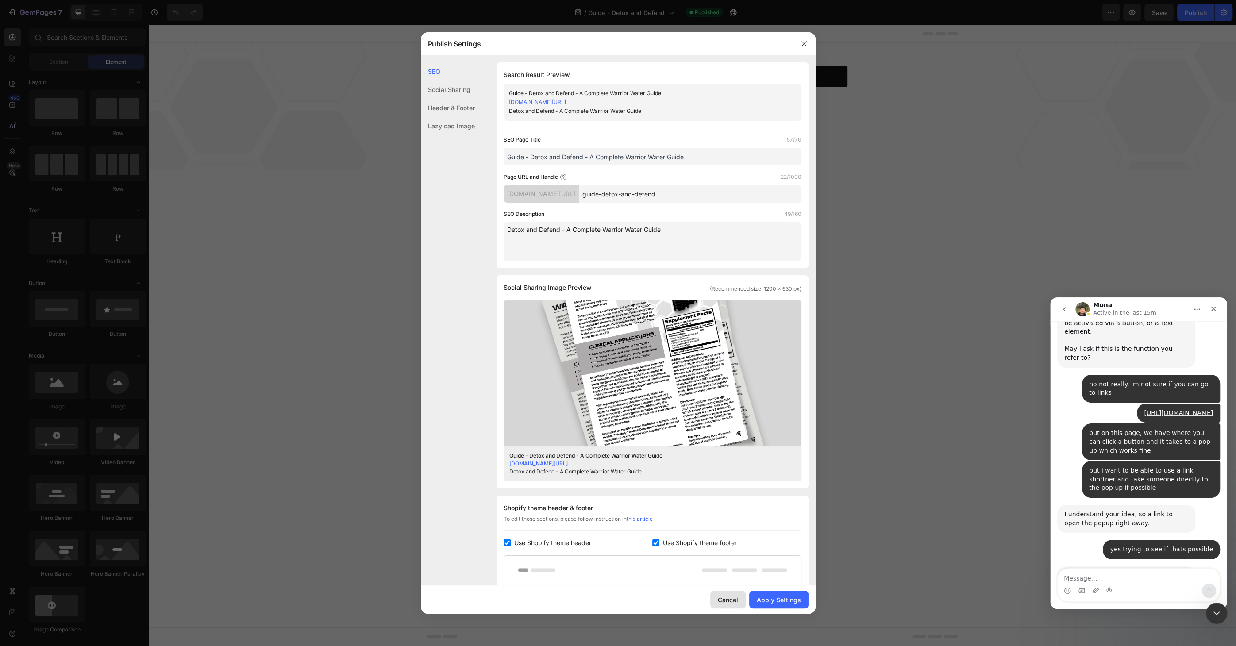
click at [738, 597] on div "Cancel" at bounding box center [728, 599] width 20 height 9
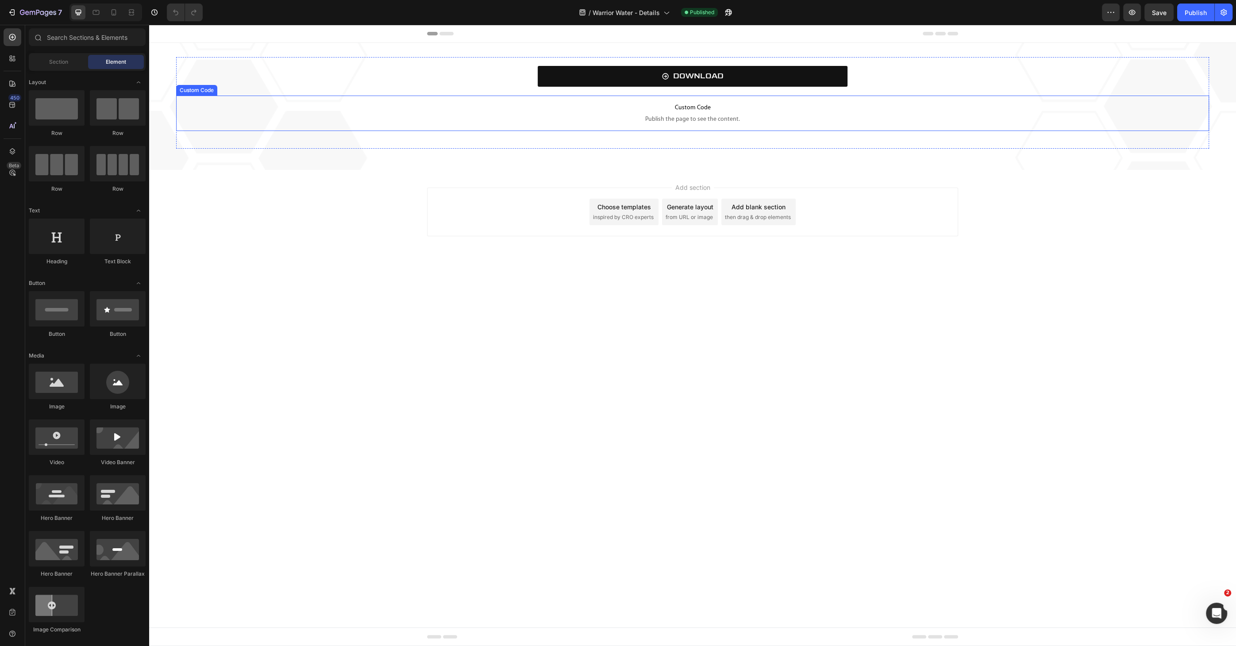
click at [399, 112] on span "Custom Code" at bounding box center [692, 108] width 1033 height 11
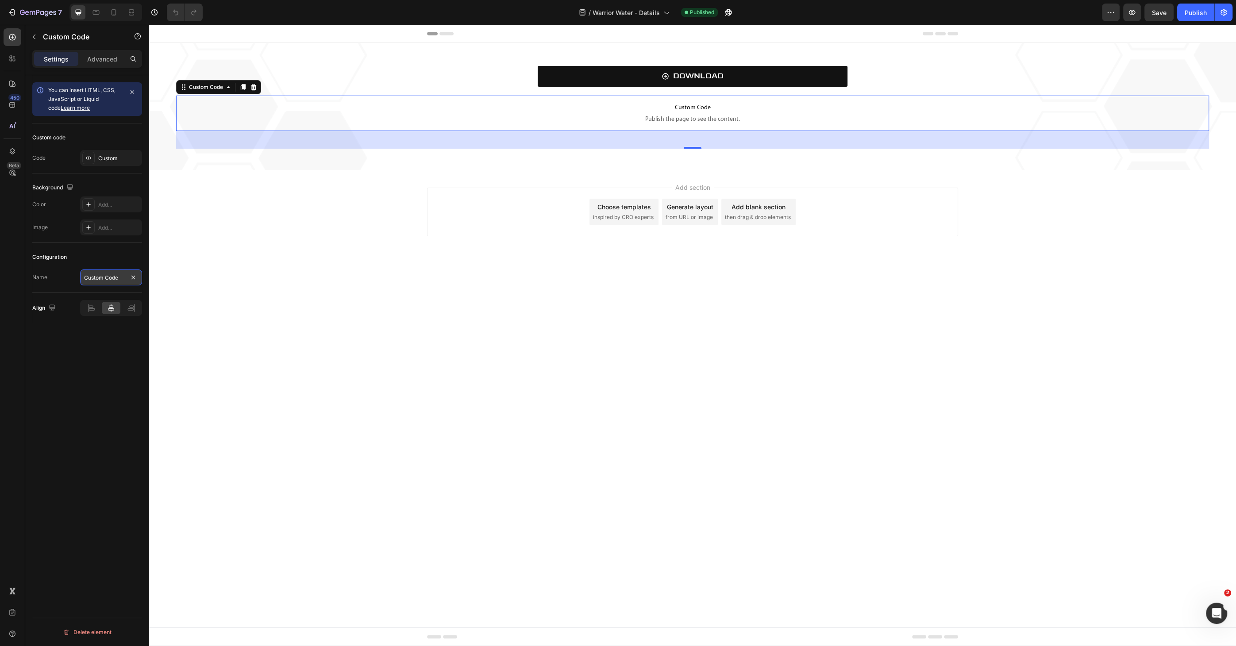
click at [109, 276] on input "Custom Code" at bounding box center [111, 278] width 62 height 16
click at [293, 122] on span "Publish the page to see the content." at bounding box center [692, 119] width 1033 height 9
click at [117, 282] on input "Custom Code" at bounding box center [111, 278] width 62 height 16
click at [116, 162] on div "Custom" at bounding box center [111, 158] width 62 height 16
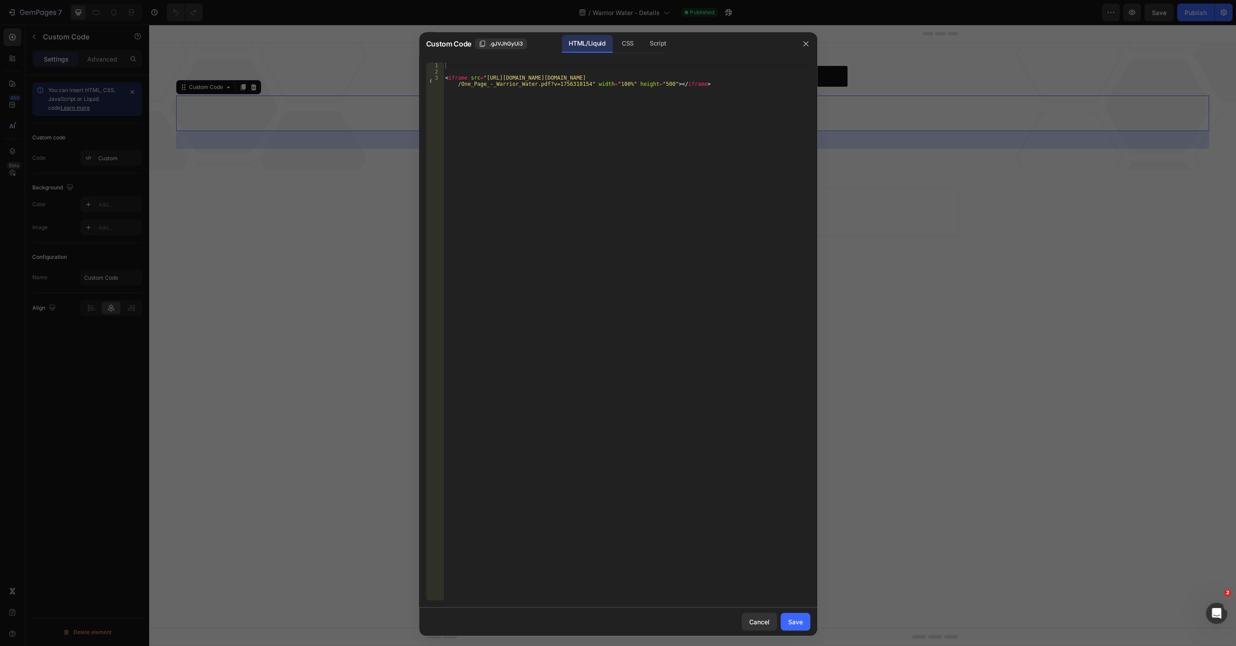
type textarea "<iframe src="[URL][DOMAIN_NAME][DOMAIN_NAME]" width="100%" height="500"></ifram…"
drag, startPoint x: 691, startPoint y: 89, endPoint x: 443, endPoint y: 77, distance: 249.0
click at [443, 77] on div "<iframe src="[URL][DOMAIN_NAME][DOMAIN_NAME]" width="100%" height="500"></ifram…" at bounding box center [618, 331] width 384 height 538
click at [643, 45] on div "CSS" at bounding box center [658, 44] width 31 height 18
click at [598, 45] on div "HTML/Liquid" at bounding box center [587, 44] width 51 height 18
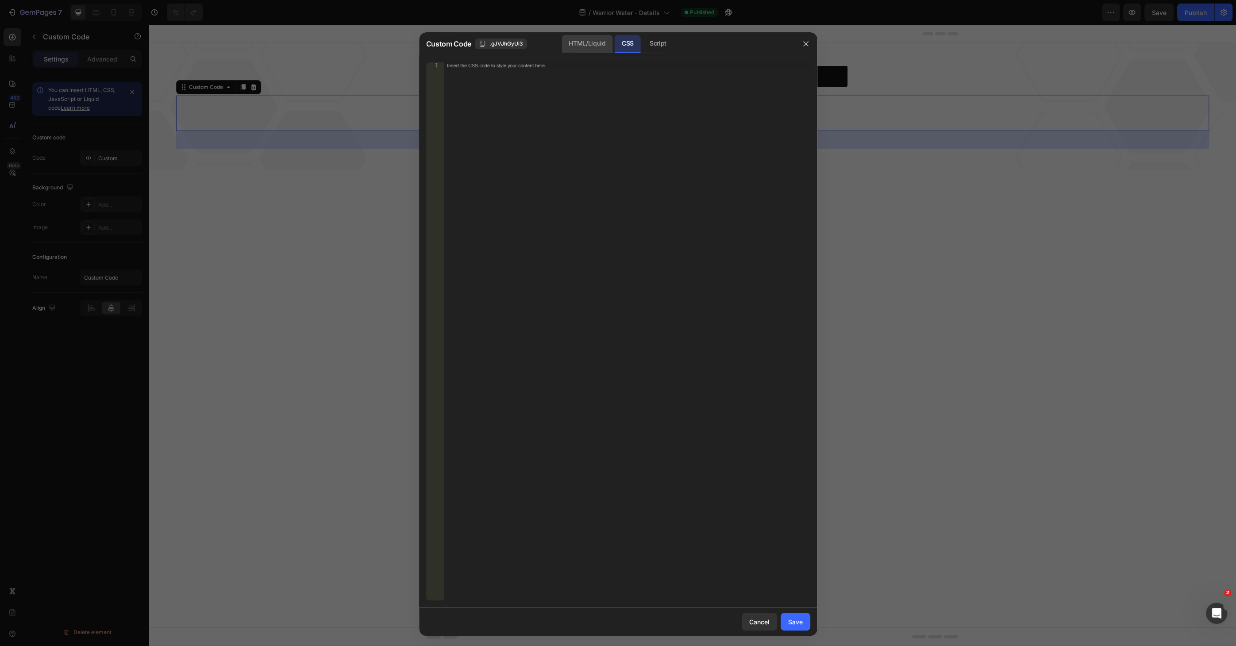
type textarea "<iframe src="[URL][DOMAIN_NAME][DOMAIN_NAME]" width="100%" height="500"></ifram…"
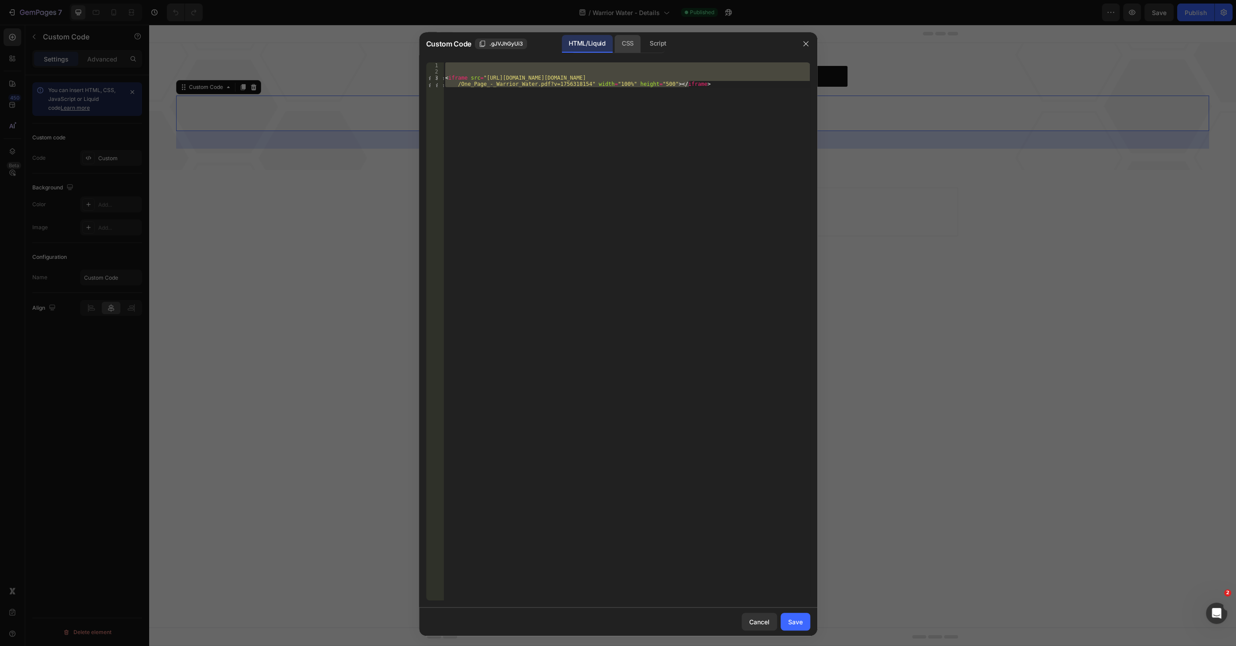
click at [643, 48] on div "CSS" at bounding box center [658, 44] width 31 height 18
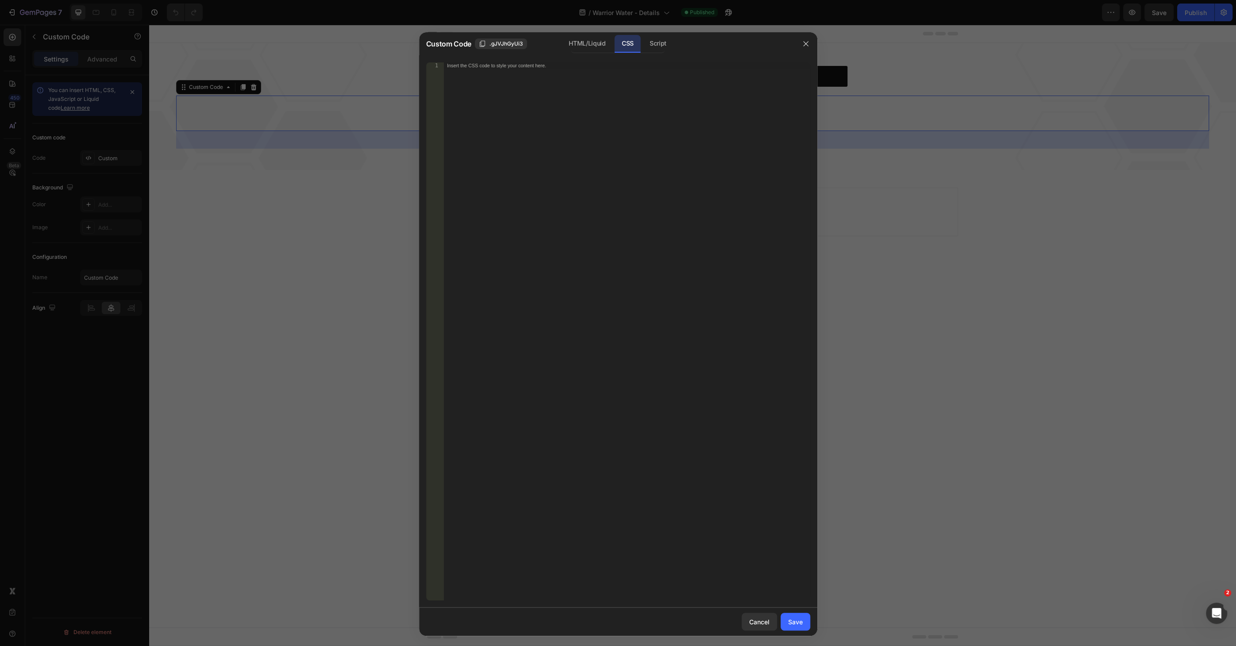
click at [569, 96] on div "Insert the CSS code to style your content here." at bounding box center [627, 337] width 366 height 551
paste textarea "</style>"
click at [630, 231] on div "< style > /* Default for mobile */ .responsive-iframe { height : 500 px ; } /* …" at bounding box center [629, 337] width 364 height 551
click at [795, 617] on button "Save" at bounding box center [796, 622] width 30 height 18
type textarea "} </style>"
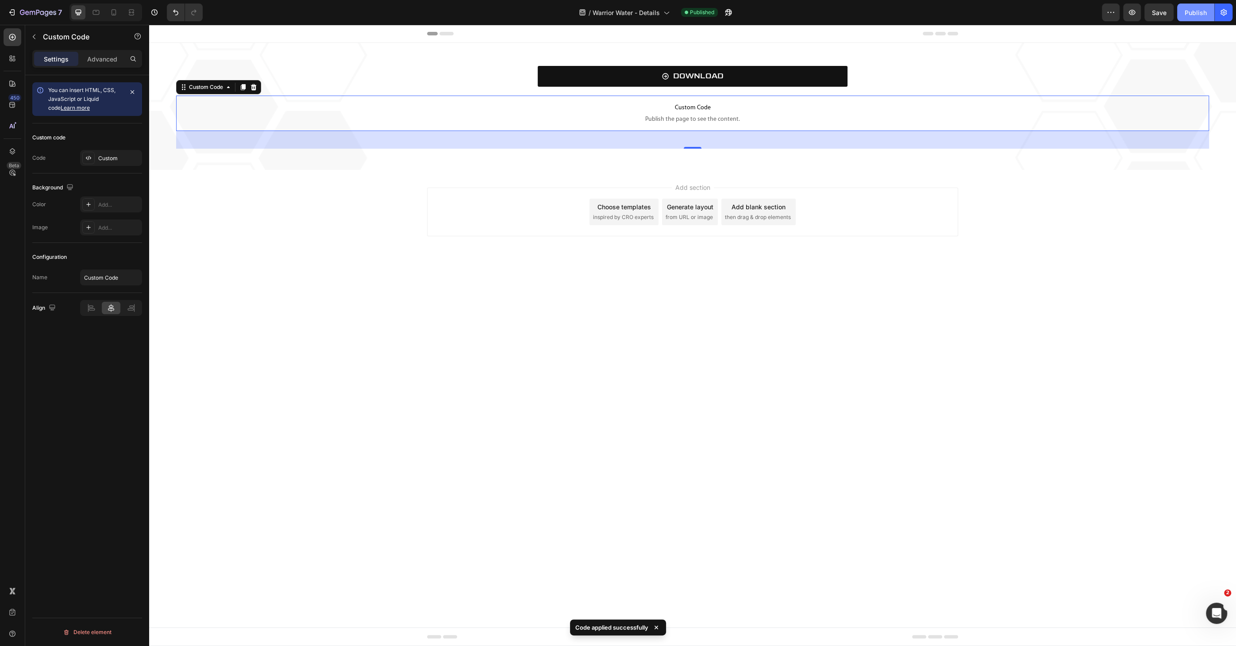
click at [1187, 19] on button "Publish" at bounding box center [1195, 13] width 37 height 18
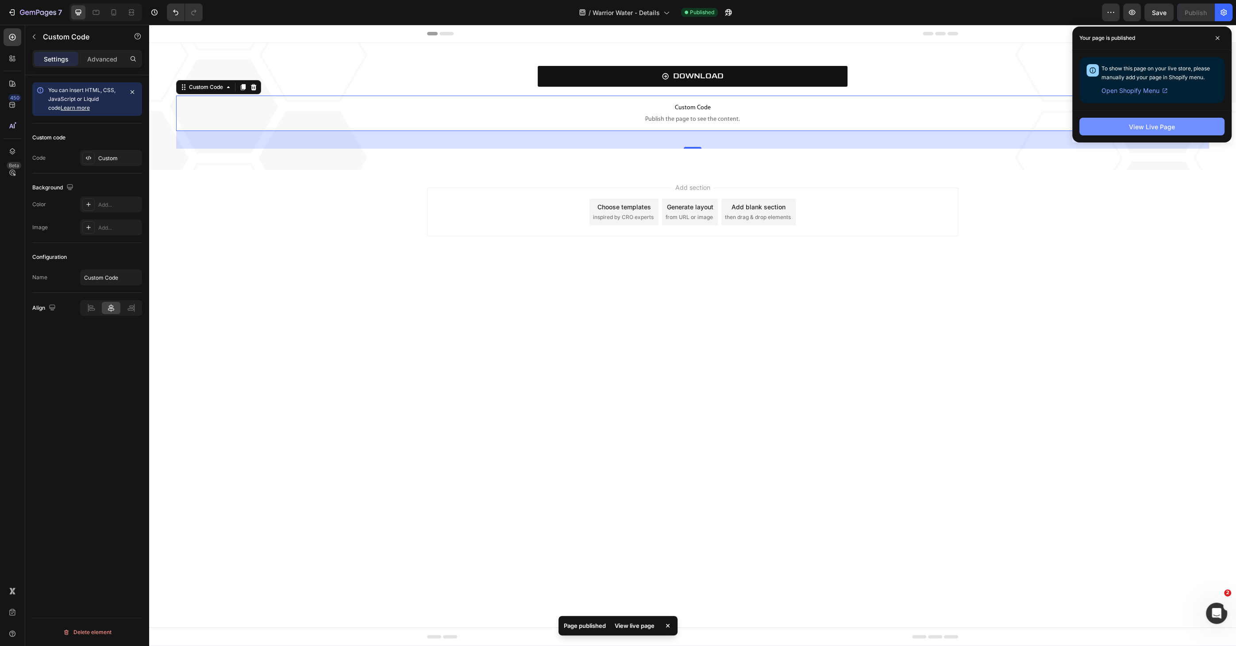
click at [1130, 121] on button "View Live Page" at bounding box center [1152, 127] width 145 height 18
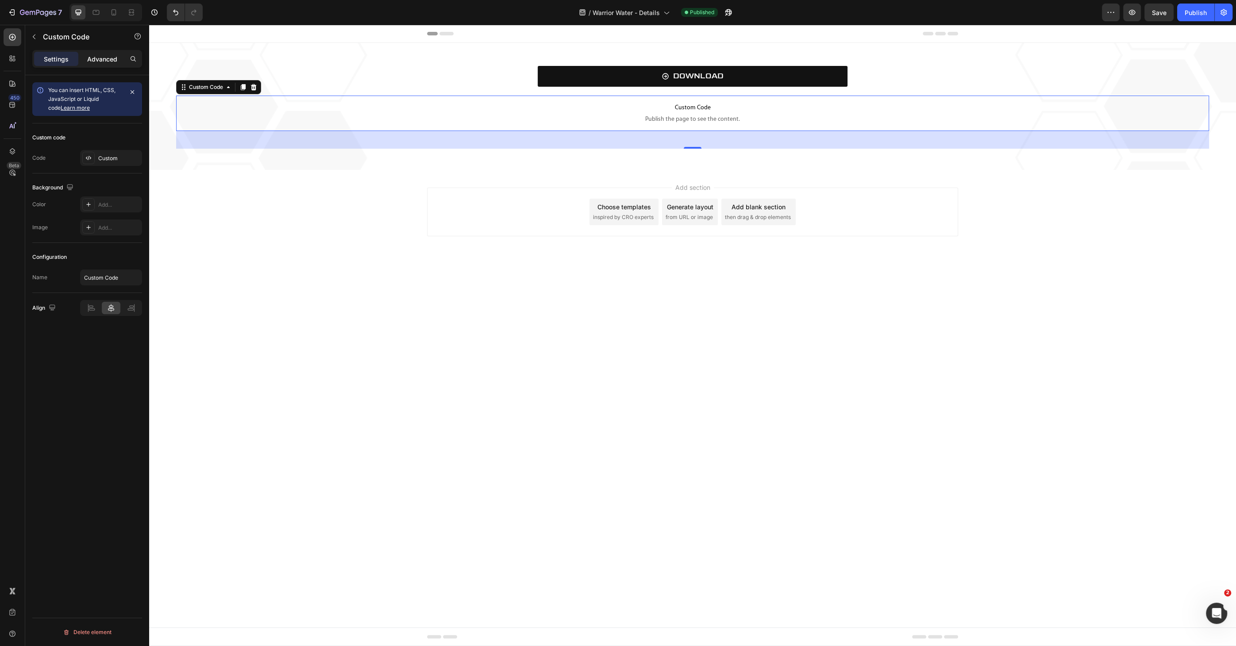
click at [92, 62] on p "Advanced" at bounding box center [102, 58] width 30 height 9
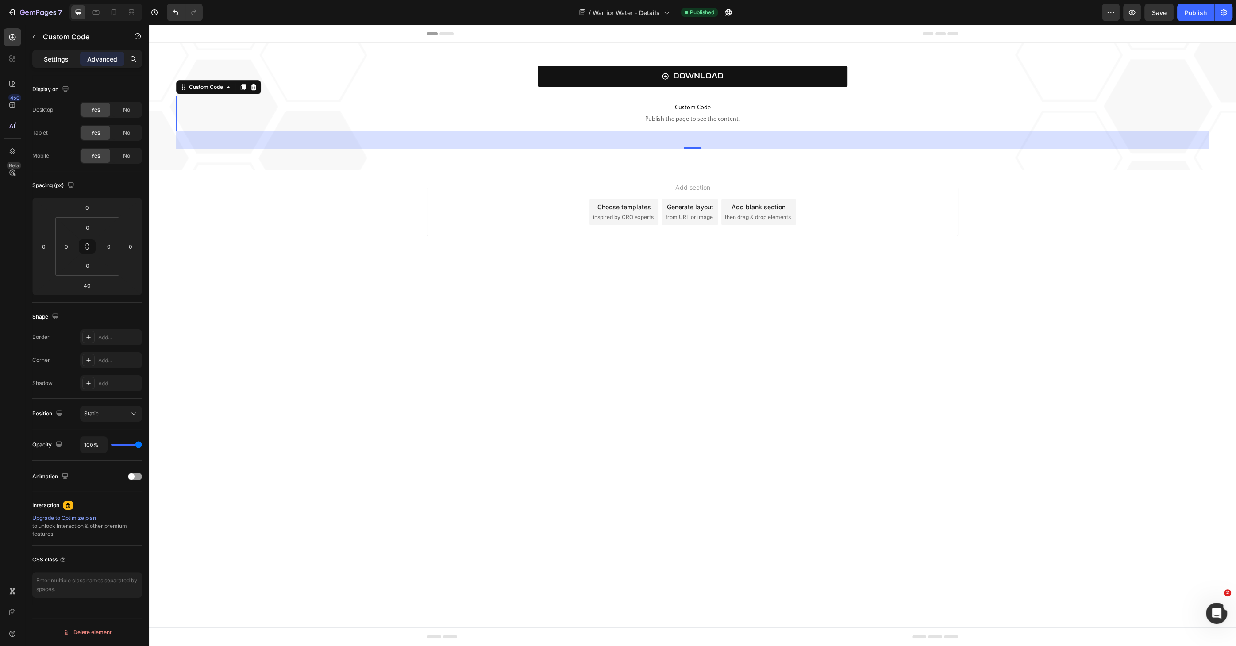
click at [69, 60] on div "Settings" at bounding box center [56, 59] width 44 height 14
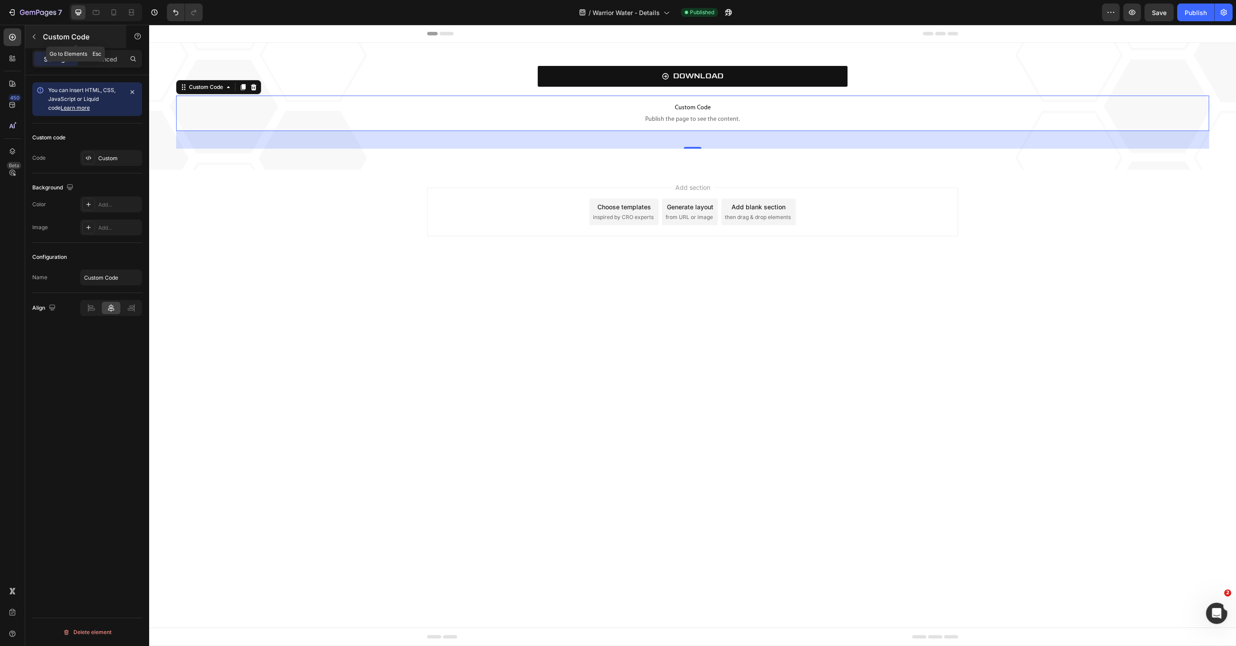
click at [41, 35] on div "Custom Code" at bounding box center [75, 36] width 101 height 23
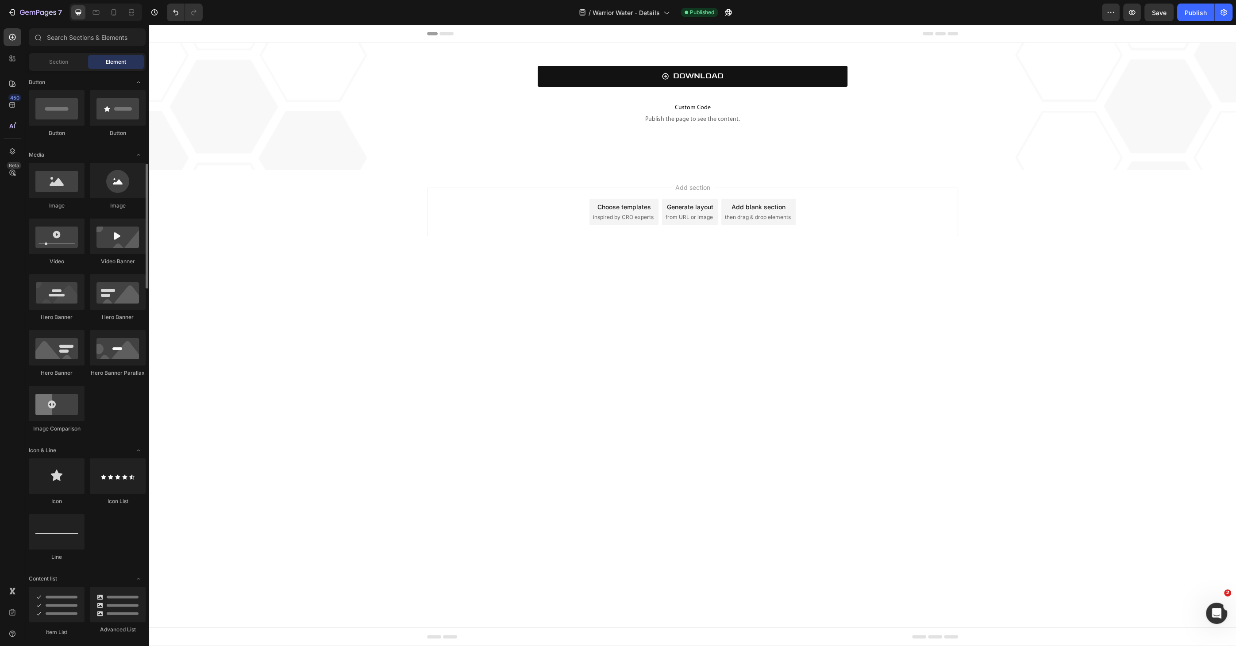
scroll to position [241, 0]
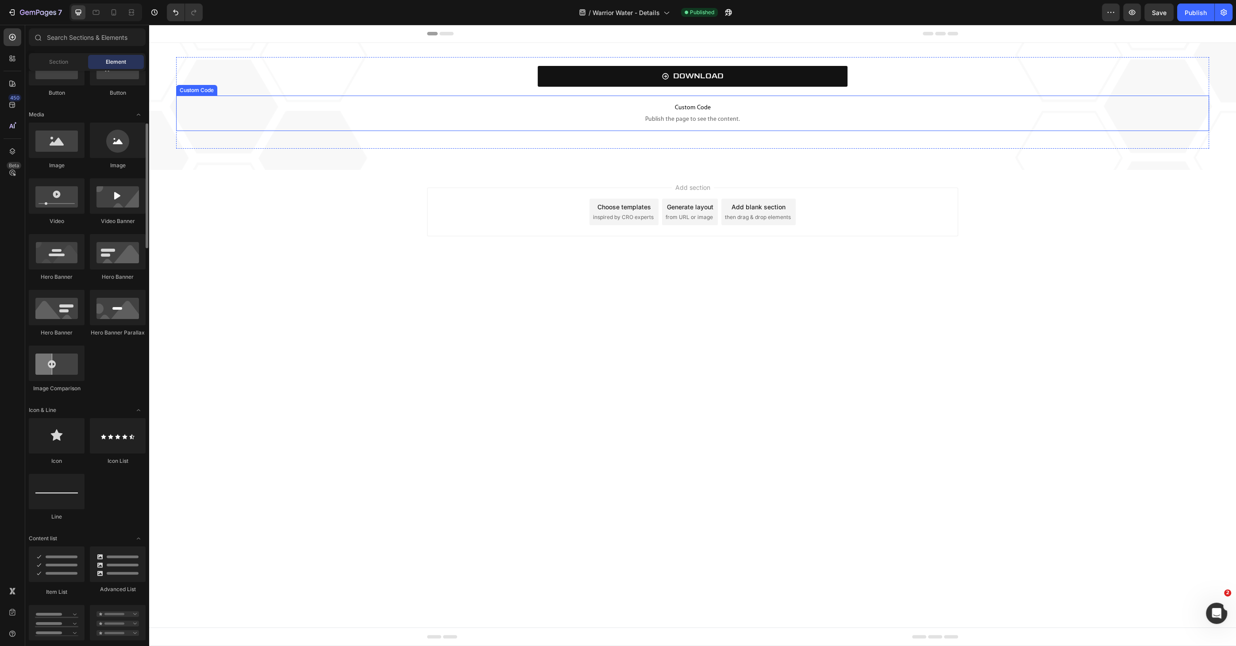
click at [536, 120] on span "Publish the page to see the content." at bounding box center [692, 119] width 1033 height 9
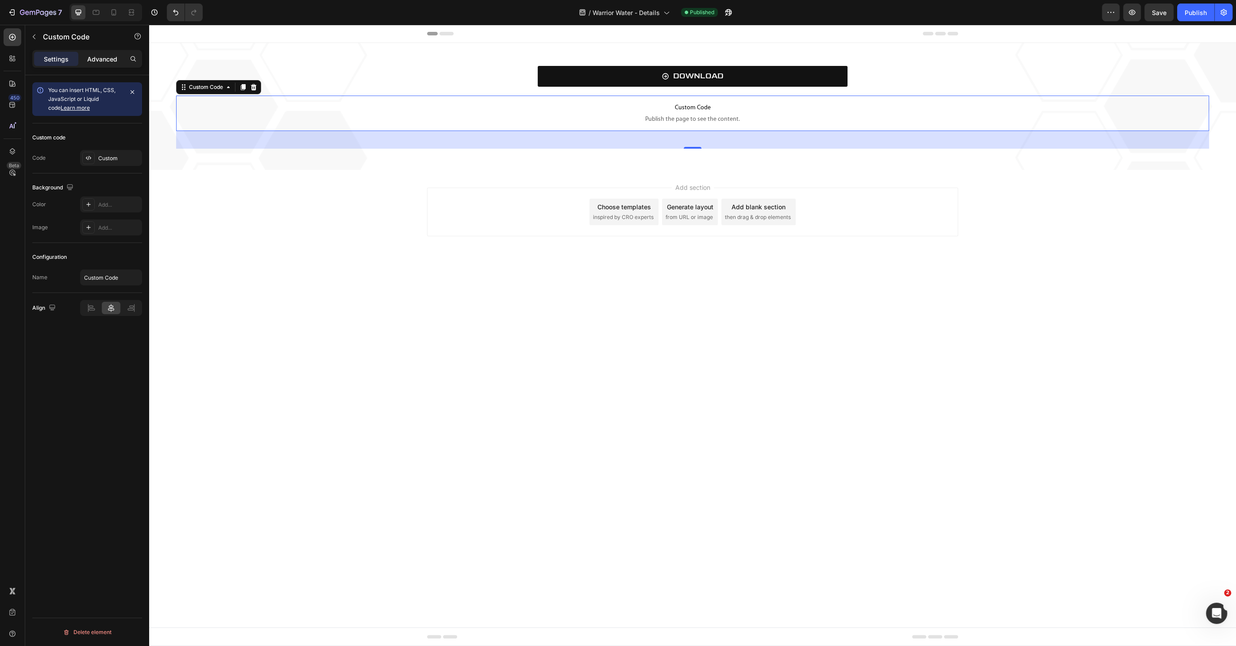
click at [104, 55] on p "Advanced" at bounding box center [102, 58] width 30 height 9
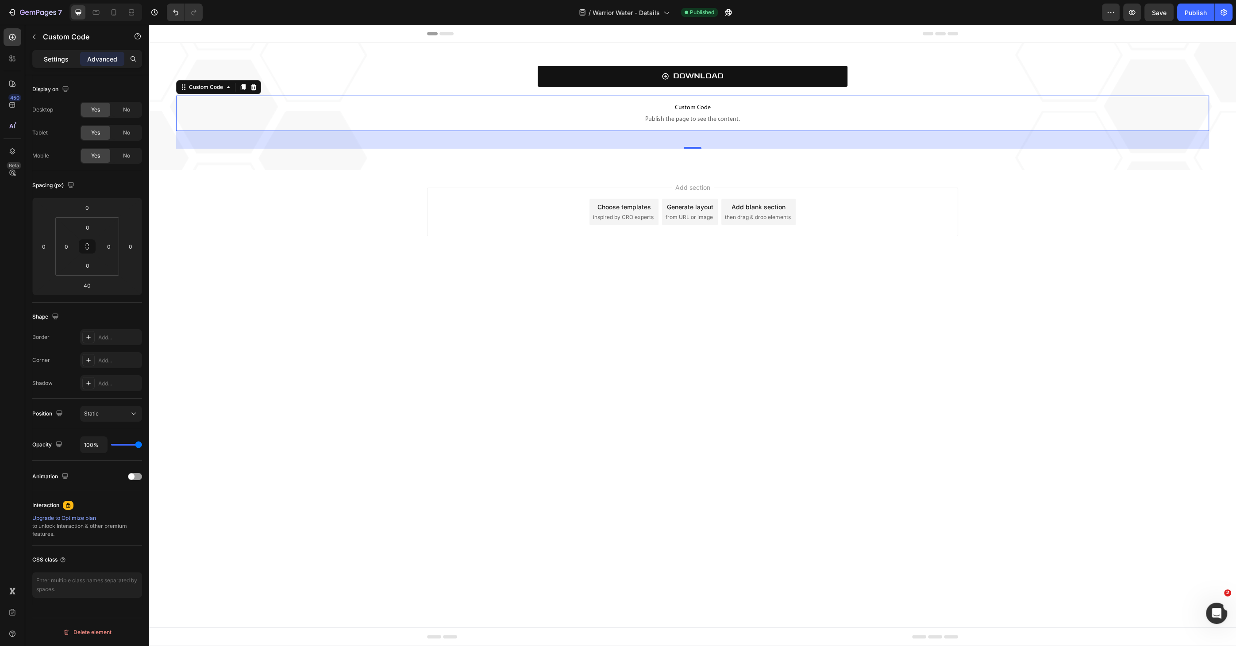
click at [62, 56] on p "Settings" at bounding box center [56, 58] width 25 height 9
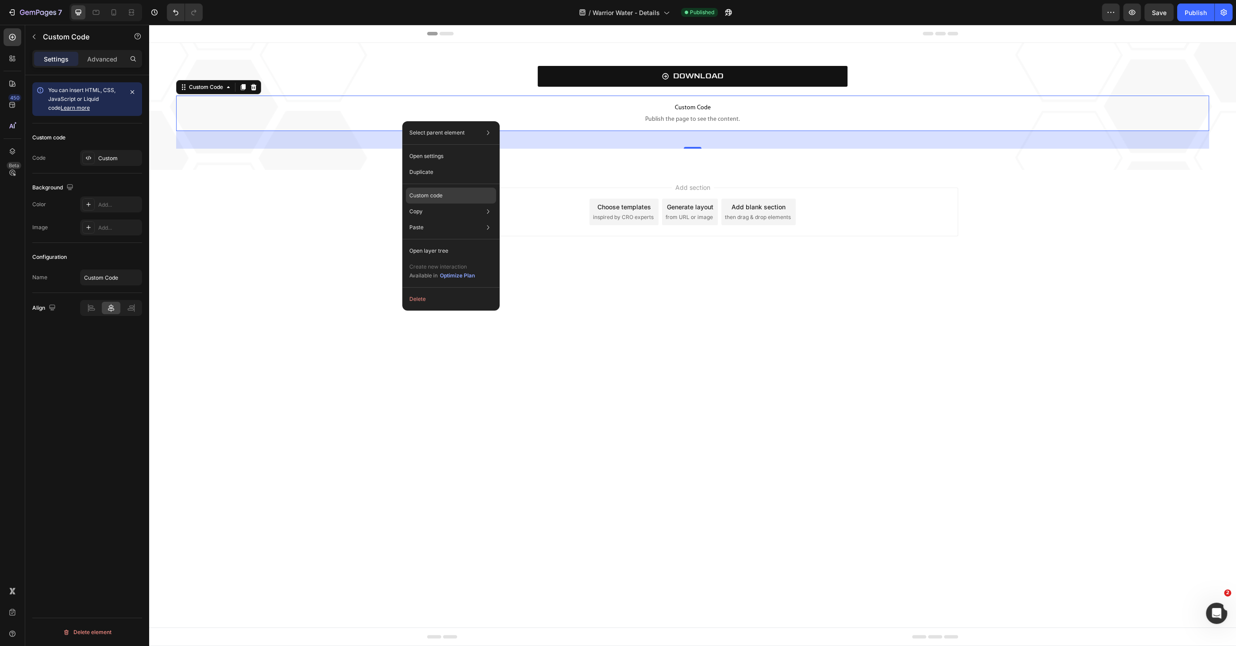
click at [437, 194] on p "Custom code" at bounding box center [425, 196] width 33 height 8
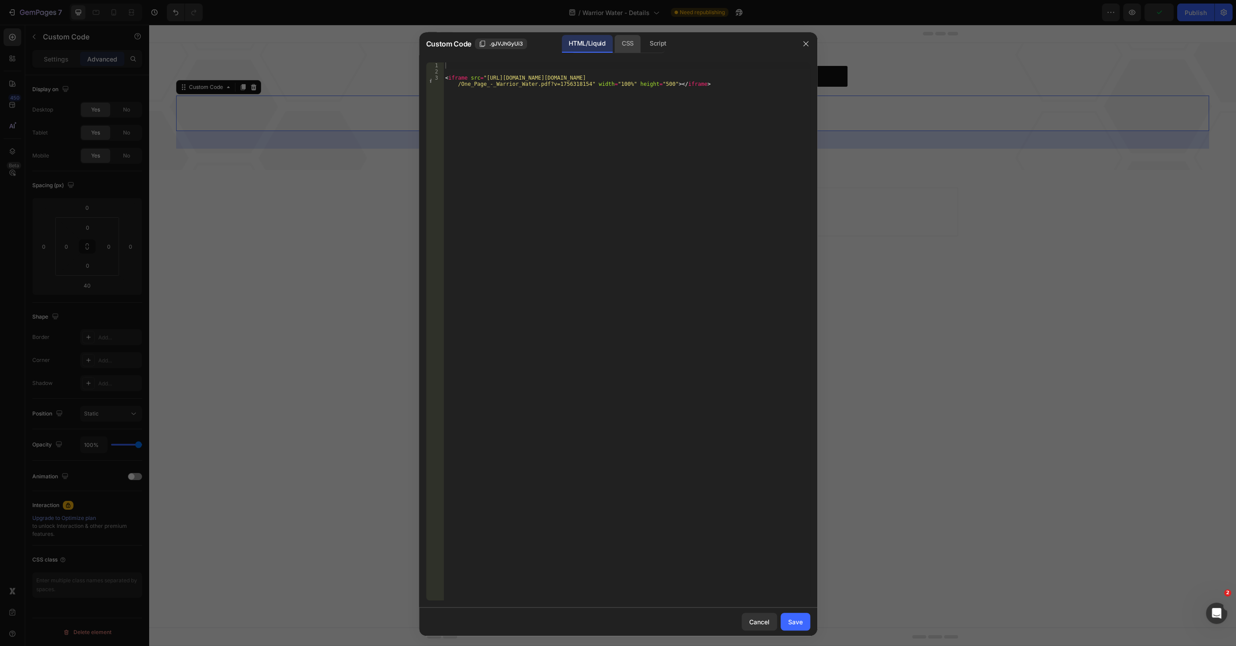
click at [643, 42] on div "CSS" at bounding box center [658, 44] width 31 height 18
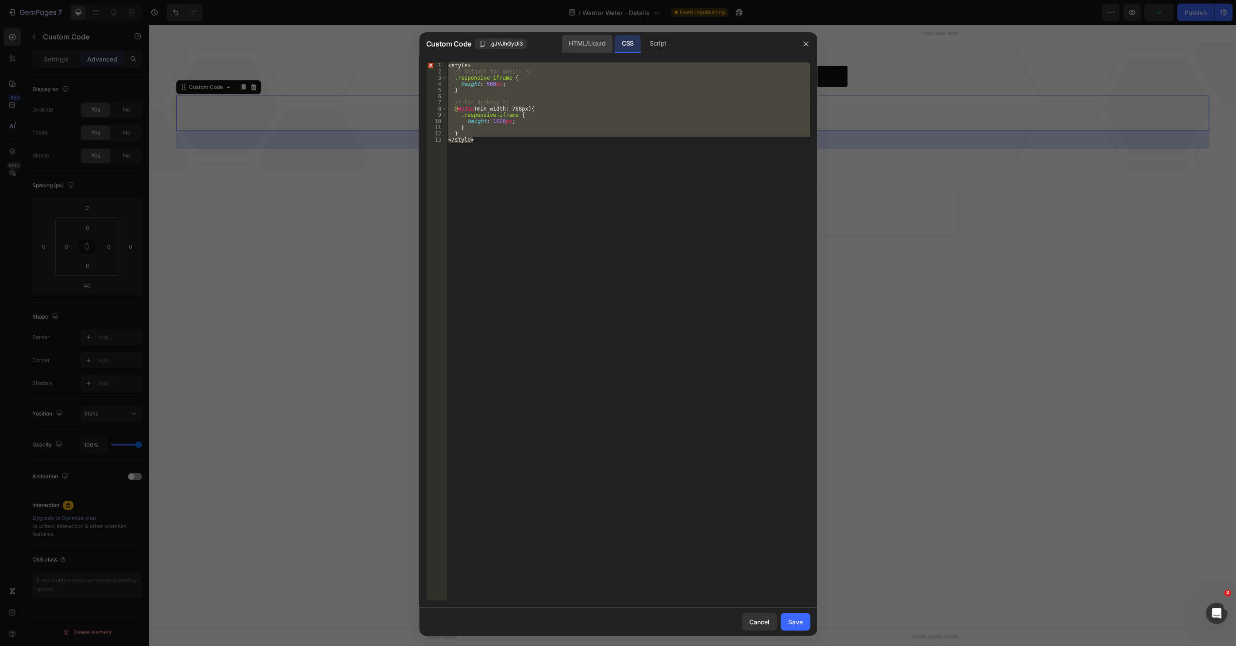
click at [595, 41] on div "HTML/Liquid" at bounding box center [587, 44] width 51 height 18
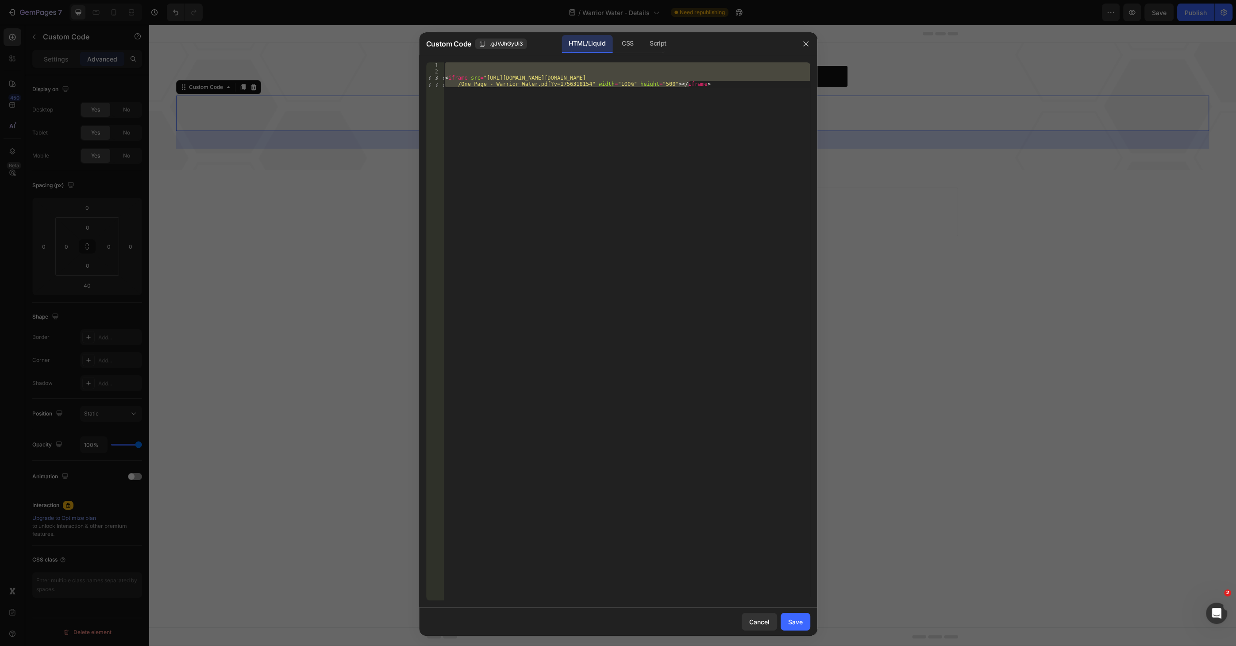
click at [640, 92] on div "< iframe src = "[URL][DOMAIN_NAME][DOMAIN_NAME] /One_Page_-_Warrior_Water.pdf?v…" at bounding box center [627, 331] width 366 height 538
drag, startPoint x: 694, startPoint y: 87, endPoint x: 440, endPoint y: 77, distance: 253.4
click at [440, 77] on div "<iframe src="[URL][DOMAIN_NAME][DOMAIN_NAME]" width="100%" height="500"></ifram…" at bounding box center [618, 331] width 384 height 538
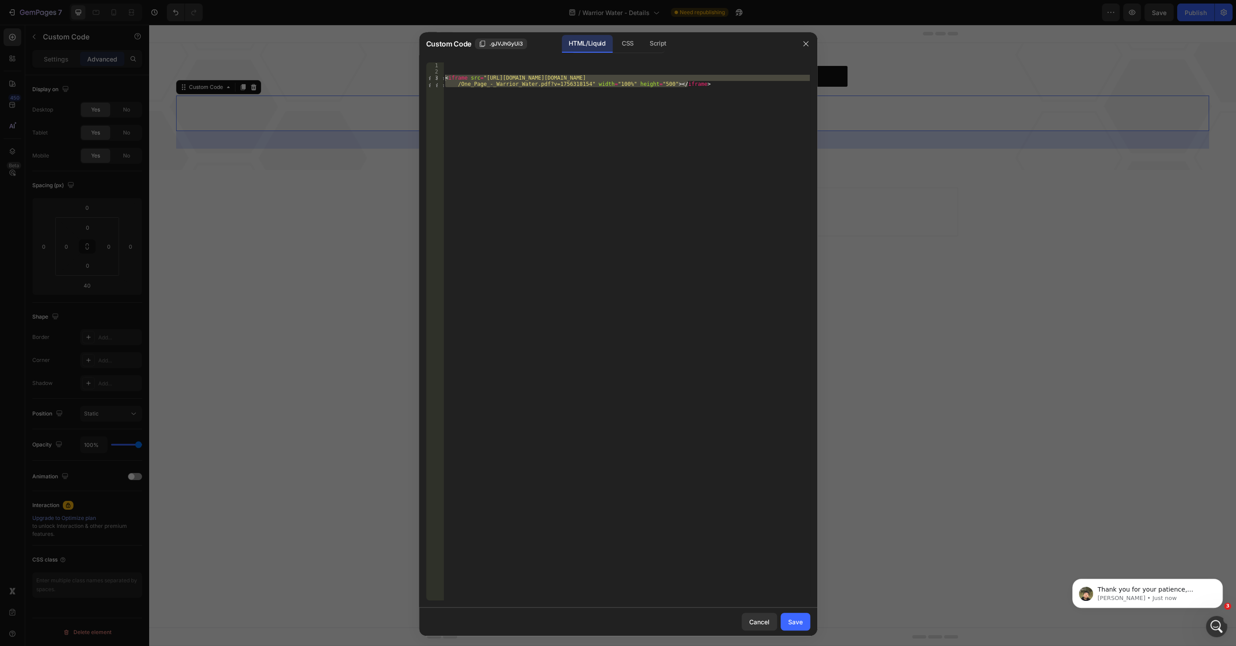
scroll to position [0, 0]
click at [1181, 619] on body "Thank you for your patience, [PERSON_NAME]. Upon check with our team, I regret …" at bounding box center [1148, 591] width 170 height 55
click at [1211, 618] on div "Open Intercom Messenger" at bounding box center [1215, 625] width 29 height 29
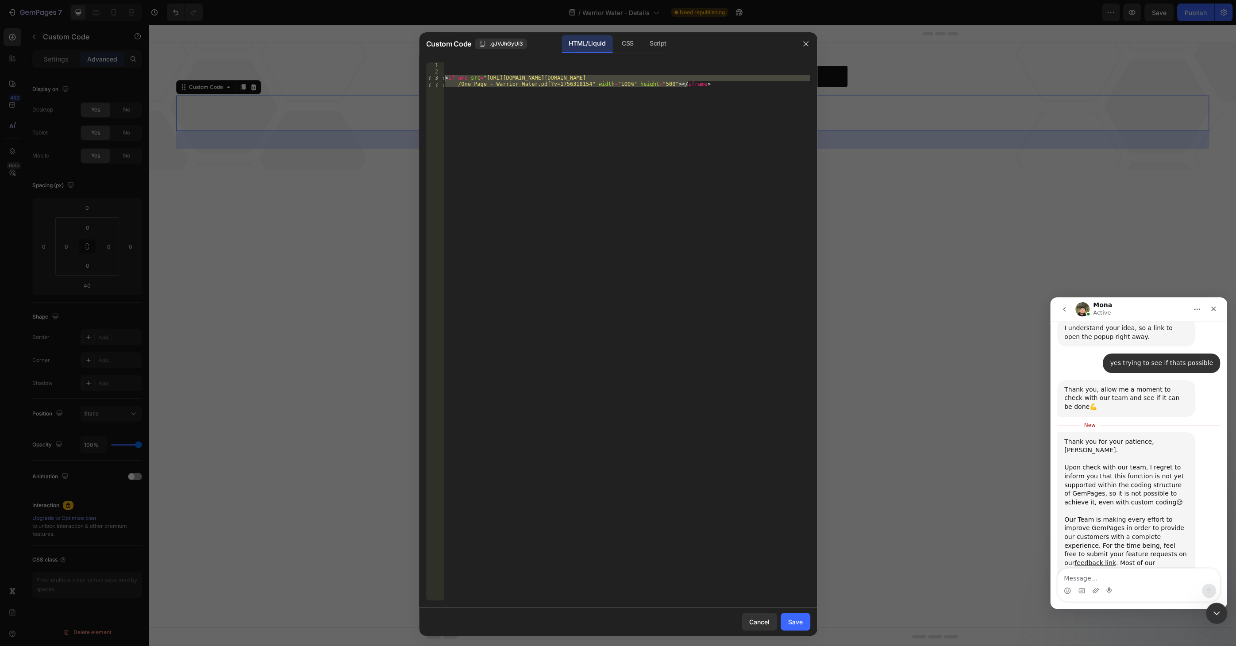
scroll to position [605, 0]
paste textarea
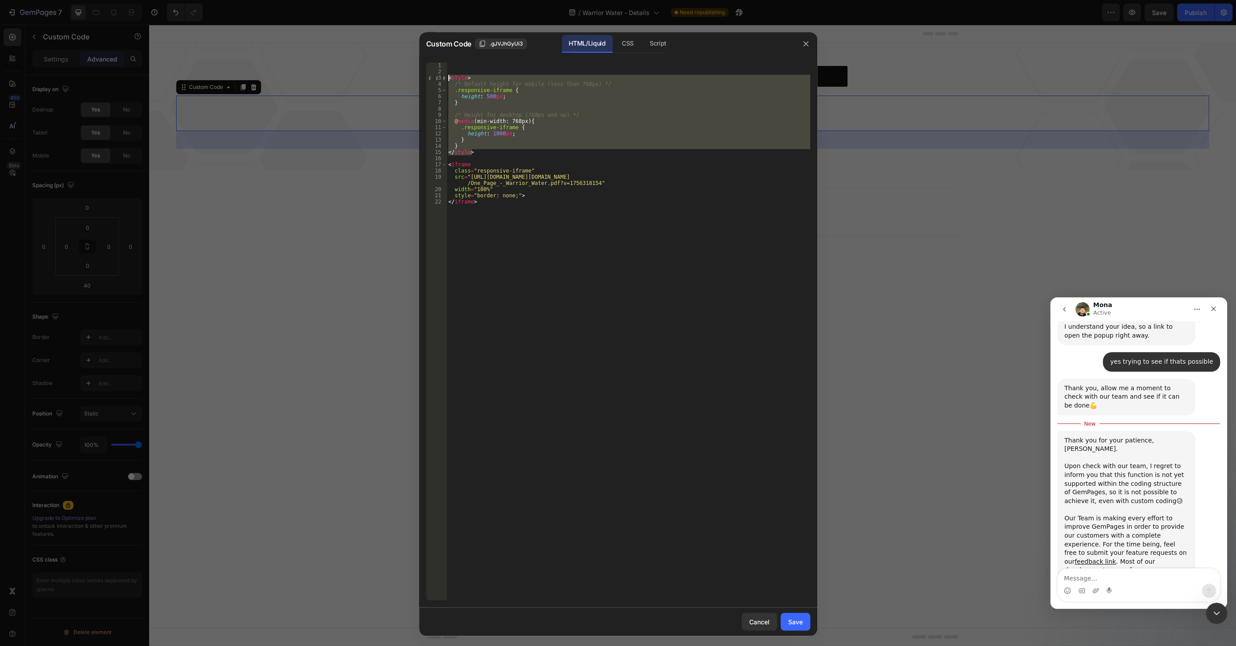
drag, startPoint x: 480, startPoint y: 152, endPoint x: 440, endPoint y: 78, distance: 83.8
click at [440, 78] on div "</iframe> 1 2 3 4 5 6 7 8 9 10 11 12 13 14 15 16 17 18 19 20 21 22 < style > /*…" at bounding box center [618, 331] width 384 height 538
click at [643, 45] on div "CSS" at bounding box center [658, 44] width 31 height 18
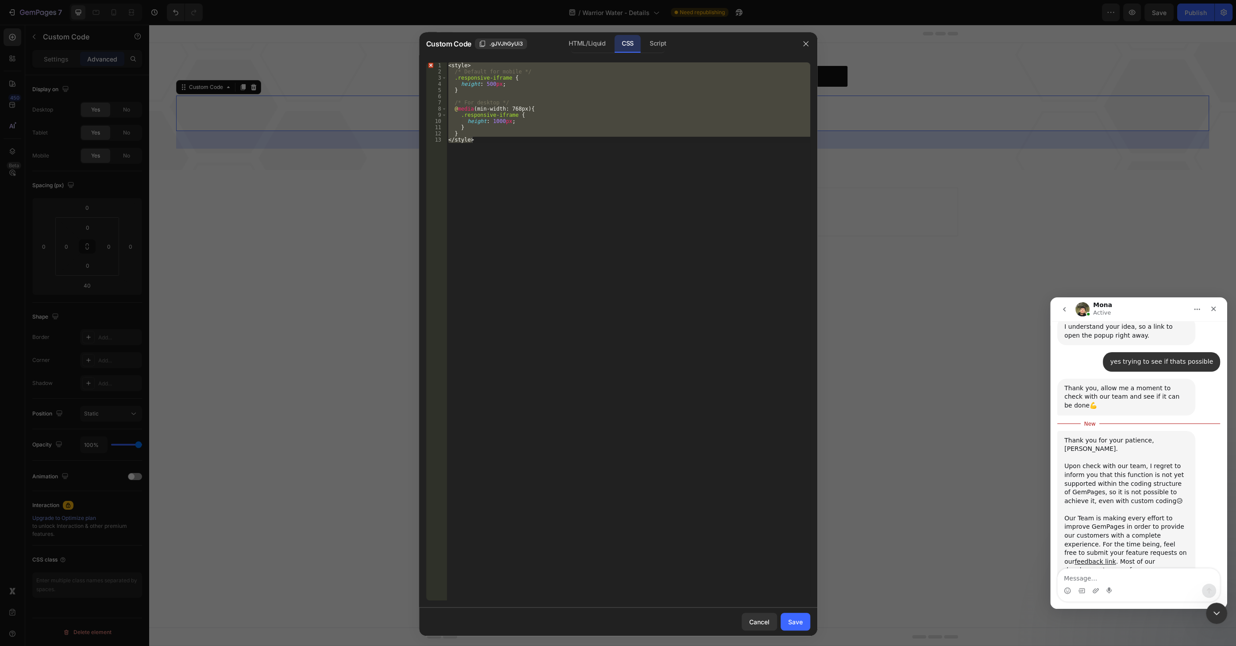
click at [550, 140] on div "< style > /* Default for mobile */ .responsive-iframe { height : 500 px ; } /* …" at bounding box center [629, 331] width 364 height 538
drag, startPoint x: 536, startPoint y: 142, endPoint x: 438, endPoint y: 61, distance: 127.3
click at [438, 61] on div "</style> 1 2 3 4 5 6 7 8 9 10 11 12 13 < style > /* Default for mobile */ .resp…" at bounding box center [618, 331] width 398 height 552
paste textarea "/style>"
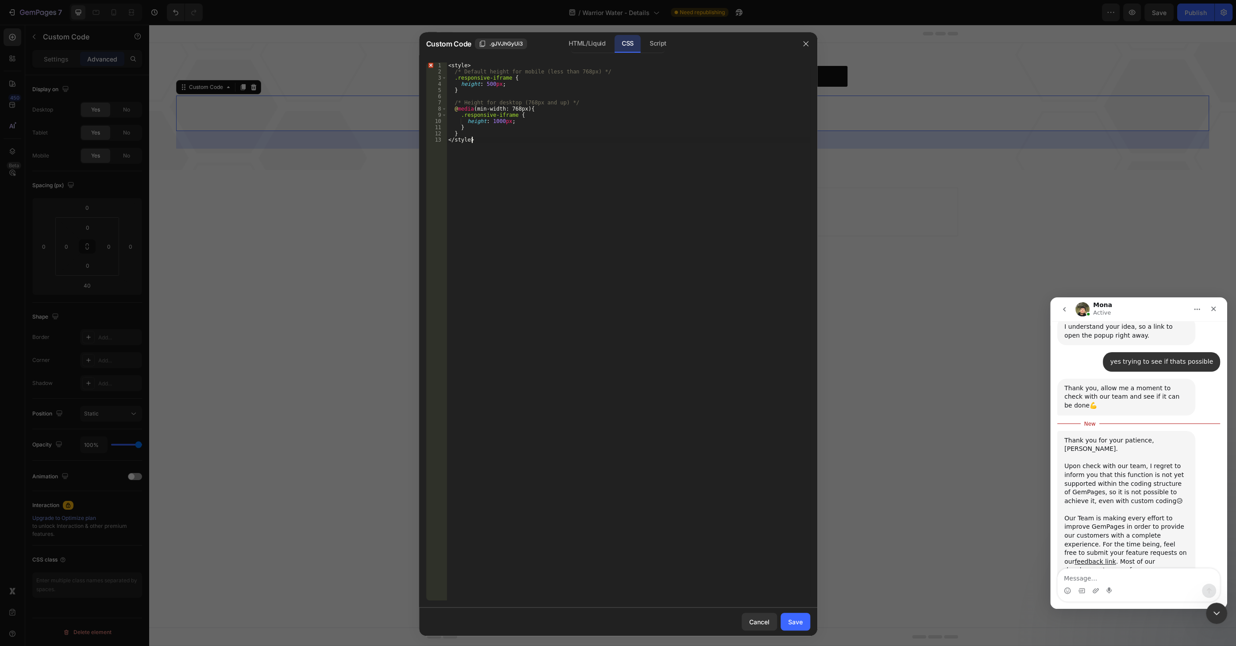
click at [526, 171] on div "< style > /* Default height for mobile (less than 768px) */ .responsive-iframe …" at bounding box center [629, 337] width 364 height 551
click at [429, 66] on div "1" at bounding box center [436, 65] width 21 height 6
click at [429, 139] on div "13" at bounding box center [436, 140] width 21 height 6
click at [458, 67] on div "< style > /* Default height for mobile (less than 768px) */ .responsive-iframe …" at bounding box center [629, 337] width 364 height 551
click at [467, 149] on div "< style > /* Default height for mobile (less than 768px) */ .responsive-iframe …" at bounding box center [629, 337] width 364 height 551
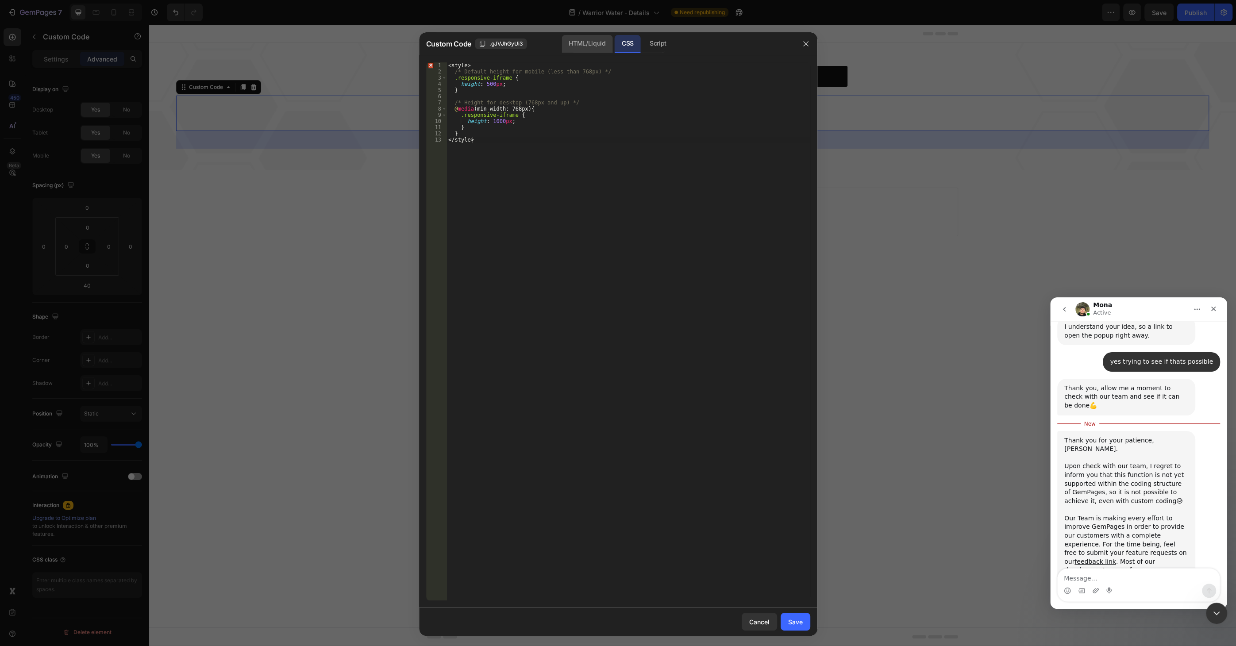
click at [589, 46] on div "HTML/Liquid" at bounding box center [587, 44] width 51 height 18
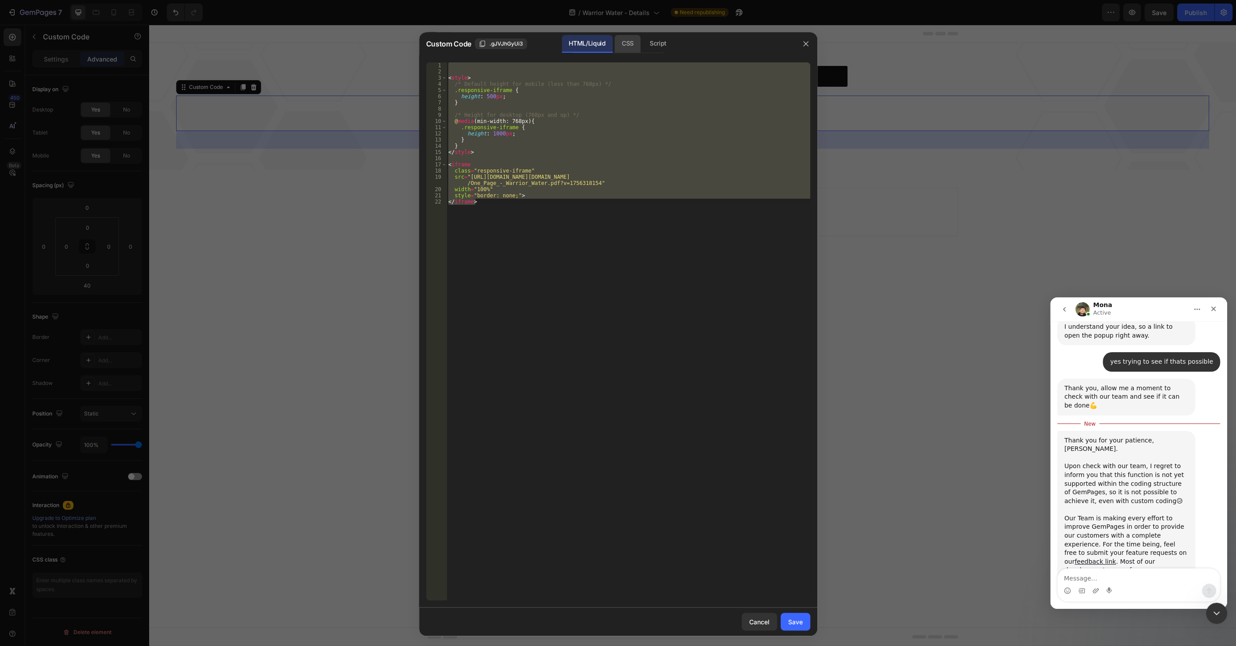
click at [643, 46] on div "CSS" at bounding box center [658, 44] width 31 height 18
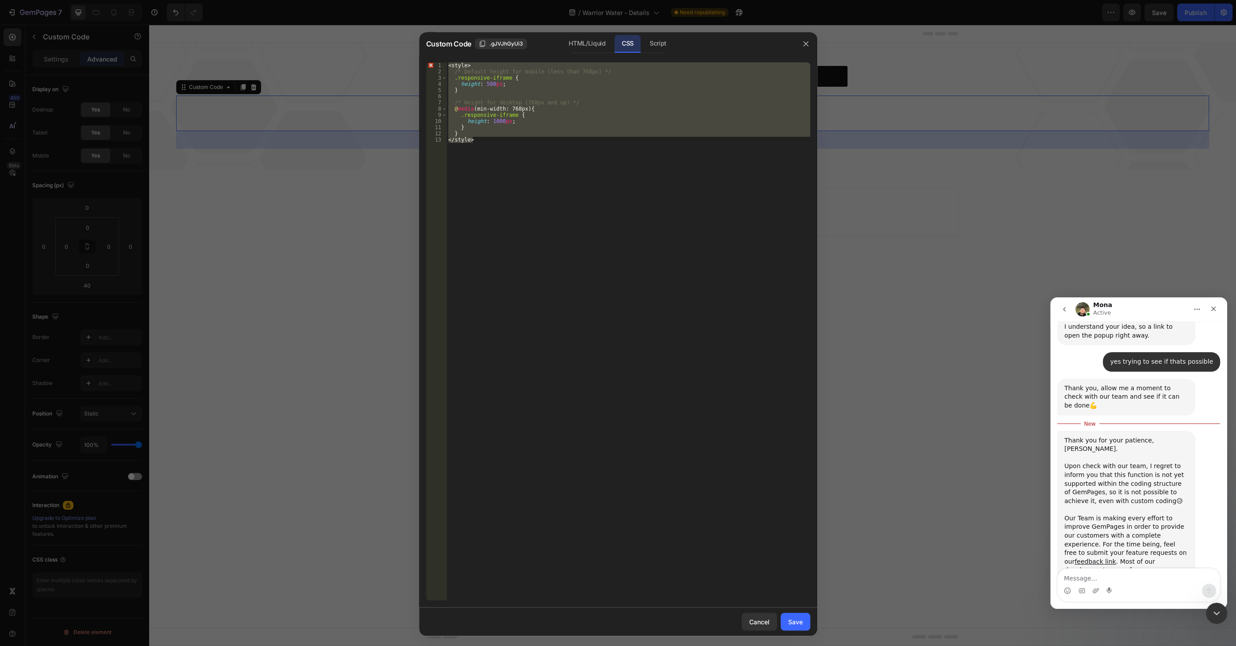
click at [562, 149] on div "< style > /* Default height for mobile (less than 768px) */ .responsive-iframe …" at bounding box center [629, 331] width 364 height 538
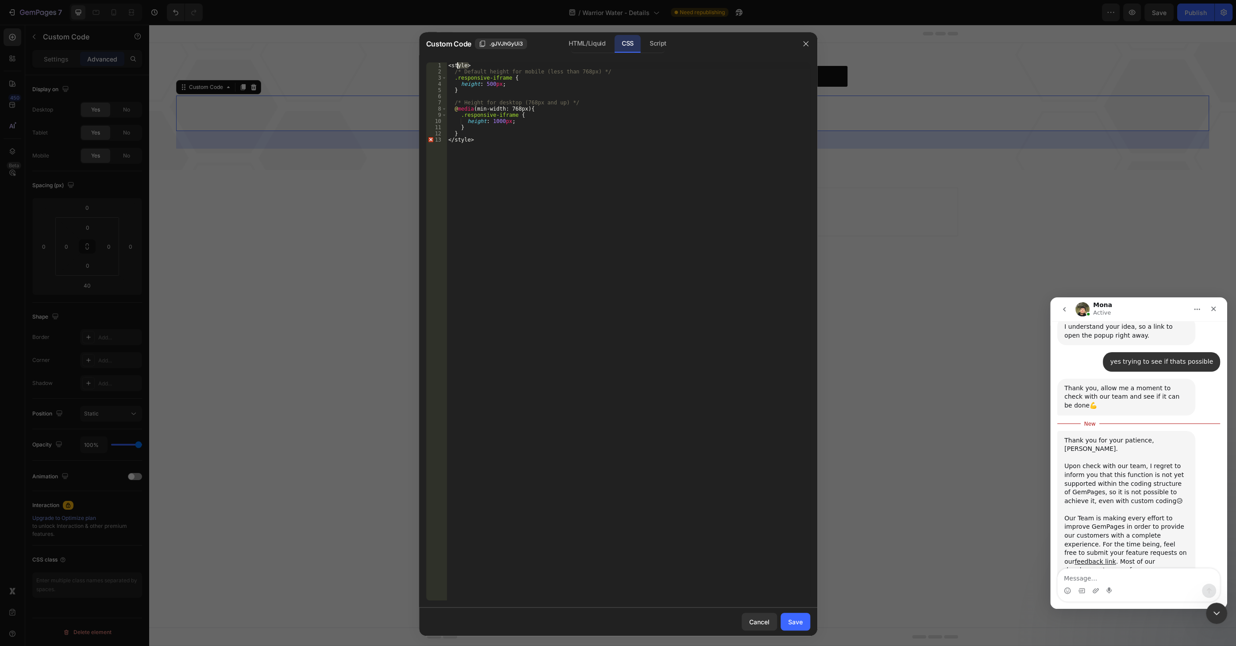
drag, startPoint x: 471, startPoint y: 64, endPoint x: 434, endPoint y: 63, distance: 37.2
click at [434, 63] on div "</style> 1 2 3 4 5 6 7 8 9 10 11 12 13 < style > /* Default height for mobile (…" at bounding box center [618, 331] width 384 height 538
type textarea "<style>"
click at [462, 74] on div "sty le local" at bounding box center [515, 80] width 132 height 23
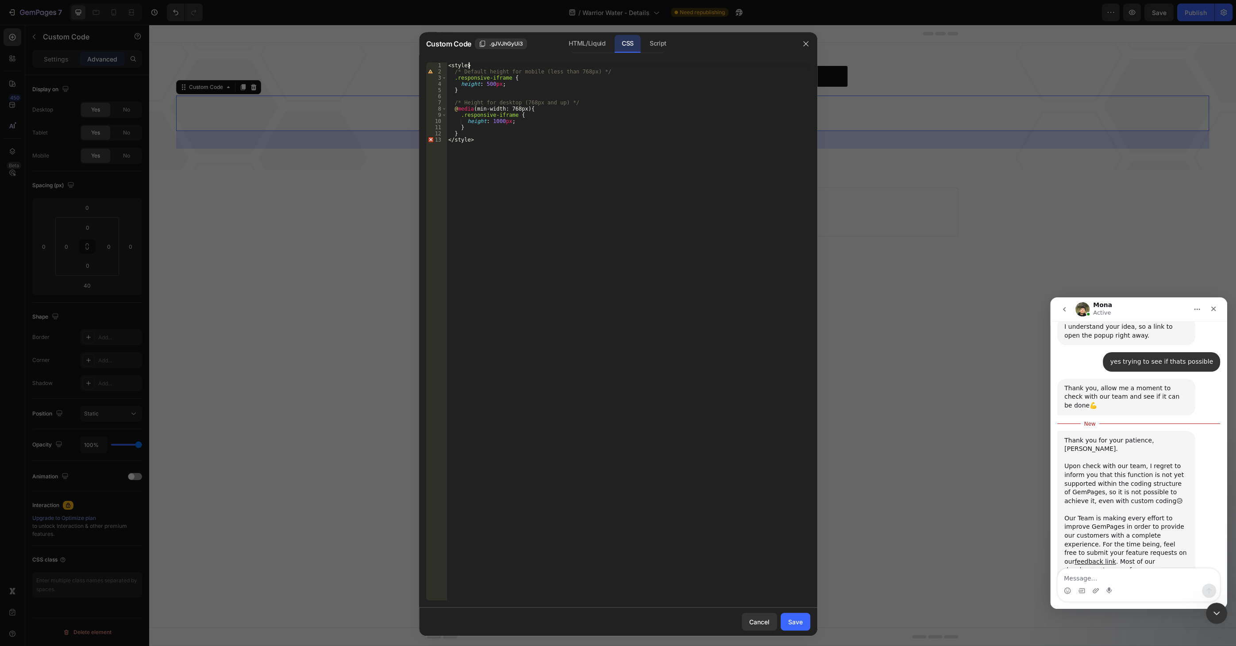
scroll to position [0, 1]
click at [475, 144] on div "< style > /* Default height for mobile (less than 768px) */ .responsive-iframe …" at bounding box center [629, 337] width 364 height 551
type textarea "<"
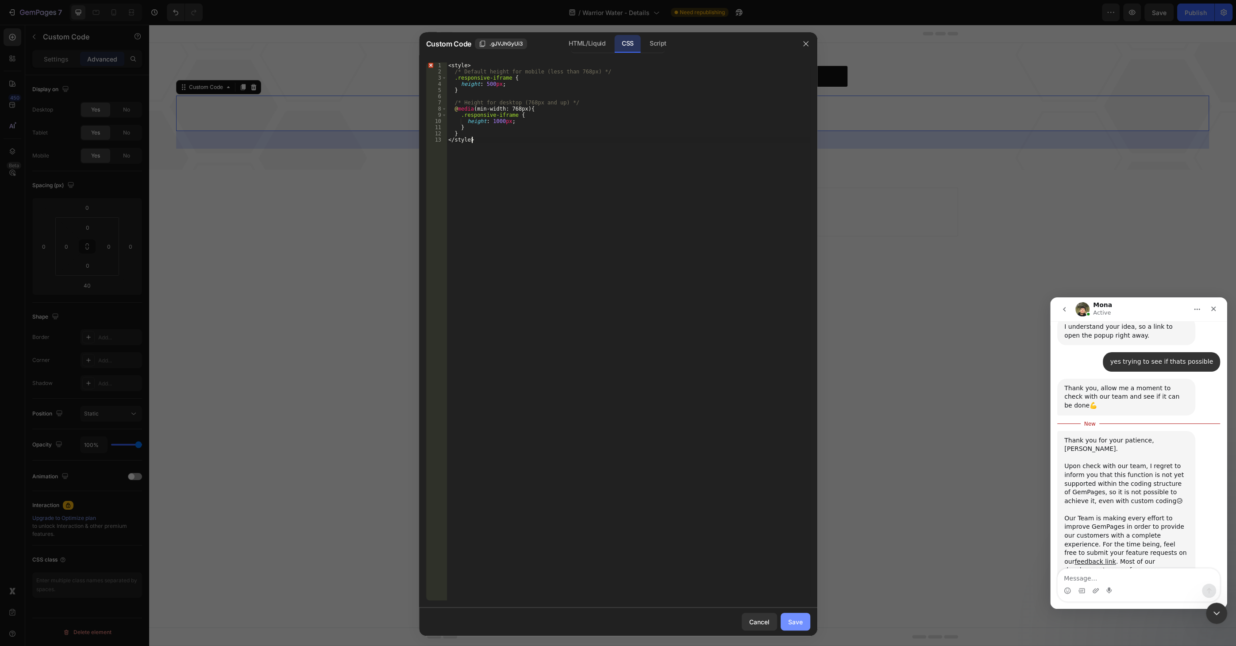
type textarea "</style>"
click at [800, 617] on div "Save" at bounding box center [795, 621] width 15 height 9
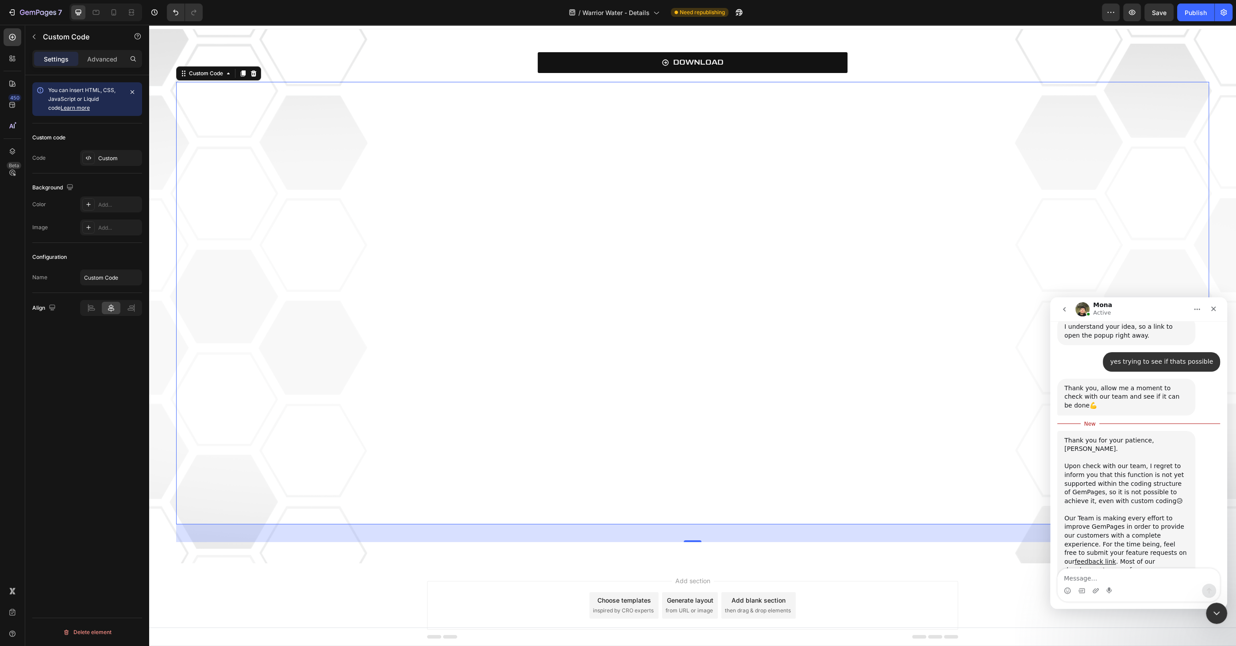
scroll to position [0, 0]
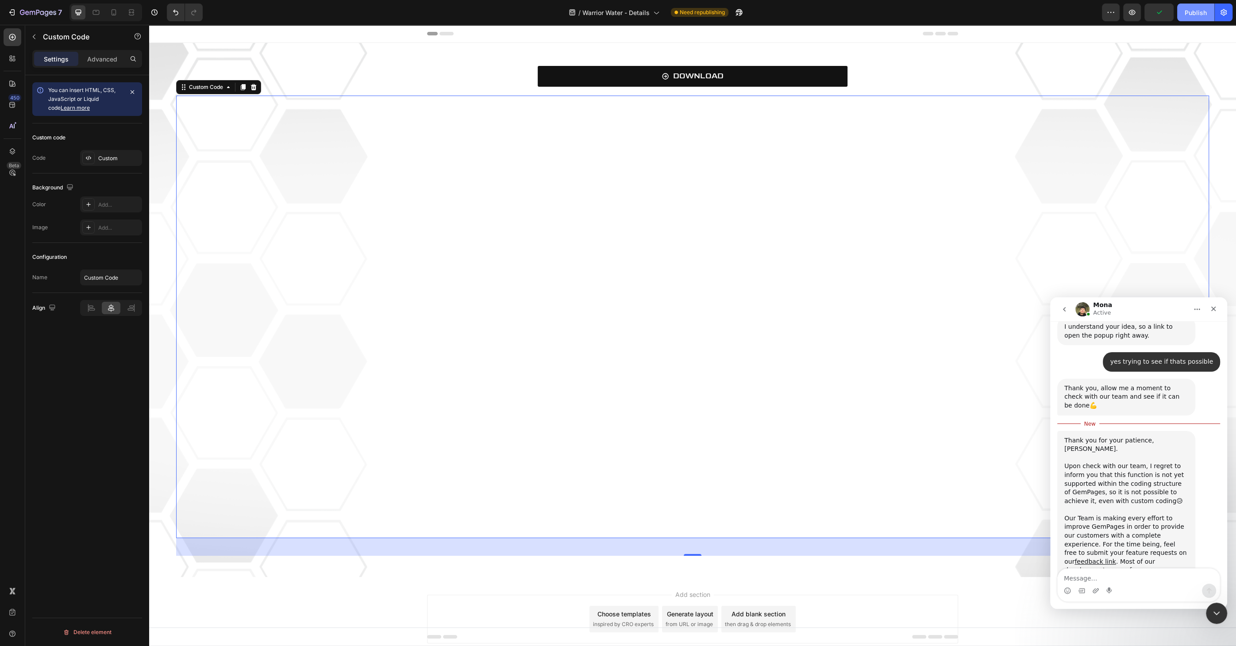
click at [1193, 12] on div "Publish" at bounding box center [1196, 12] width 22 height 9
click at [1212, 613] on icon "Close Intercom Messenger" at bounding box center [1215, 612] width 11 height 11
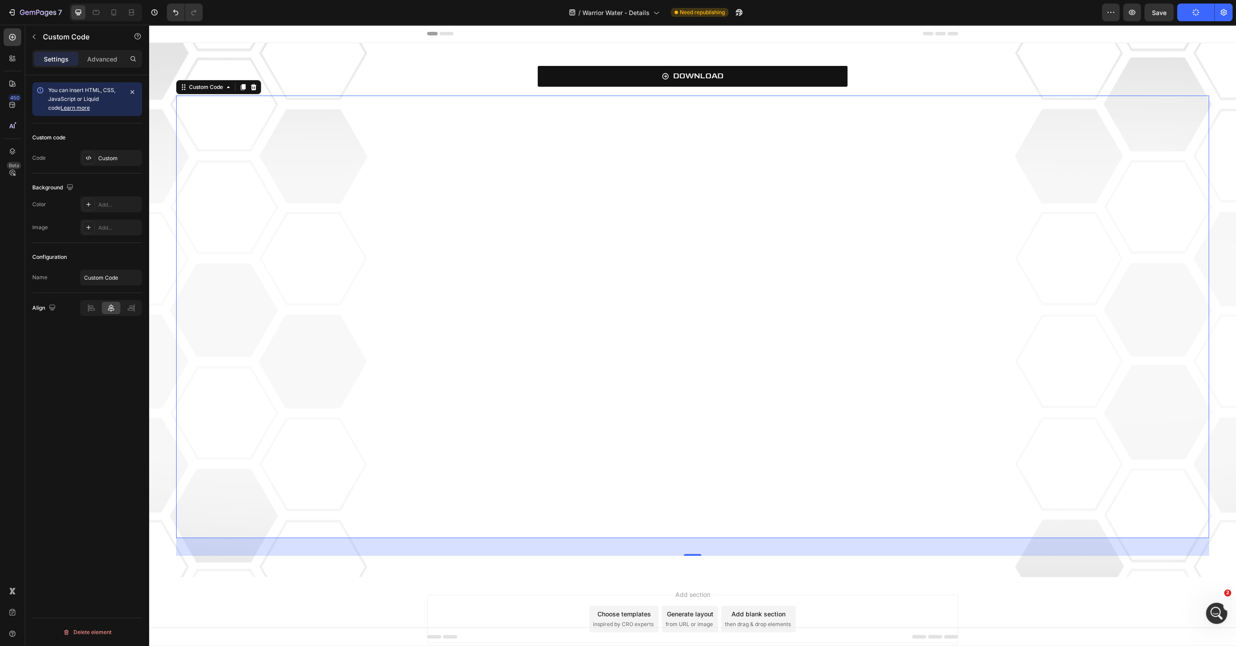
scroll to position [591, 0]
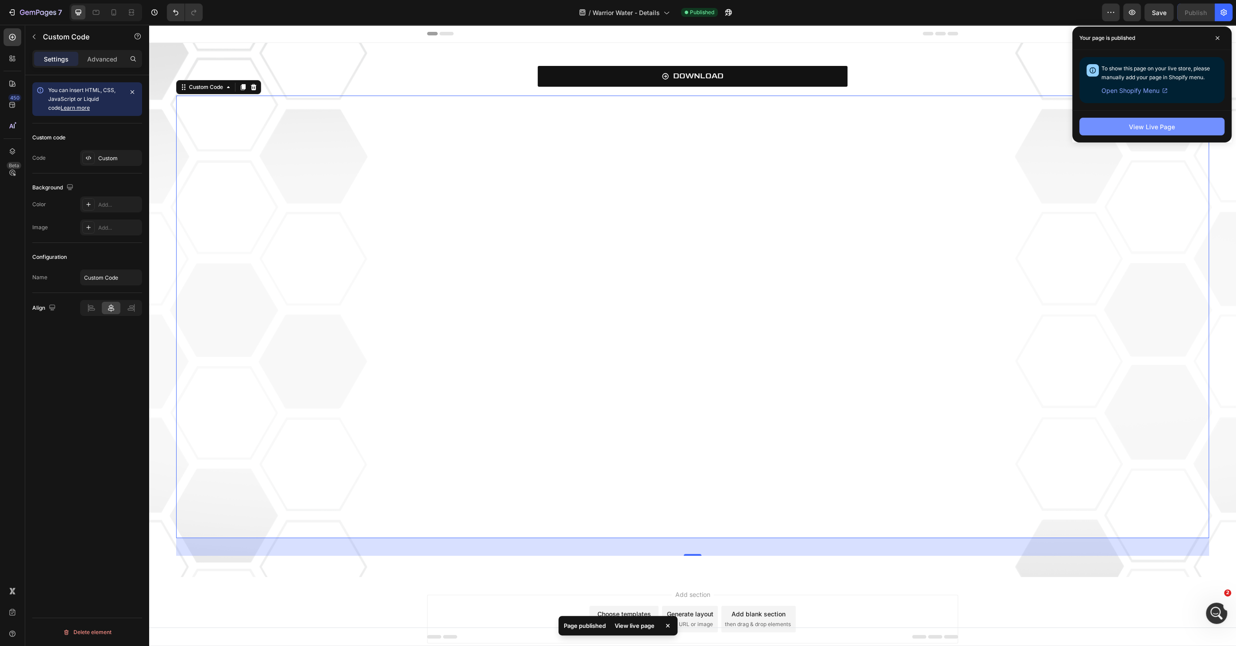
click at [1119, 126] on button "View Live Page" at bounding box center [1152, 127] width 145 height 18
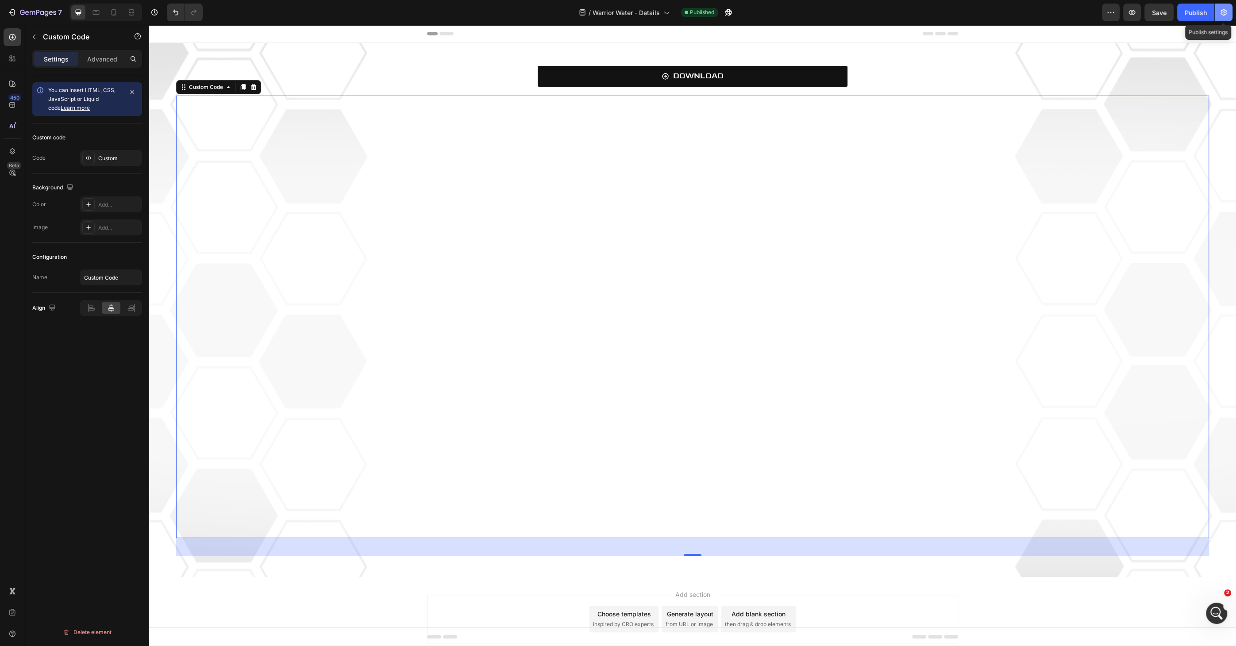
click at [1224, 14] on icon "button" at bounding box center [1223, 12] width 9 height 9
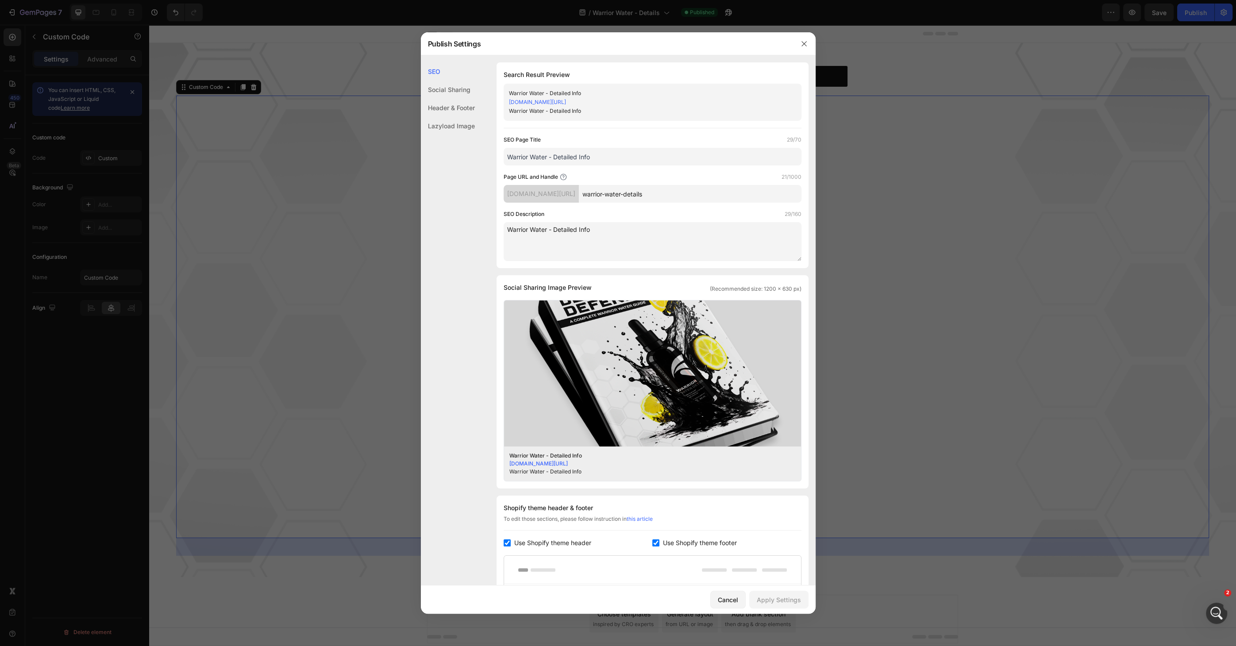
drag, startPoint x: 593, startPoint y: 156, endPoint x: 565, endPoint y: 156, distance: 27.4
click at [565, 156] on input "Warrior Water - Detailed Info" at bounding box center [653, 157] width 298 height 18
click at [568, 155] on input "Warrior Water - Detailed Info" at bounding box center [653, 157] width 298 height 18
click at [579, 155] on input "Warrior Water - Detailed Info" at bounding box center [653, 157] width 298 height 18
type input "Warrior Water - Info"
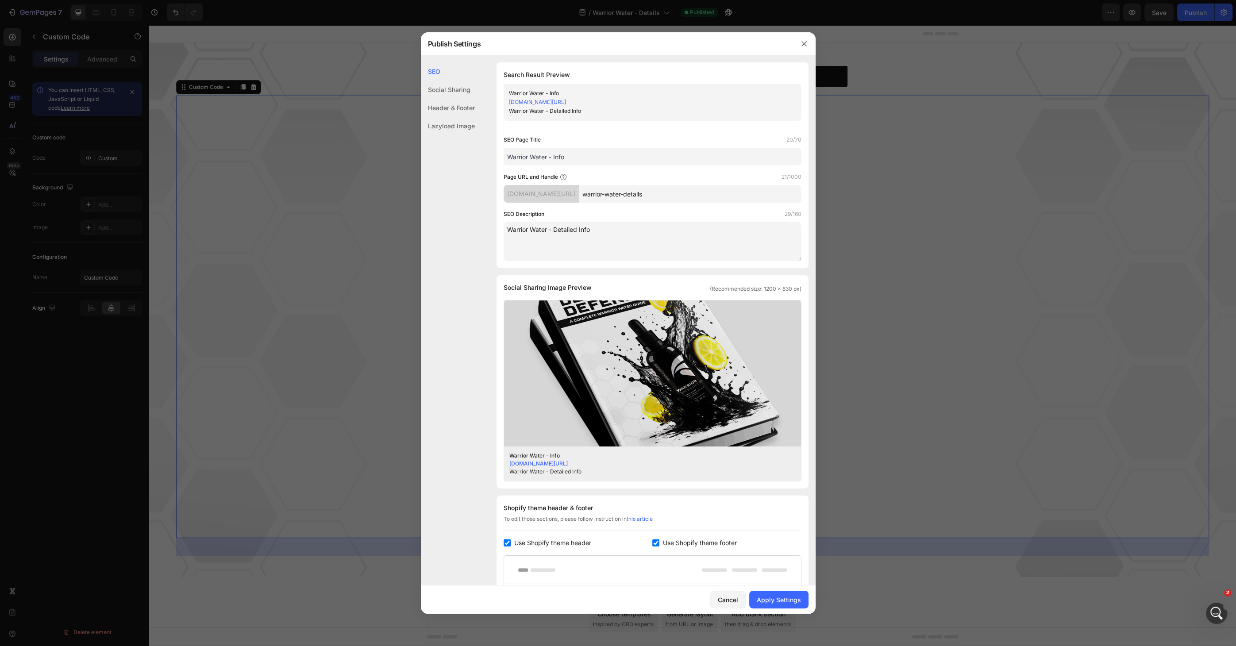
drag, startPoint x: 680, startPoint y: 194, endPoint x: 662, endPoint y: 198, distance: 18.1
click at [662, 198] on input "warrior-water-details" at bounding box center [690, 194] width 223 height 18
type input "warrior-water-info"
click at [579, 235] on textarea "Warrior Water - Detailed Info" at bounding box center [653, 241] width 298 height 39
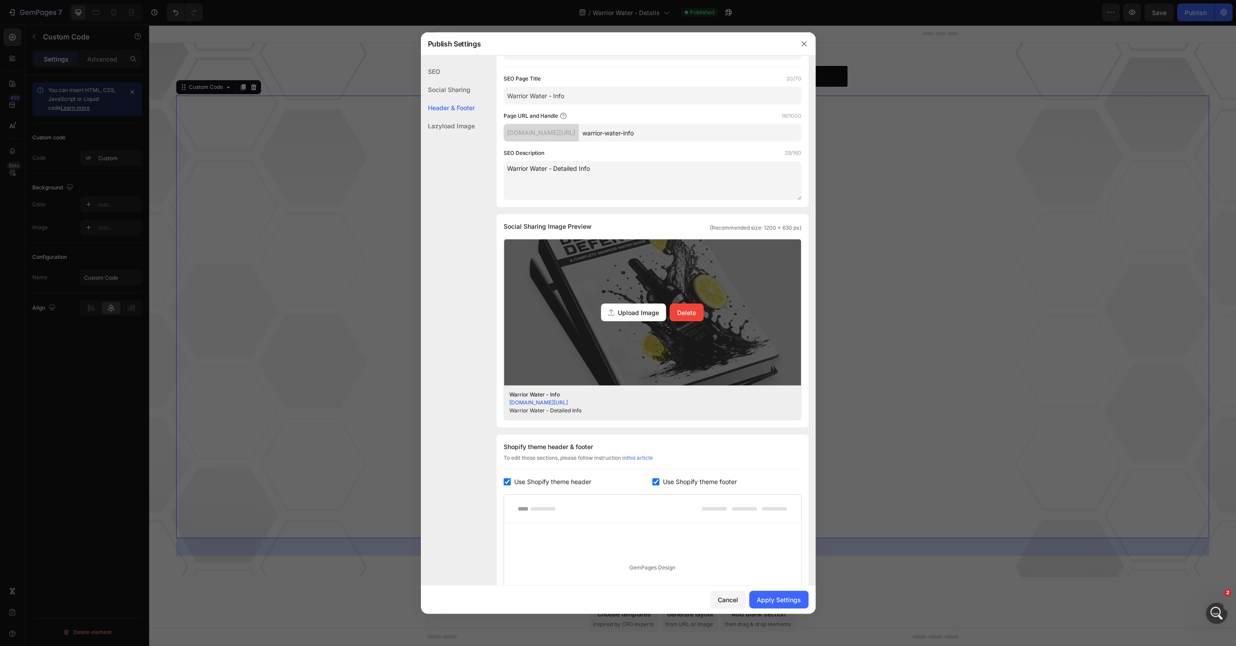
scroll to position [80, 0]
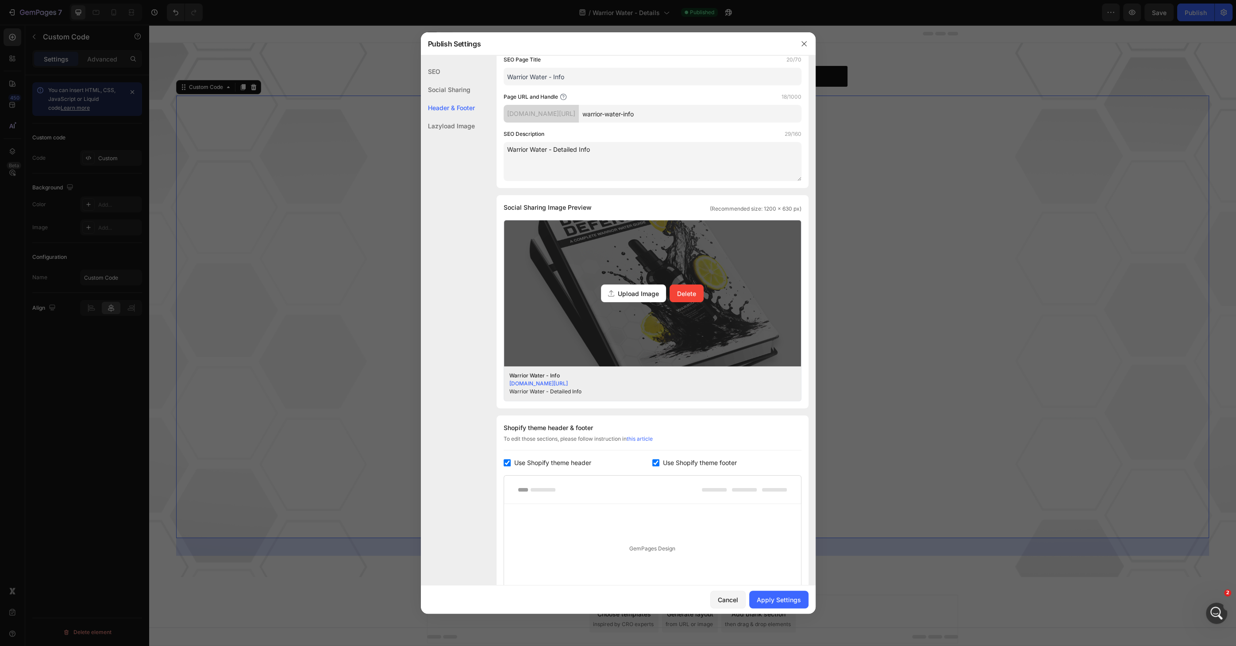
click at [645, 298] on div "Upload Image" at bounding box center [633, 294] width 65 height 18
click at [0, 0] on input "Upload Image Delete" at bounding box center [0, 0] width 0 height 0
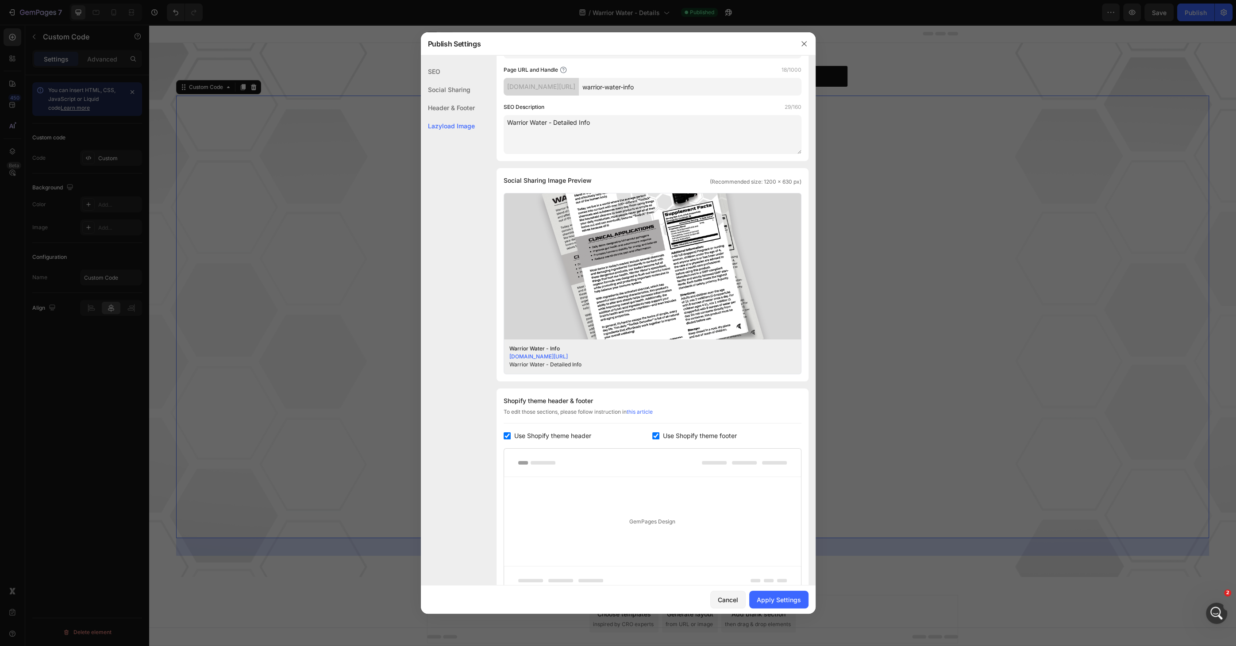
scroll to position [188, 0]
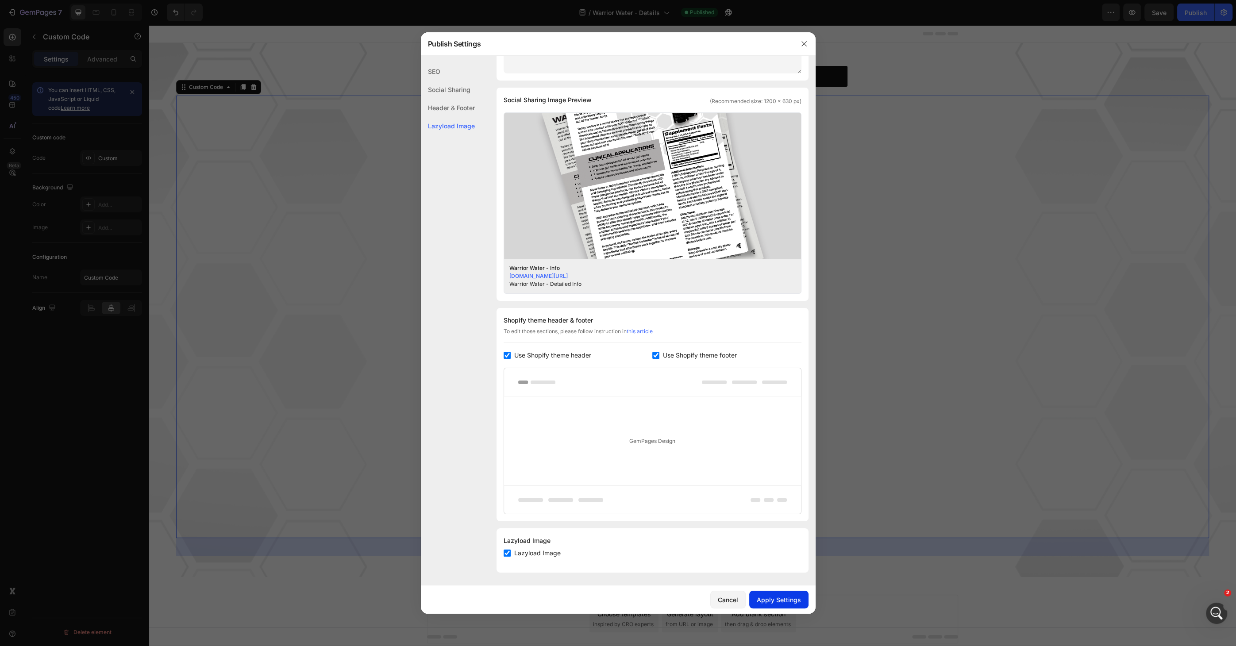
click at [780, 598] on div "Apply Settings" at bounding box center [779, 599] width 44 height 9
click at [800, 43] on button "button" at bounding box center [804, 44] width 14 height 14
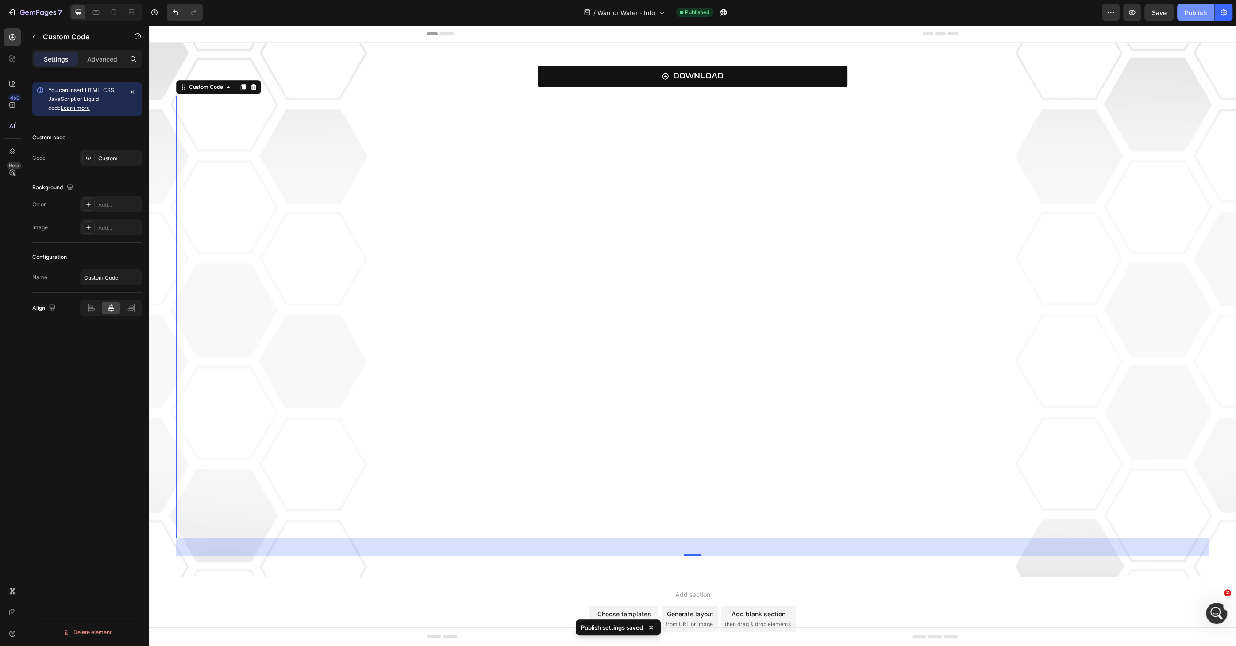
click at [1194, 12] on div "Publish" at bounding box center [1196, 12] width 22 height 9
click at [46, 19] on button "7" at bounding box center [35, 13] width 62 height 18
